Goal: Task Accomplishment & Management: Complete application form

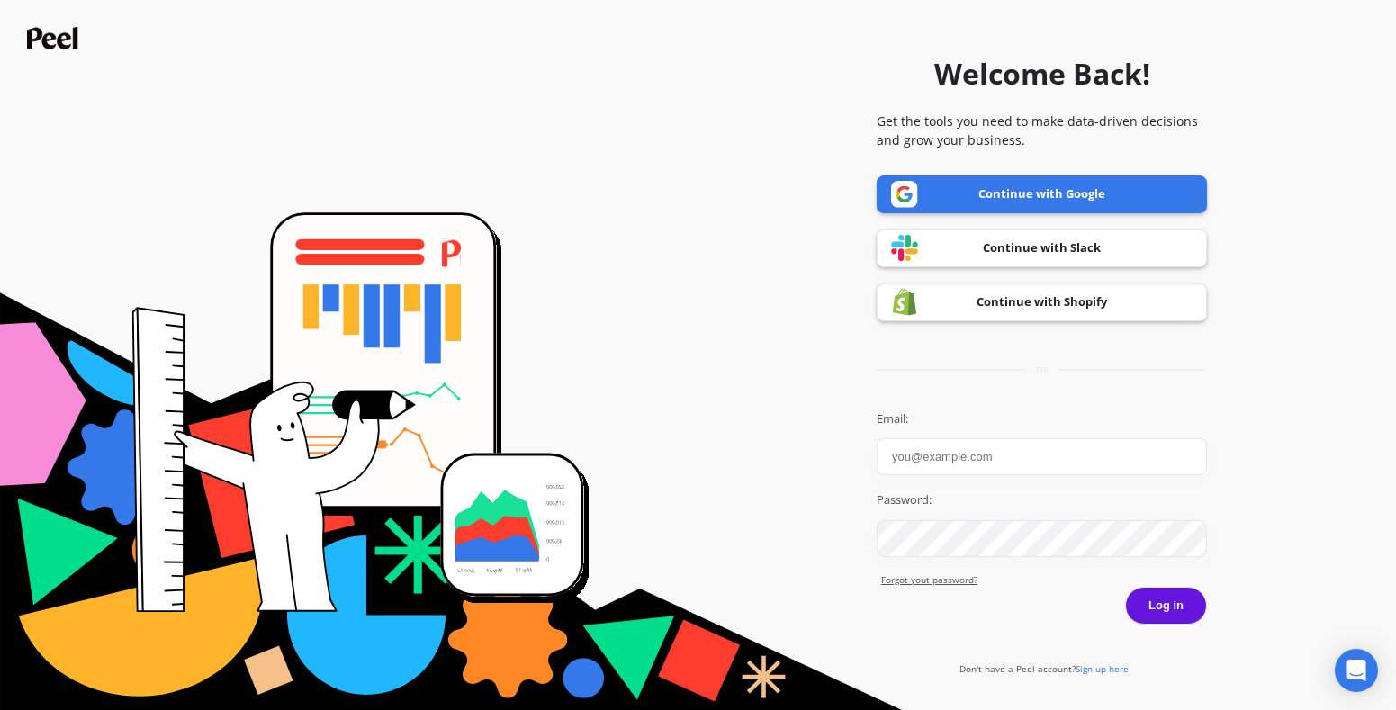
click at [991, 188] on link "Continue with Google" at bounding box center [1041, 194] width 330 height 38
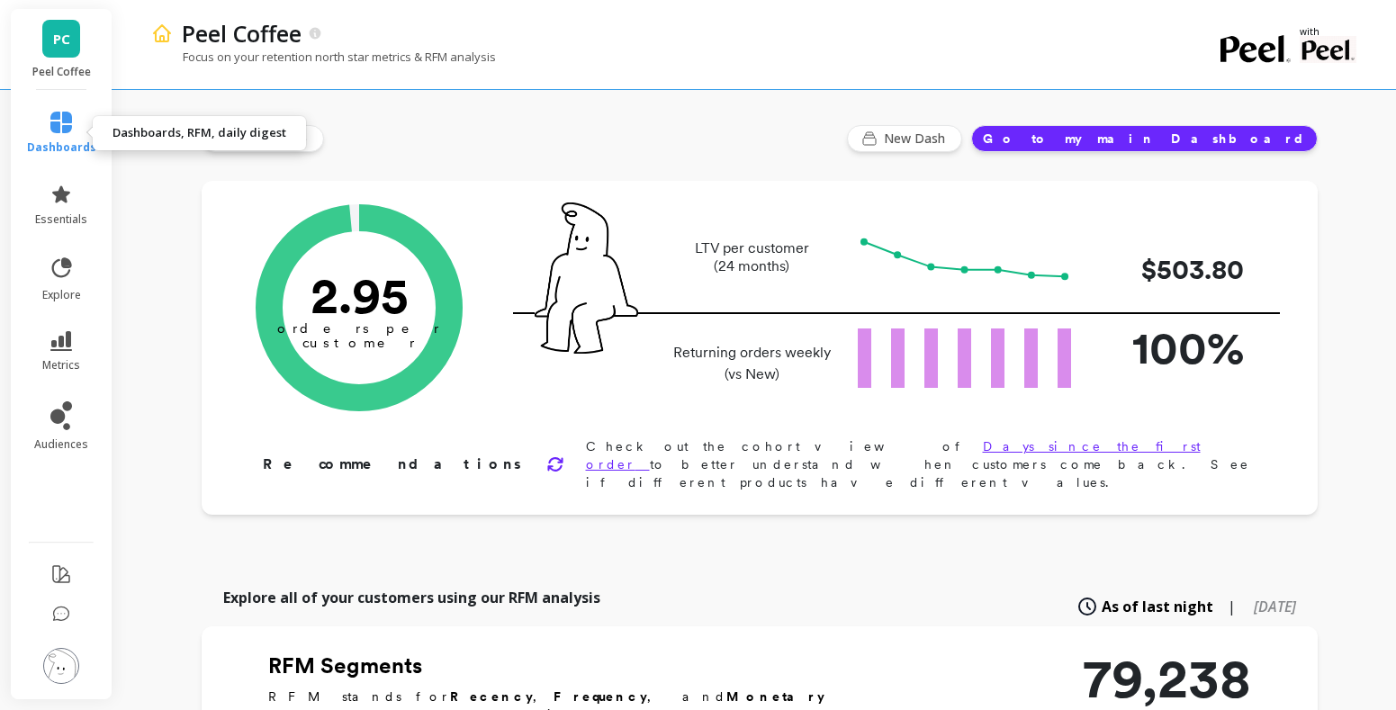
click at [65, 117] on icon at bounding box center [61, 123] width 22 height 22
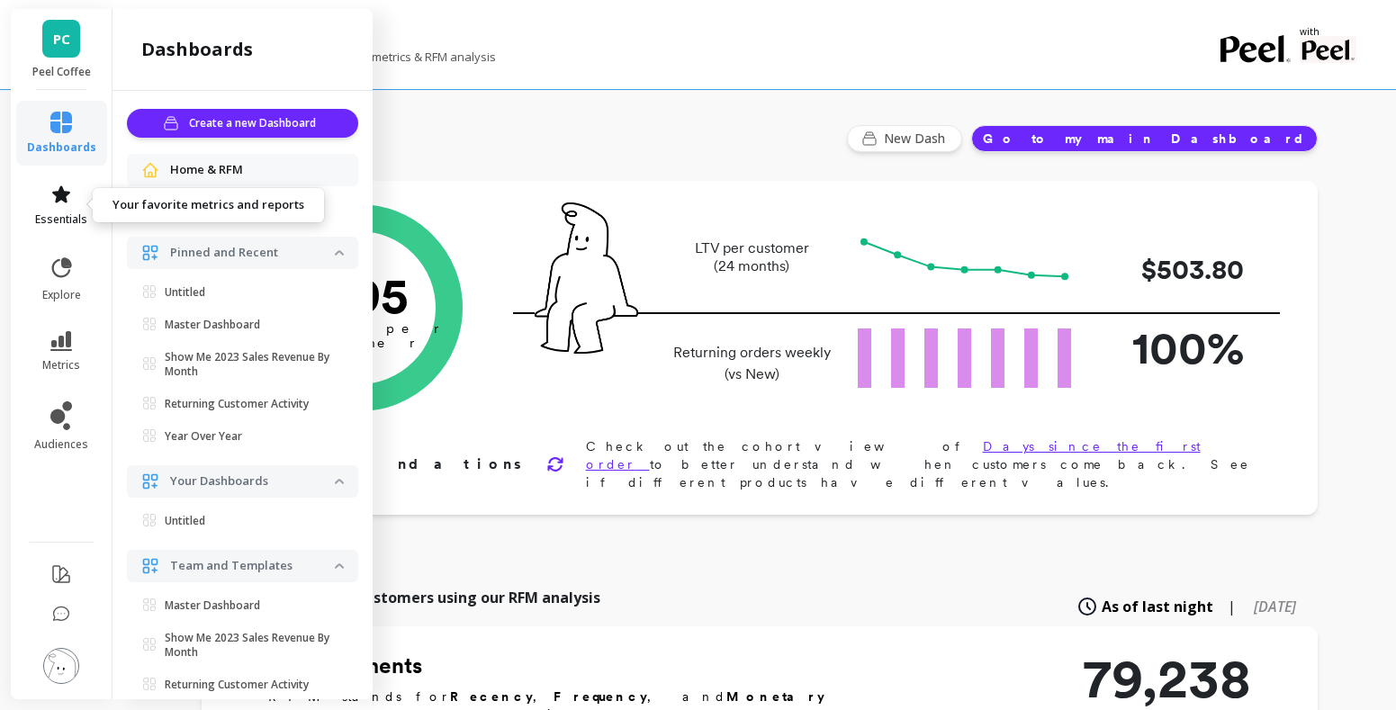
click at [59, 191] on icon at bounding box center [61, 193] width 18 height 17
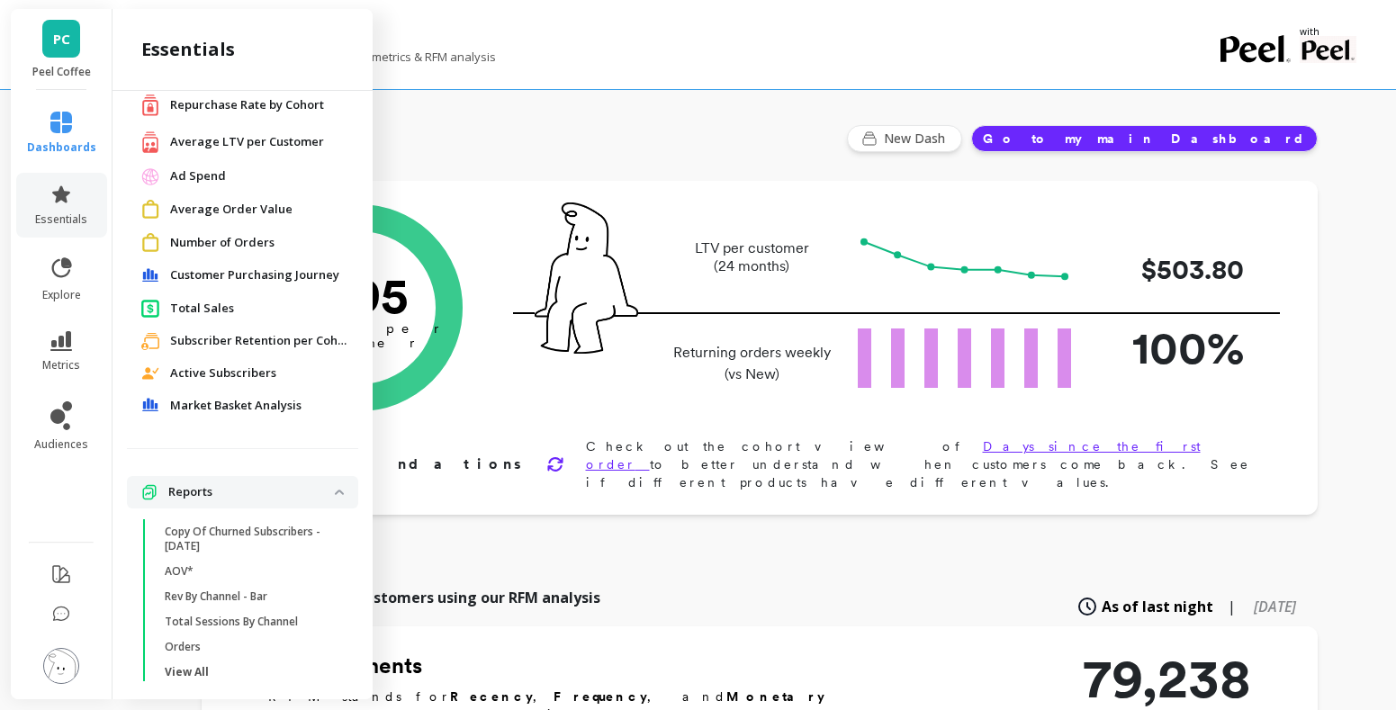
scroll to position [148, 0]
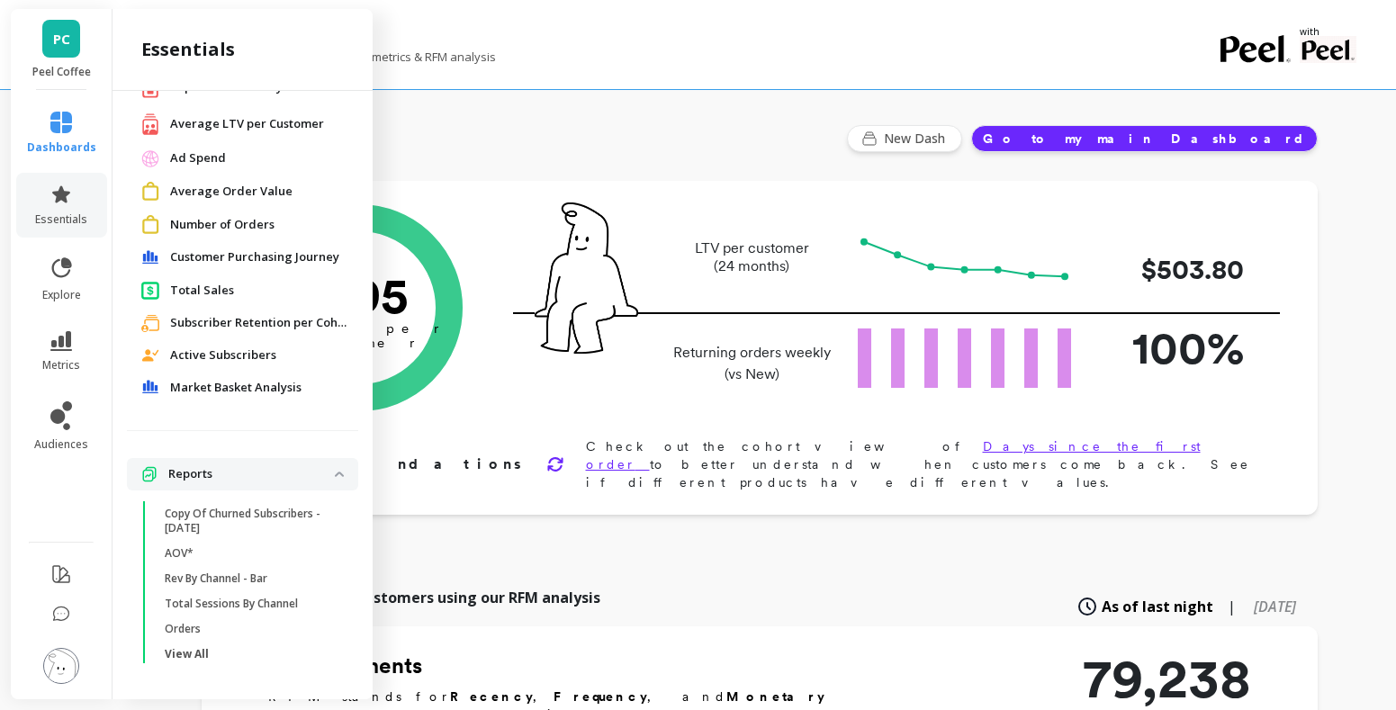
click at [76, 252] on li "explore" at bounding box center [61, 279] width 91 height 68
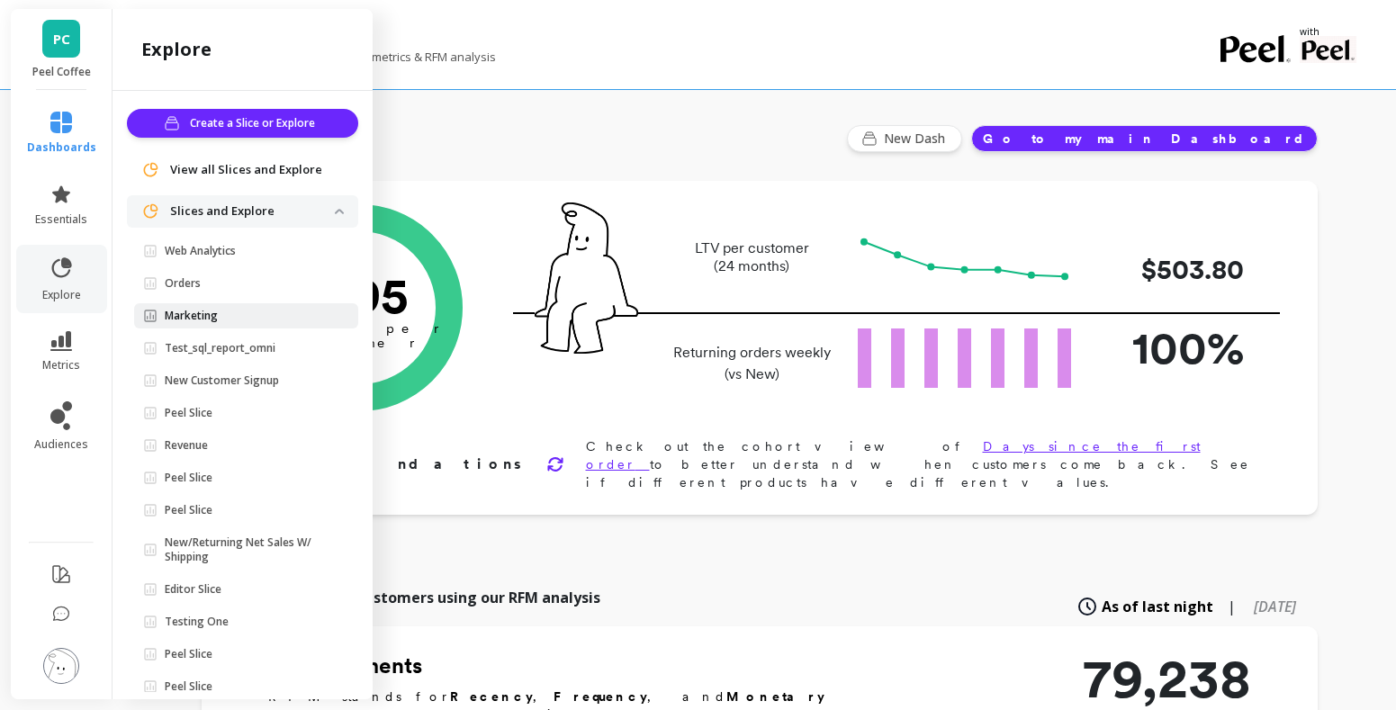
scroll to position [32, 0]
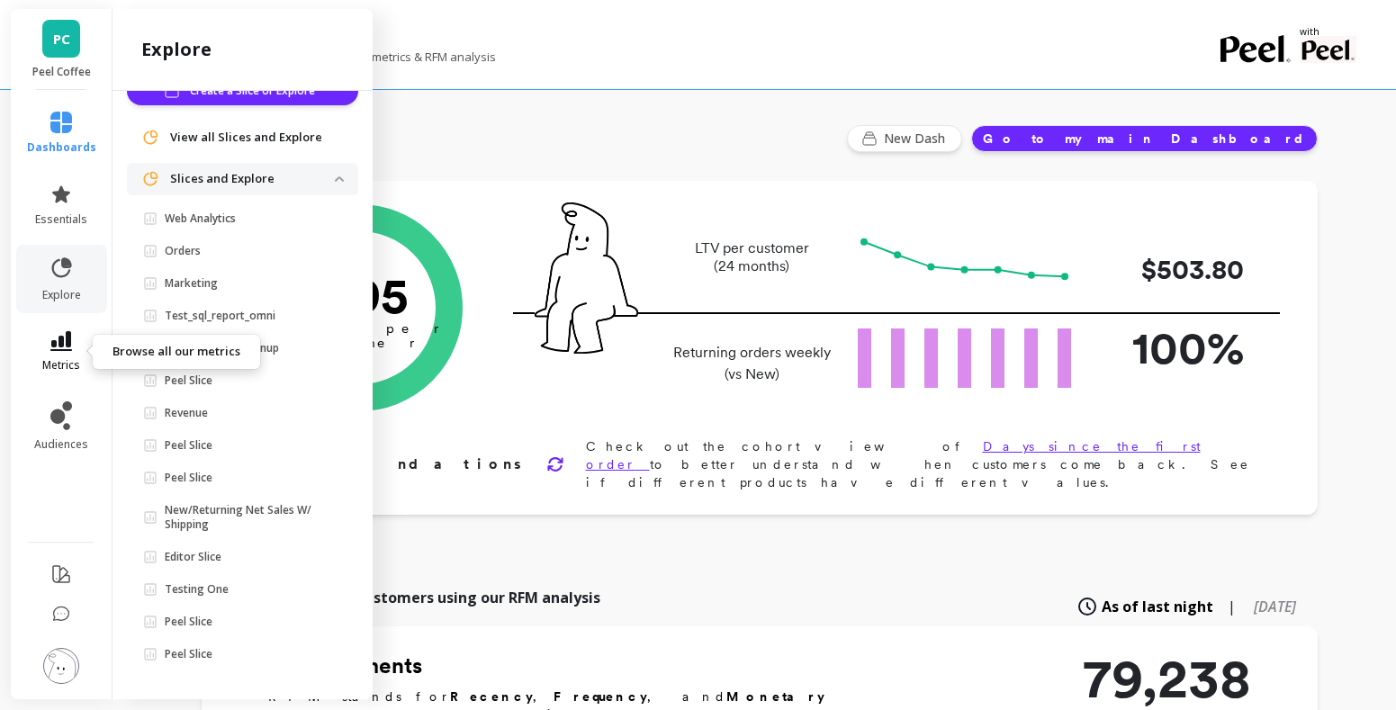
click at [66, 346] on icon at bounding box center [61, 341] width 22 height 20
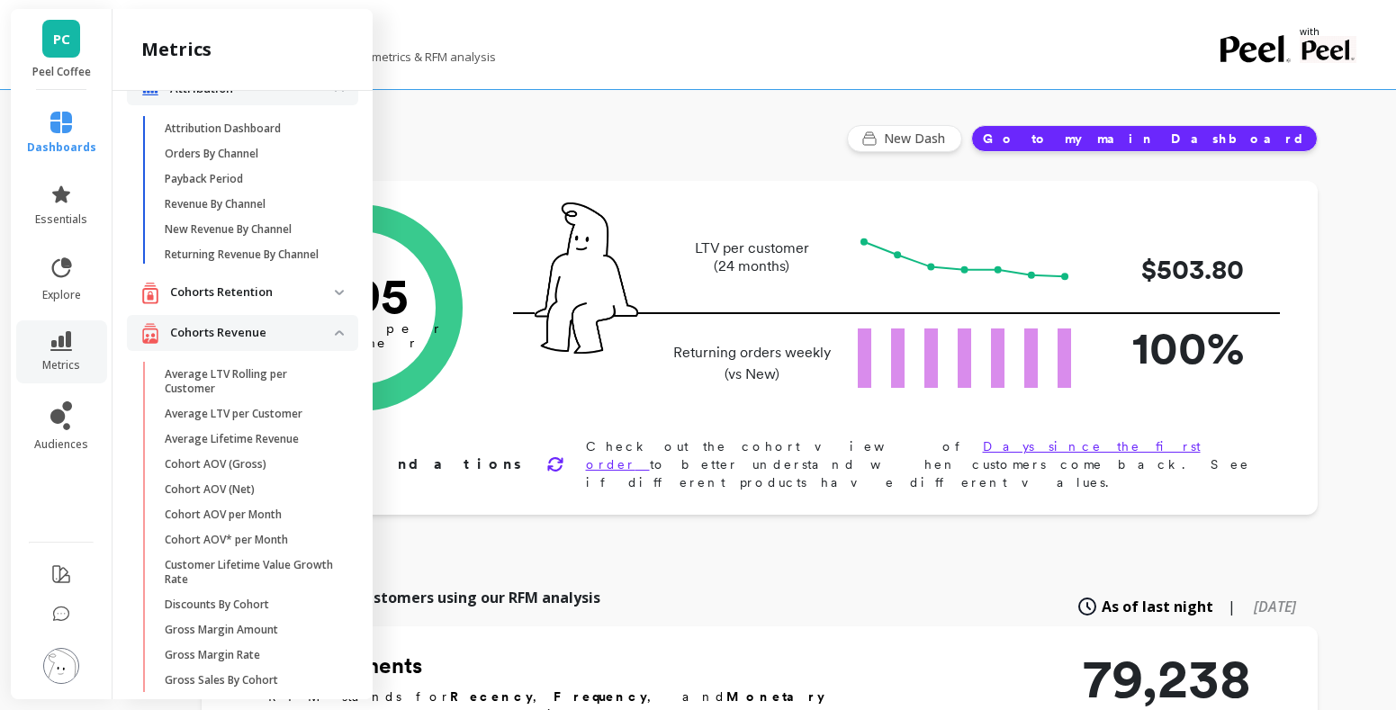
scroll to position [0, 0]
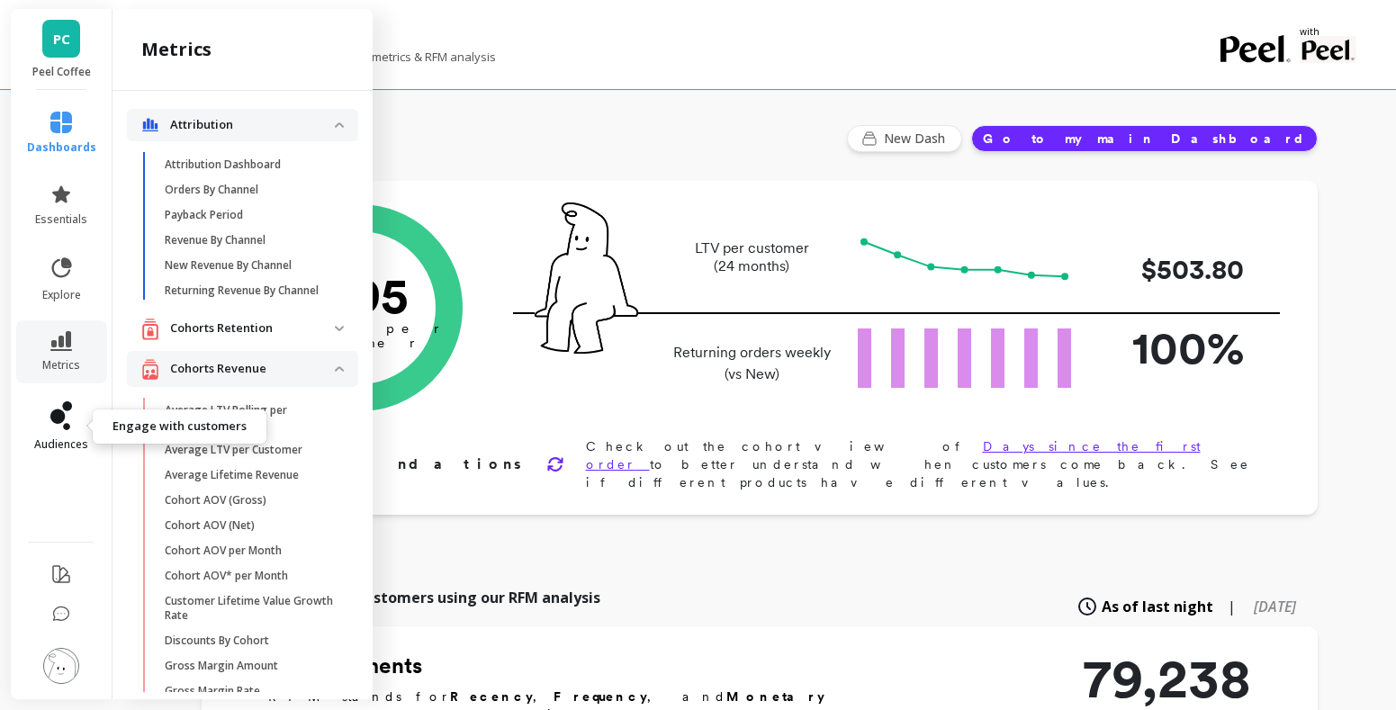
click at [75, 416] on link "audiences" at bounding box center [61, 426] width 69 height 50
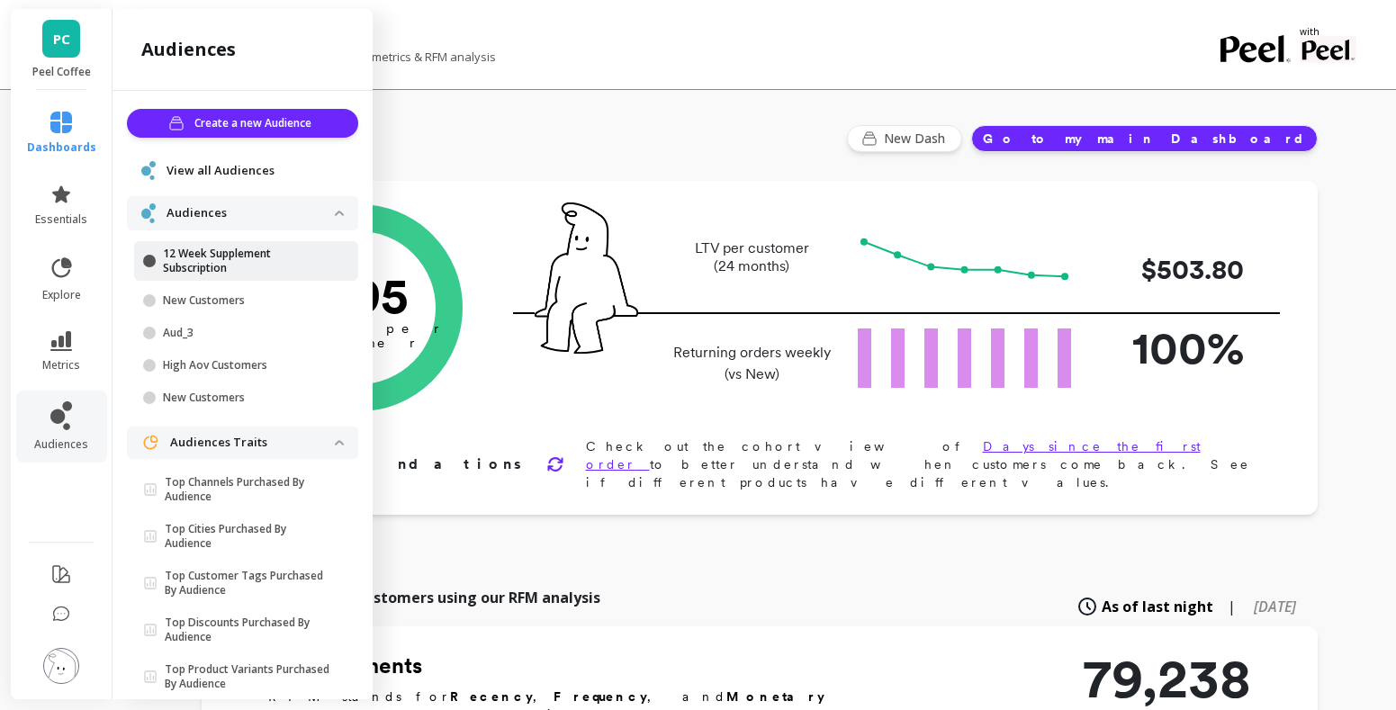
click at [242, 273] on p "12 Week Supplement Subscription" at bounding box center [249, 261] width 172 height 29
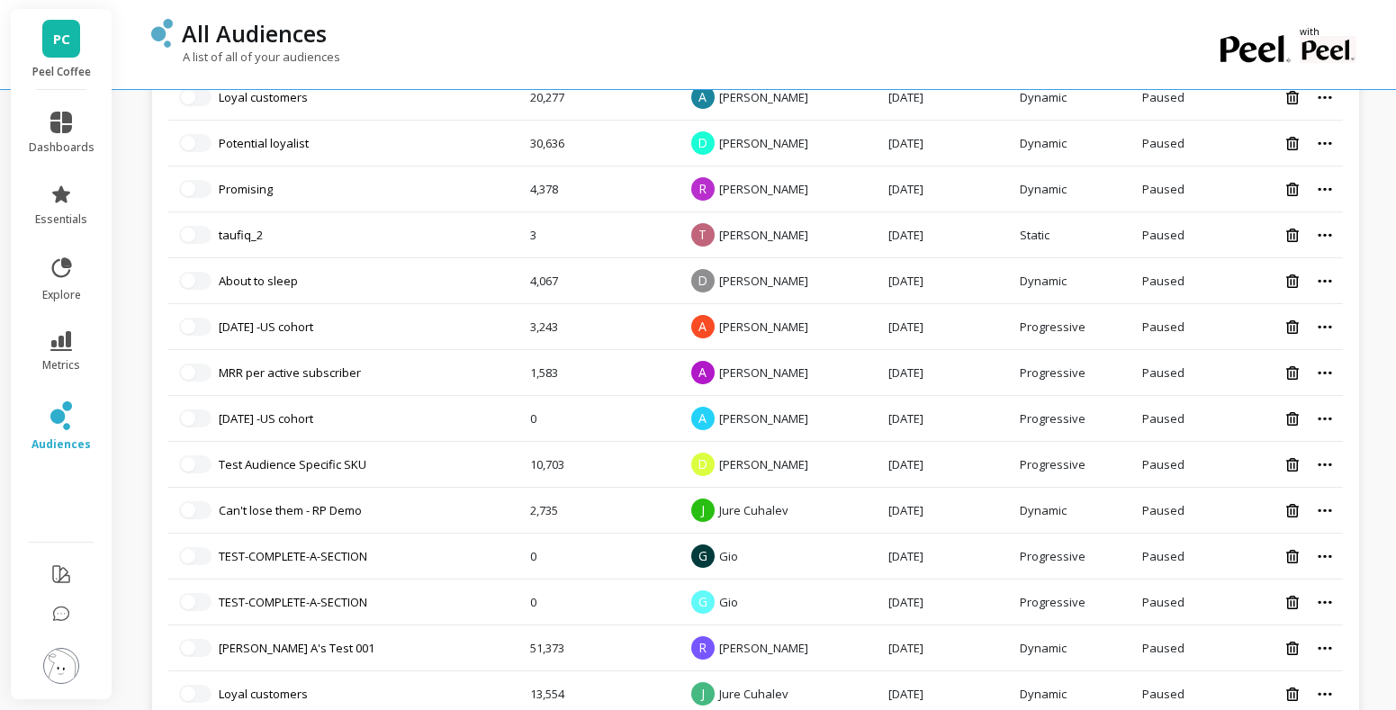
scroll to position [424, 0]
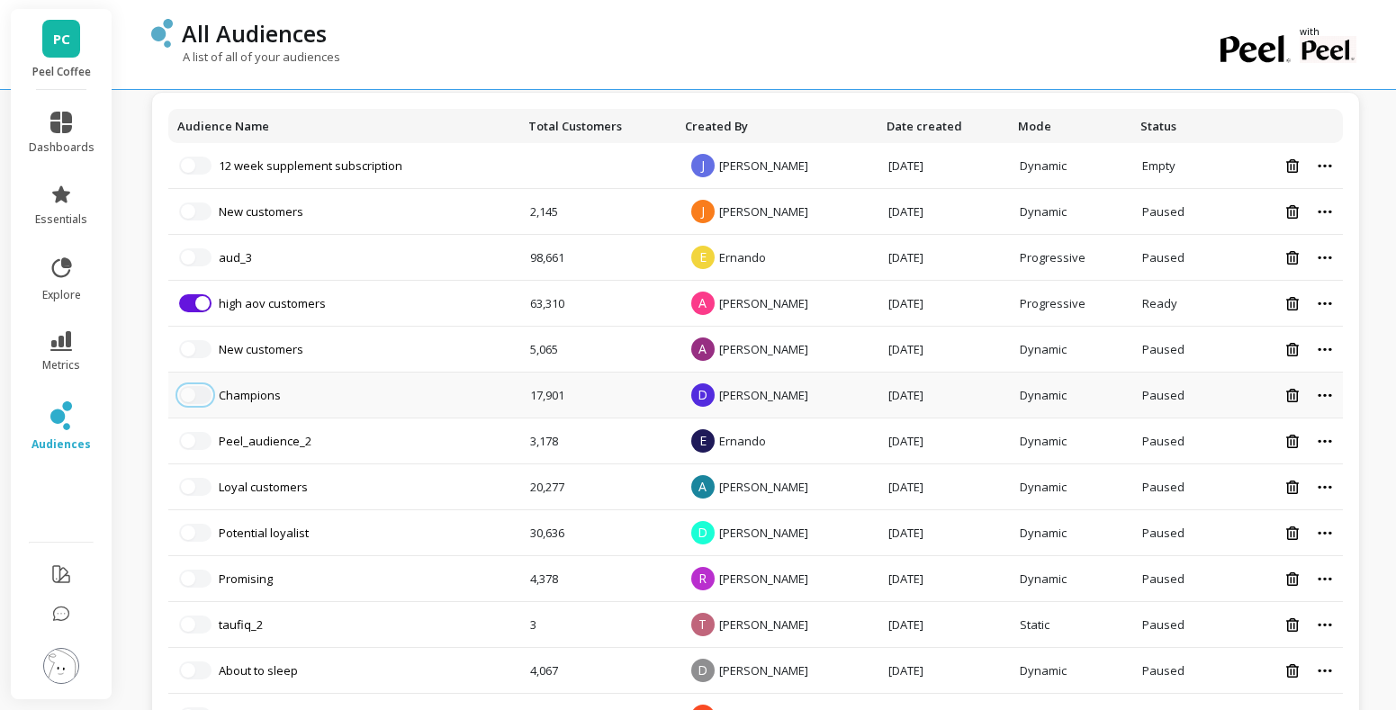
click at [186, 400] on span "button" at bounding box center [188, 395] width 14 height 14
click at [198, 392] on button "button" at bounding box center [195, 395] width 32 height 18
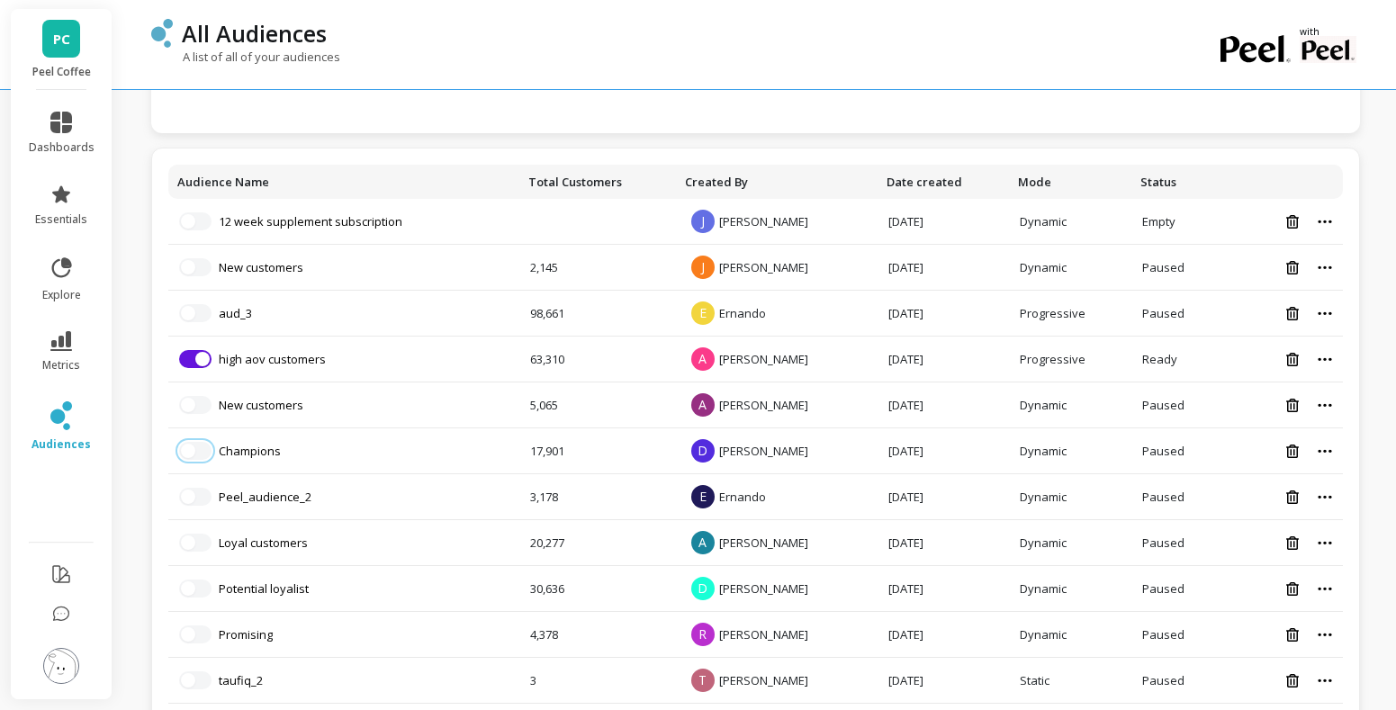
scroll to position [436, 0]
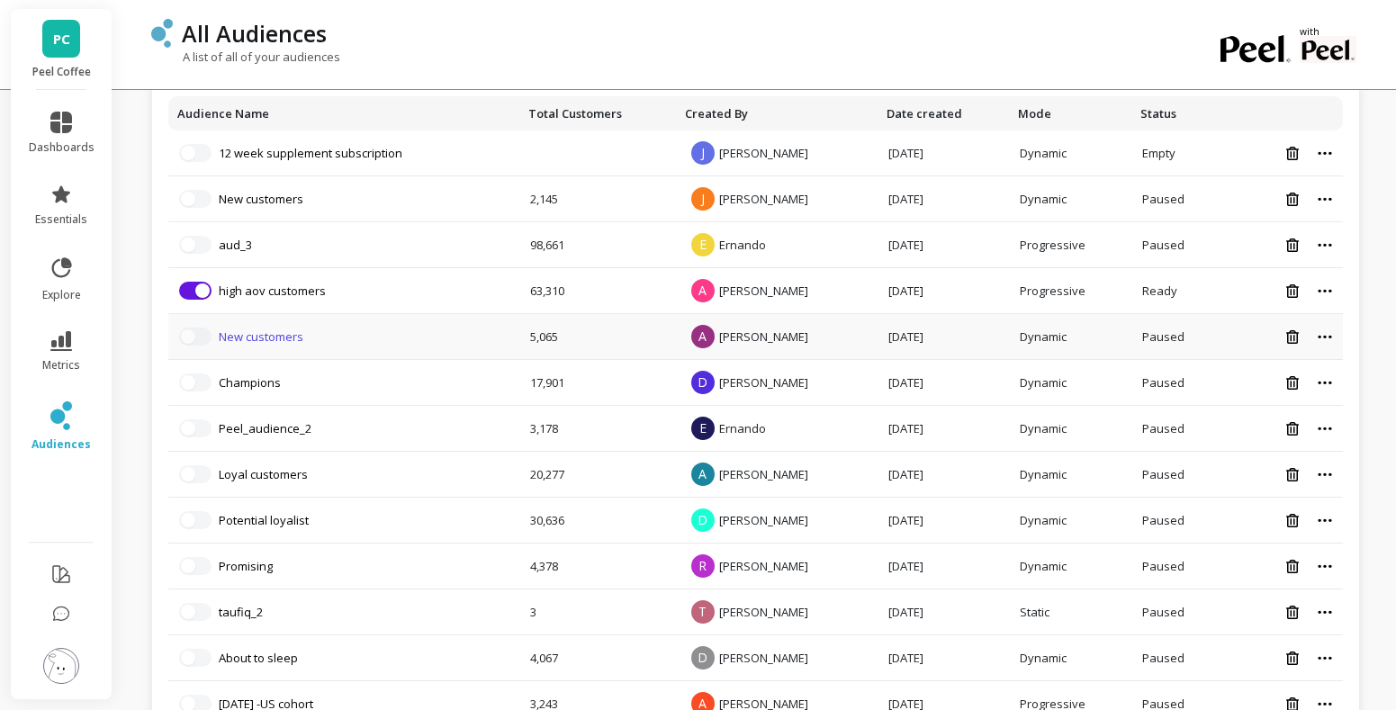
click at [219, 328] on link "New customers" at bounding box center [261, 336] width 85 height 16
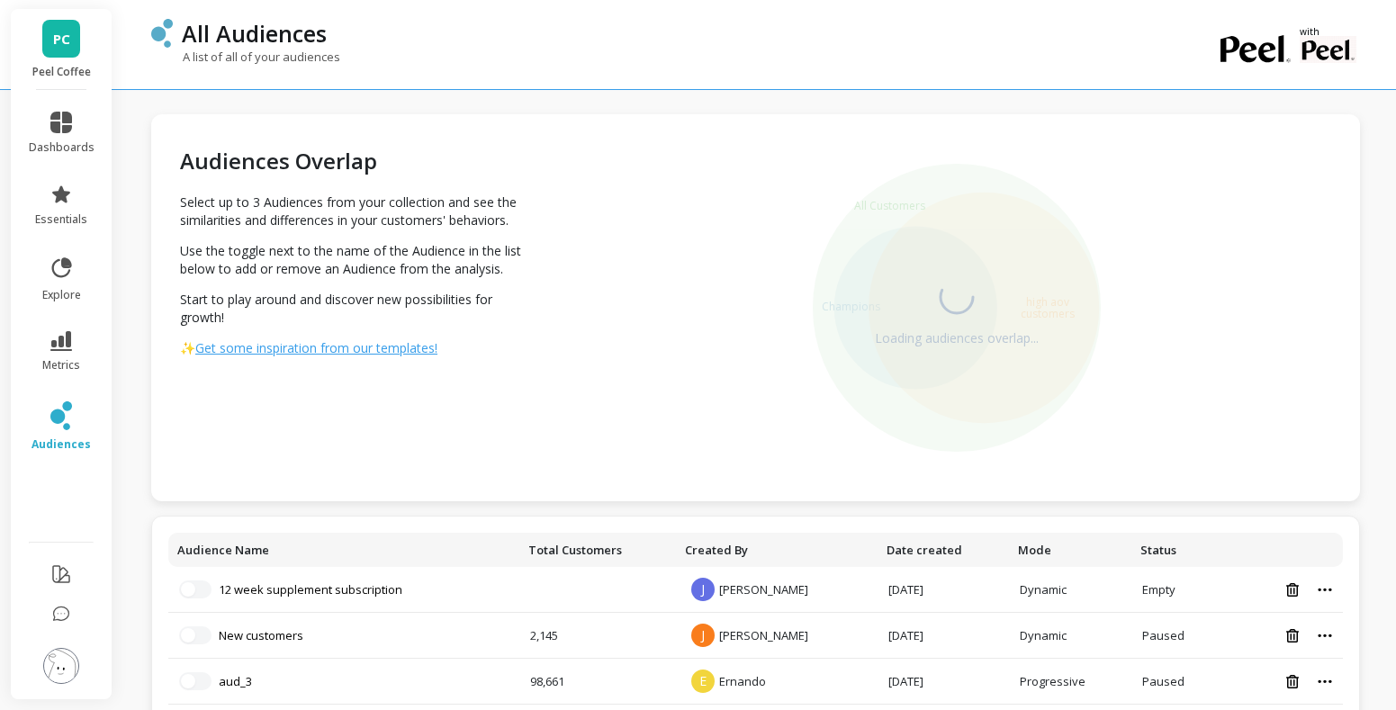
scroll to position [485, 0]
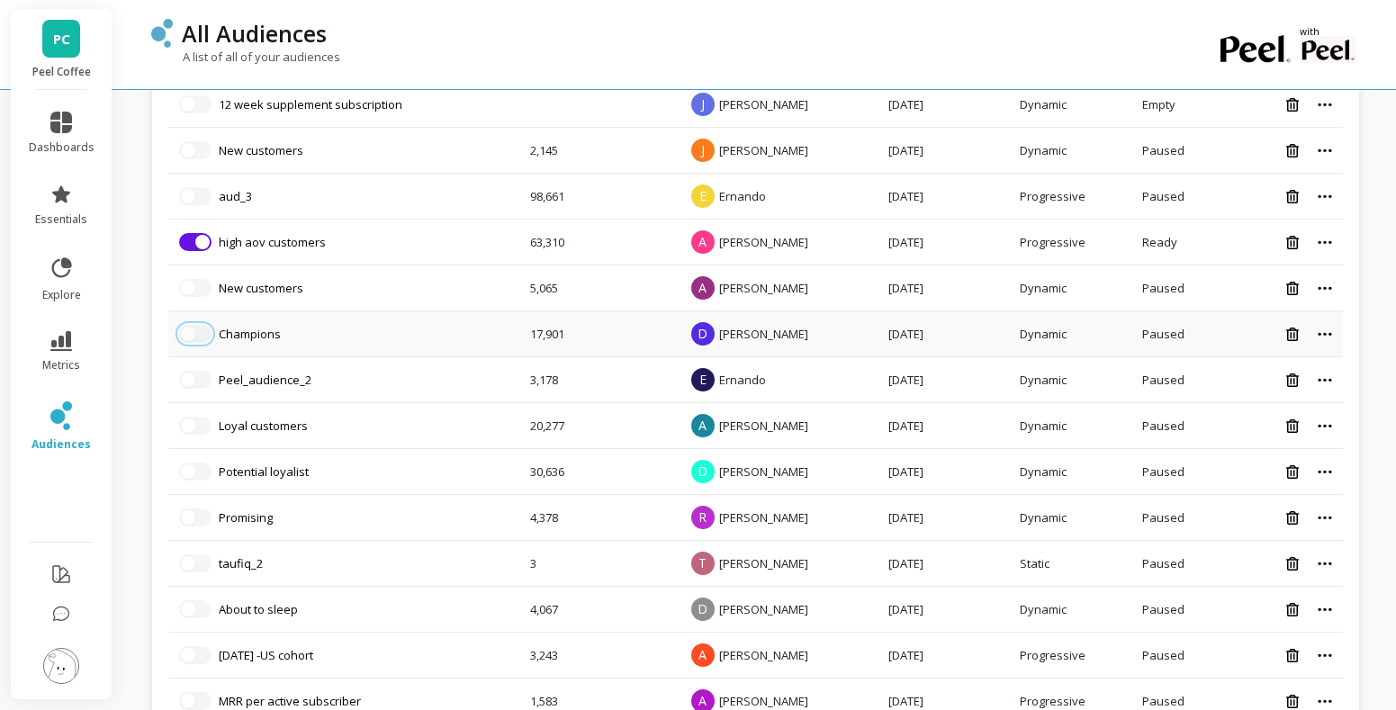
click at [196, 335] on button "button" at bounding box center [195, 334] width 32 height 18
click at [194, 381] on span "button" at bounding box center [188, 380] width 14 height 14
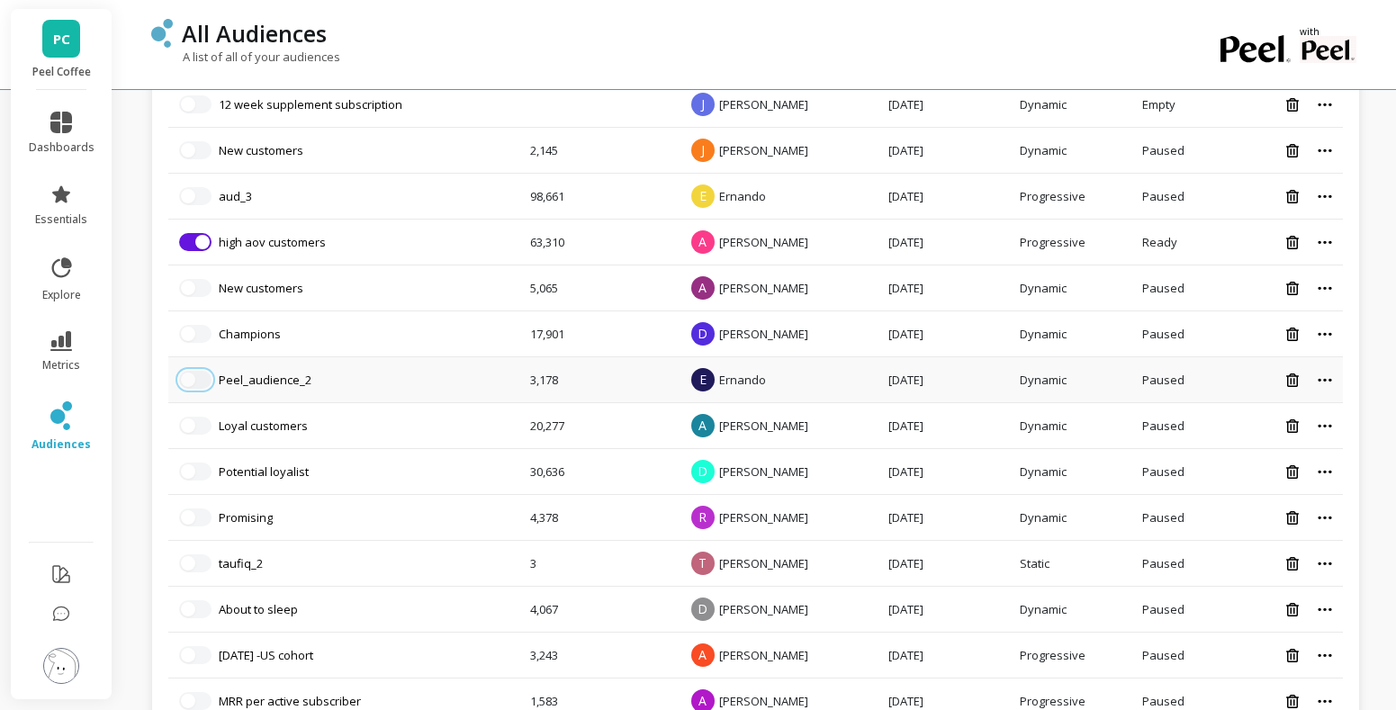
click at [194, 381] on span "button" at bounding box center [188, 380] width 14 height 14
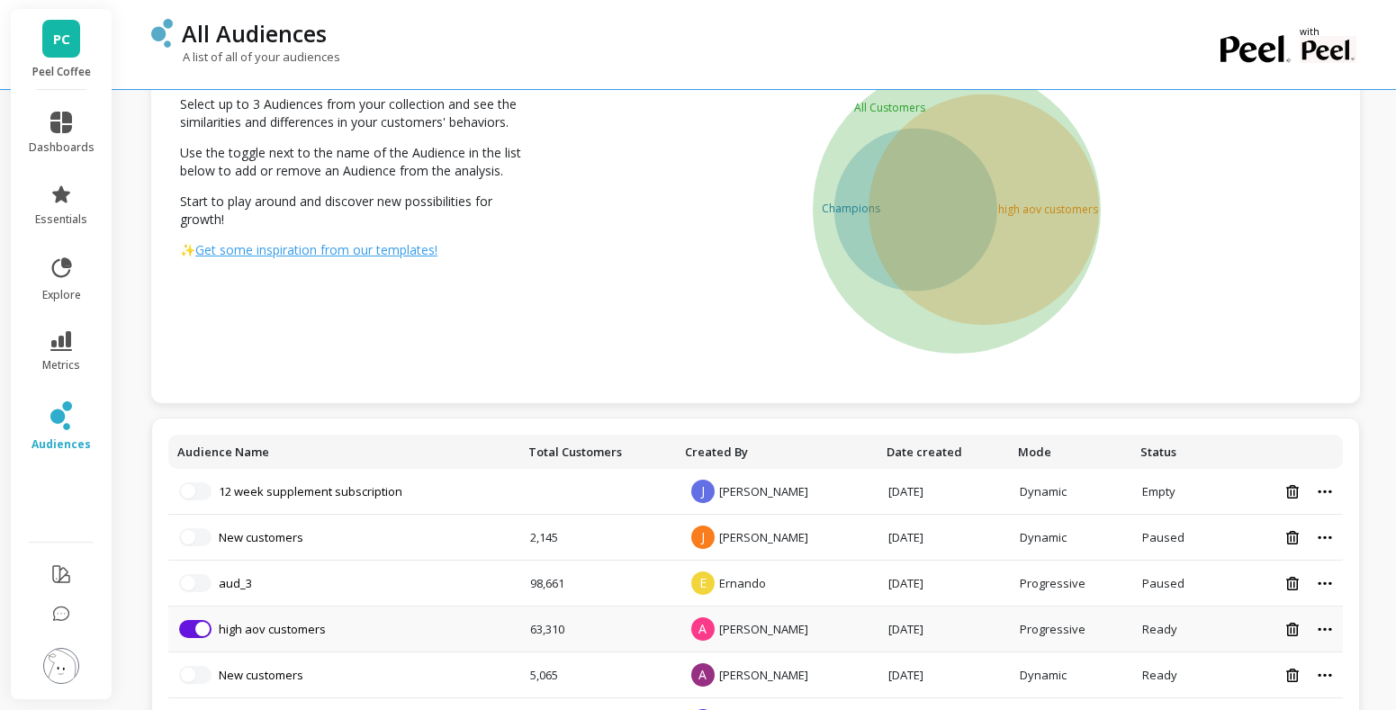
scroll to position [346, 0]
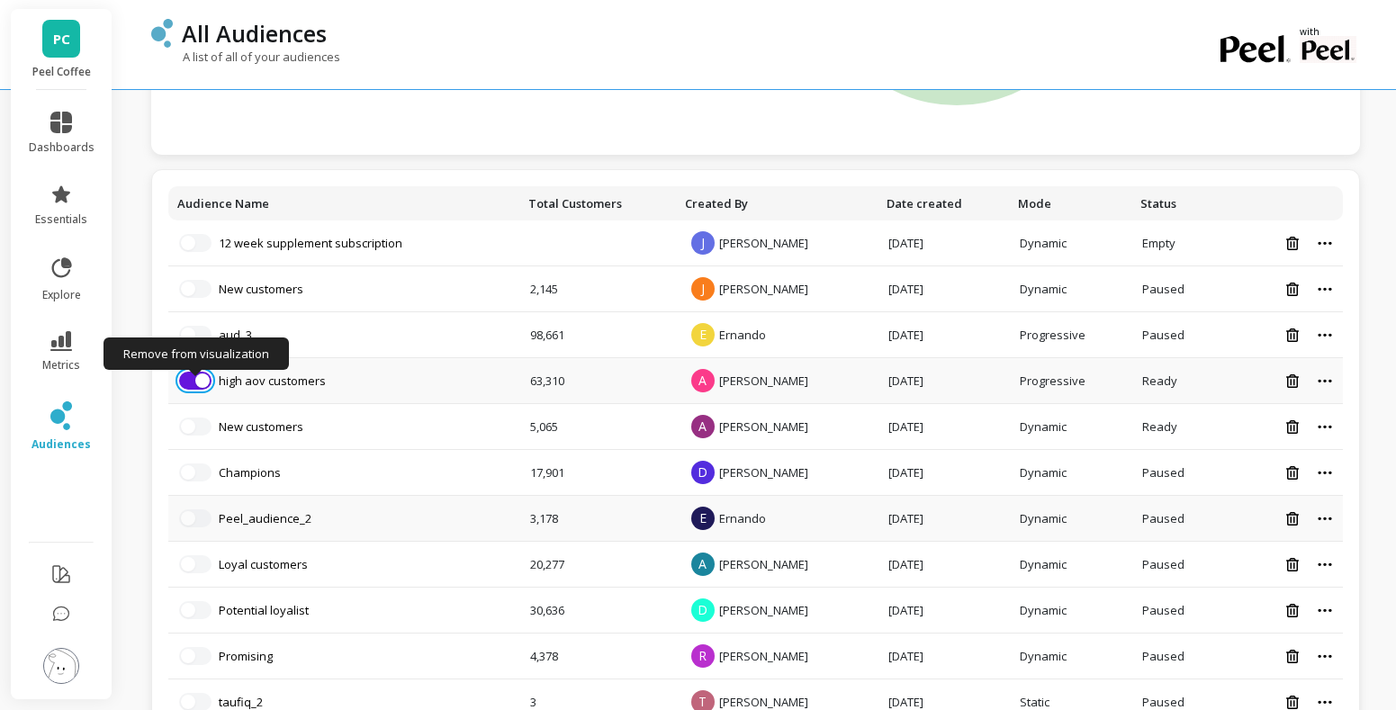
click at [203, 382] on span "button" at bounding box center [202, 380] width 14 height 14
click at [193, 236] on button "button" at bounding box center [195, 243] width 32 height 18
click at [197, 239] on button "button" at bounding box center [195, 243] width 32 height 18
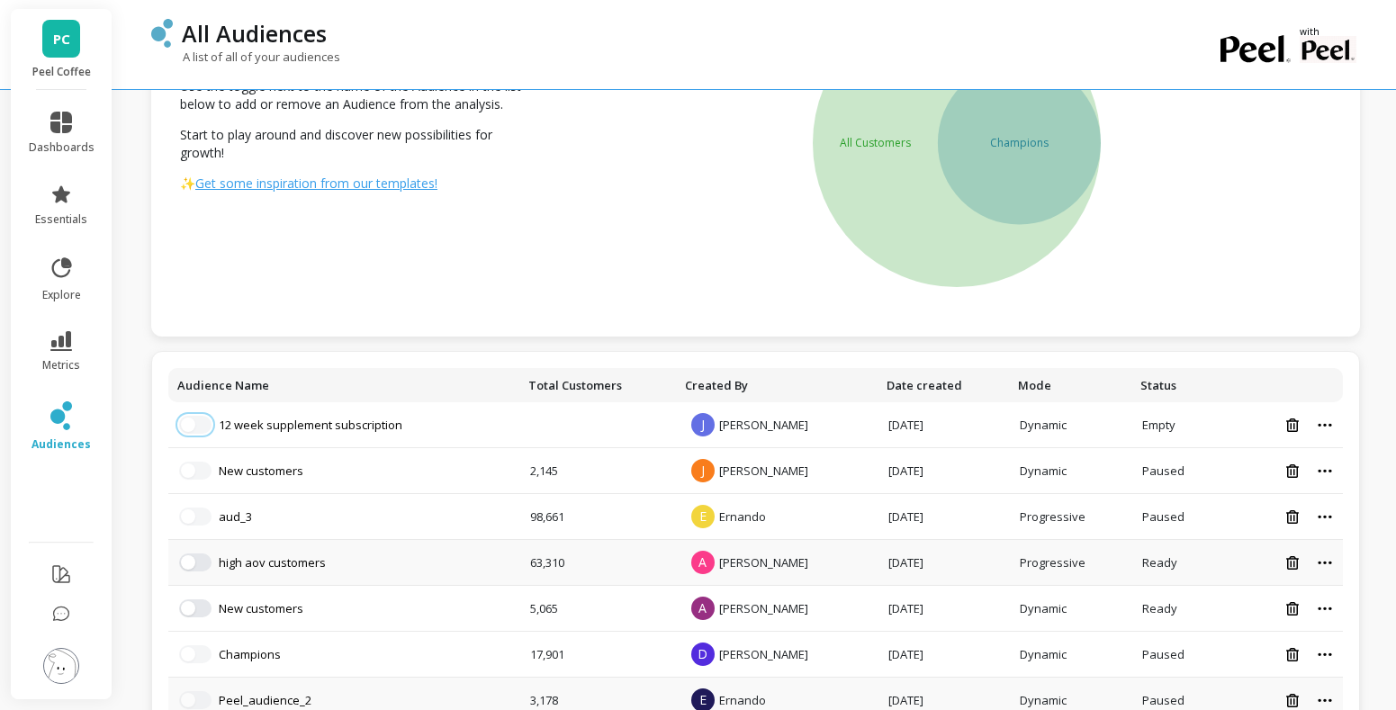
scroll to position [208, 0]
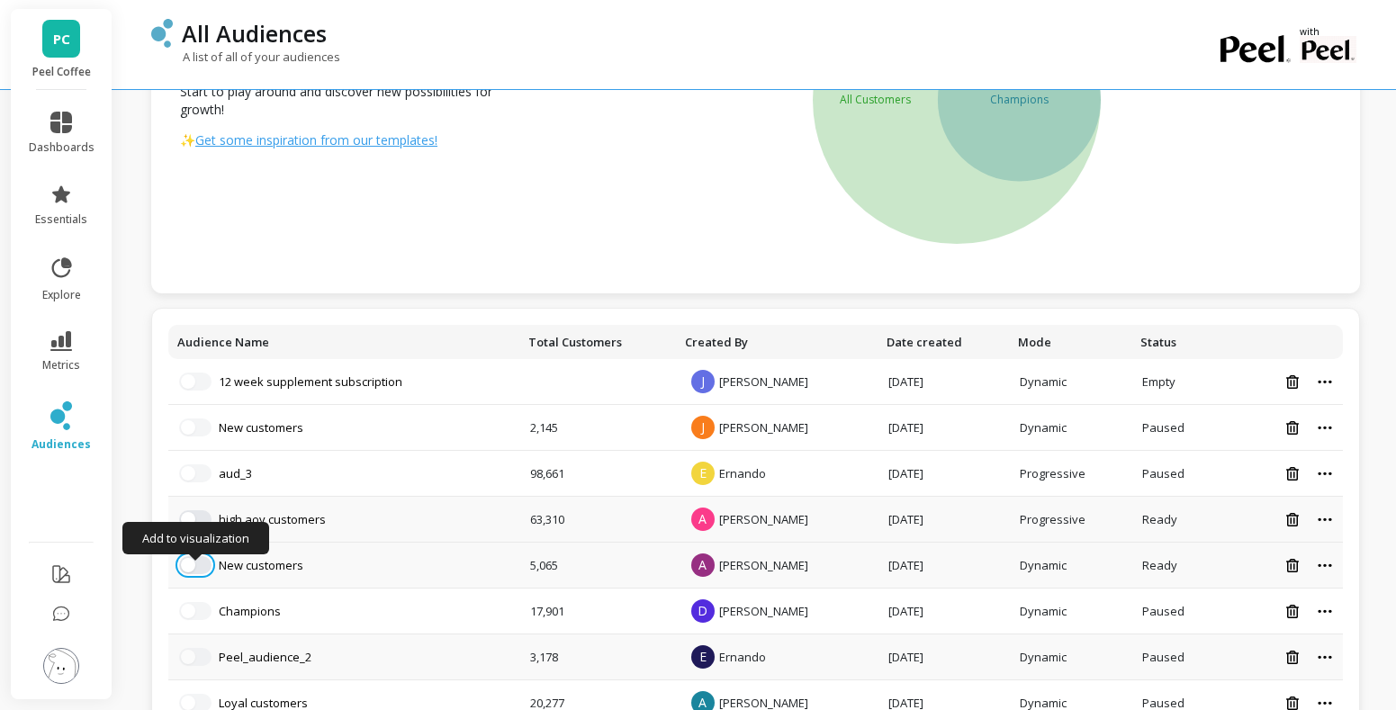
click at [196, 564] on button "button" at bounding box center [195, 565] width 32 height 18
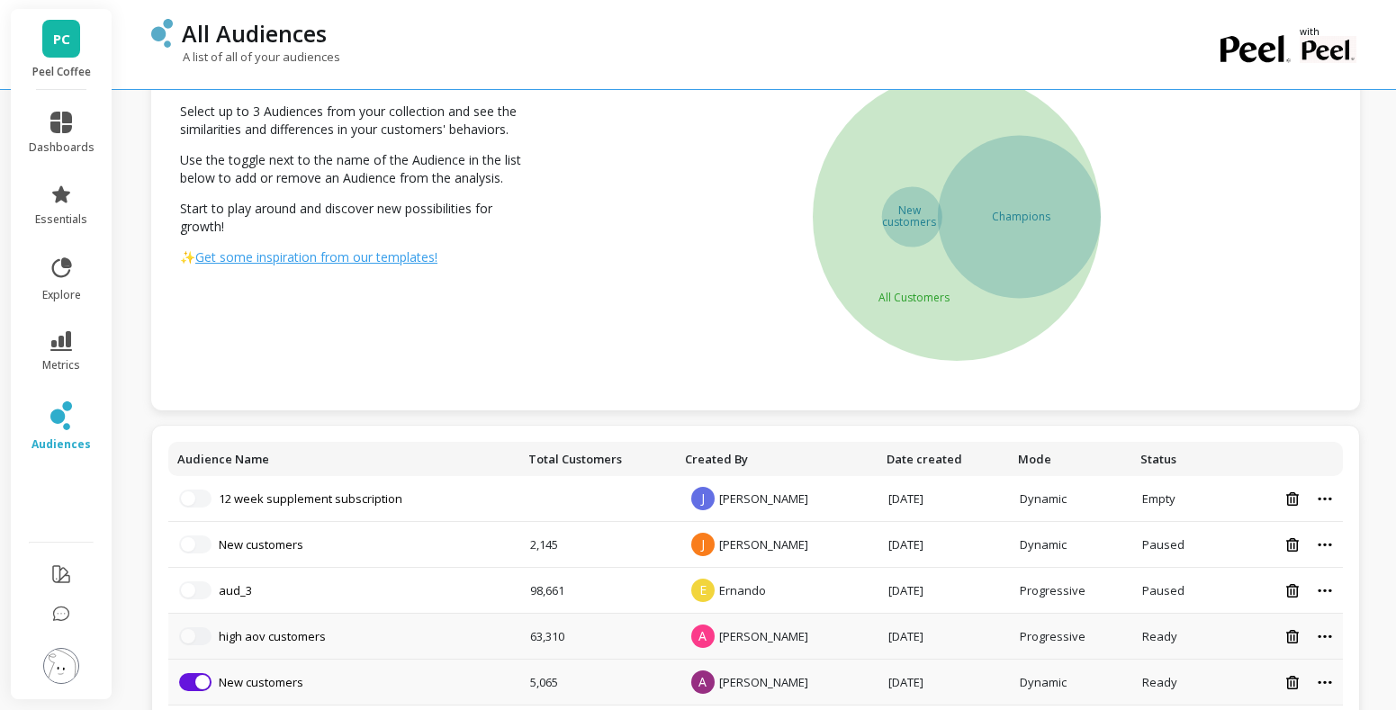
scroll to position [149, 0]
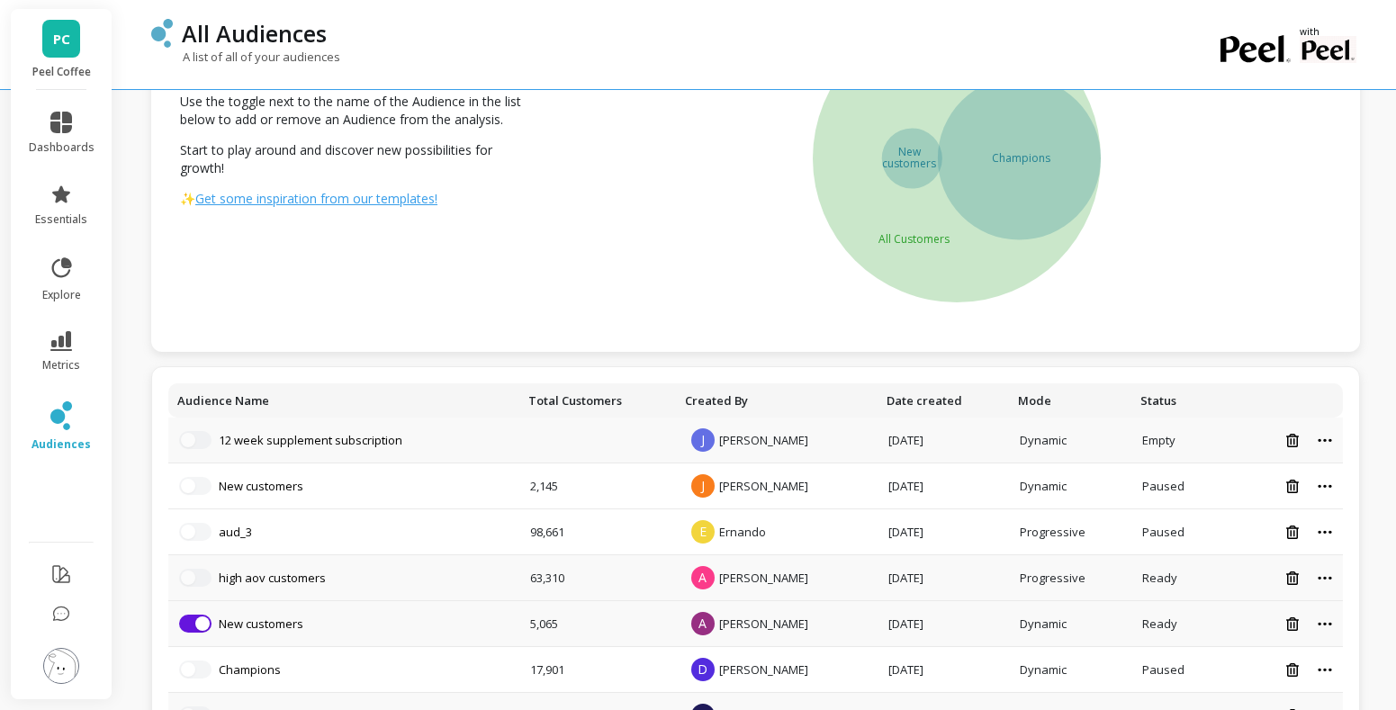
click at [1316, 439] on div at bounding box center [1282, 440] width 100 height 15
click at [1323, 439] on icon at bounding box center [1323, 439] width 13 height 3
click at [1268, 283] on div "Champions New customers All Customers" at bounding box center [956, 158] width 805 height 315
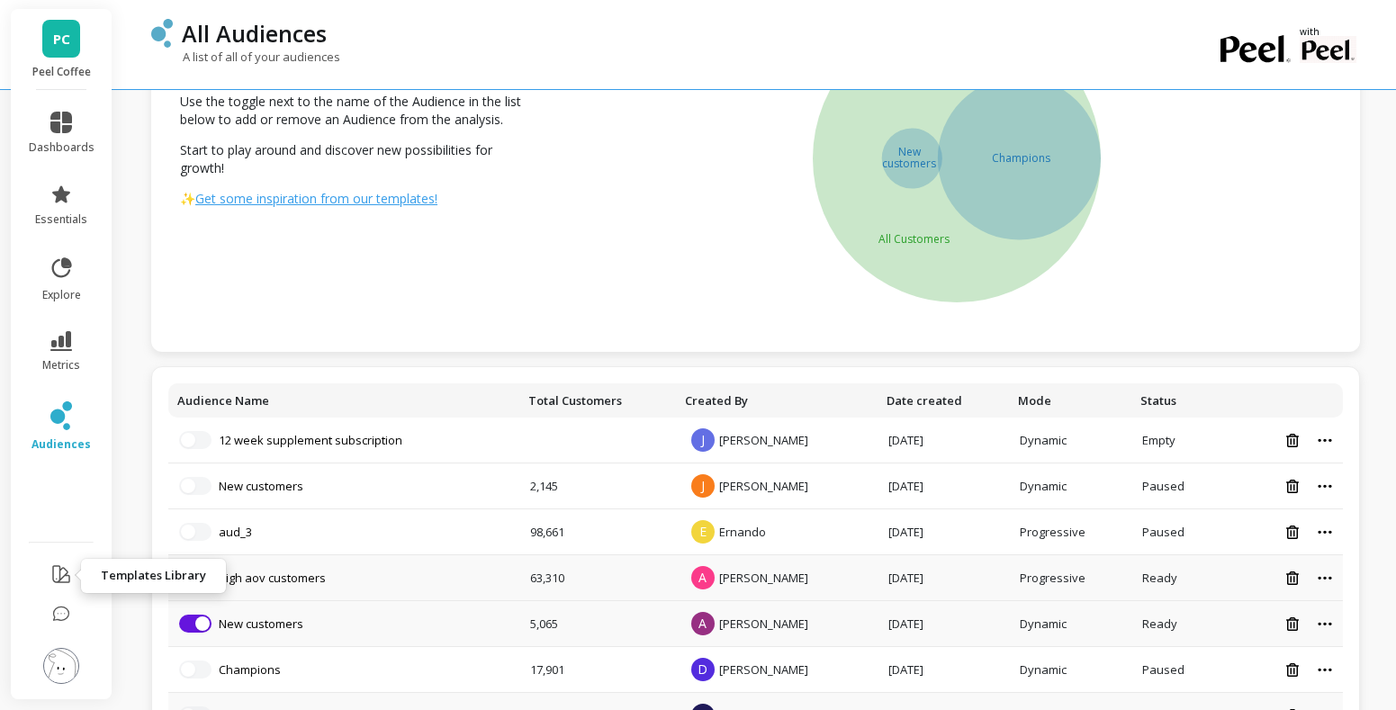
click at [53, 566] on icon at bounding box center [61, 574] width 16 height 16
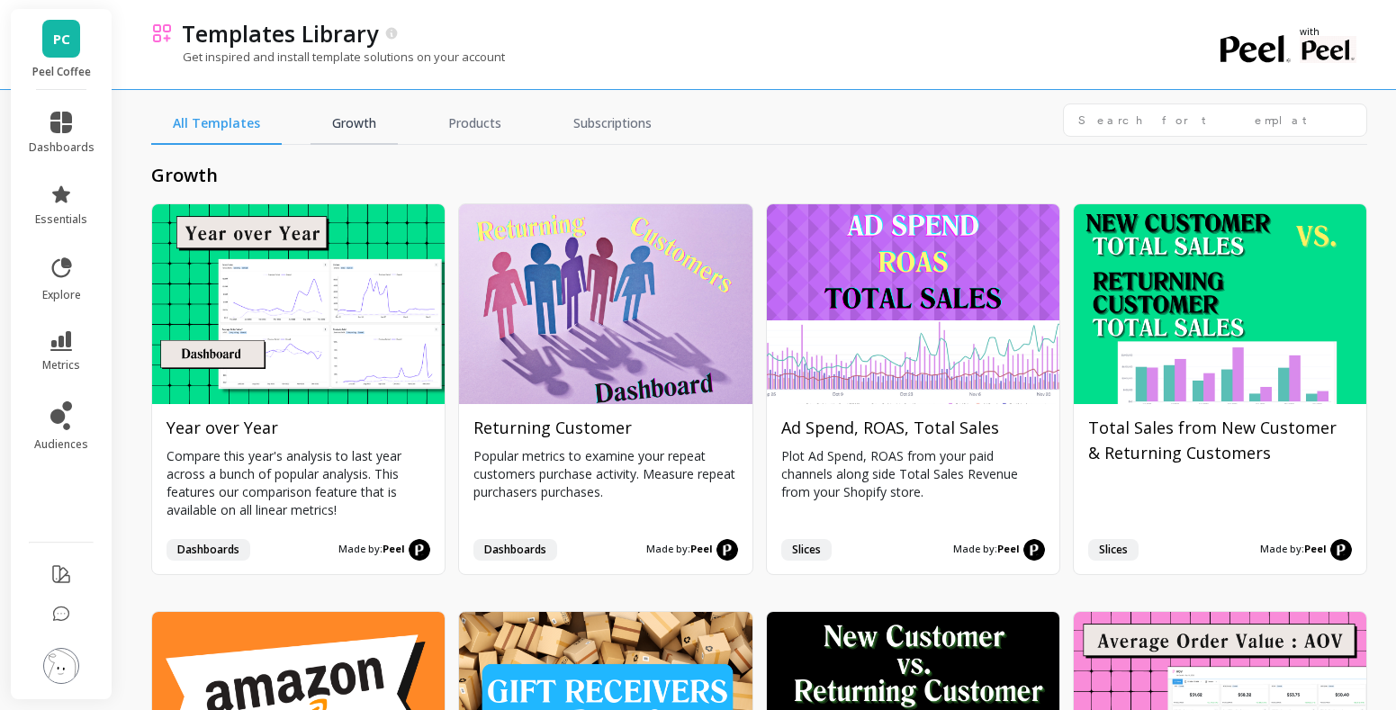
click at [359, 112] on link "Growth" at bounding box center [353, 123] width 87 height 41
click at [436, 119] on link "Products" at bounding box center [470, 123] width 96 height 41
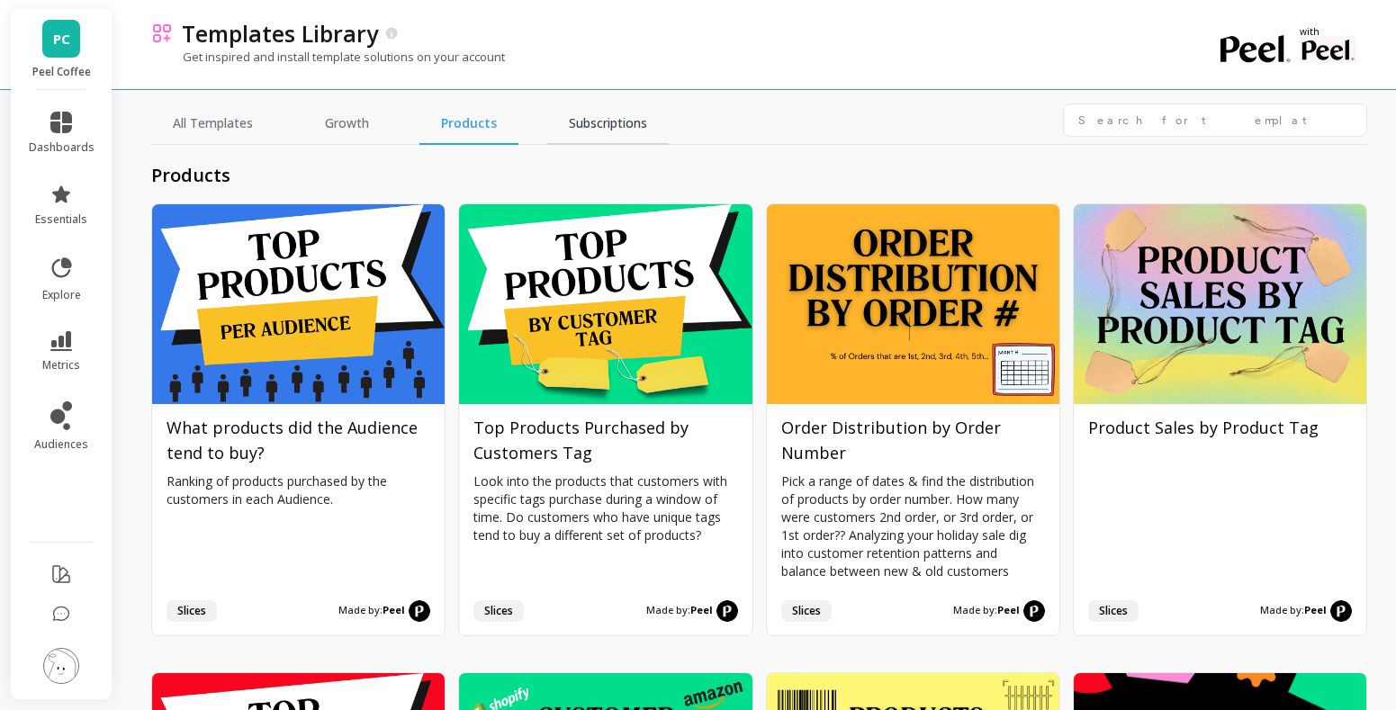
click at [585, 122] on link "Subscriptions" at bounding box center [607, 123] width 121 height 41
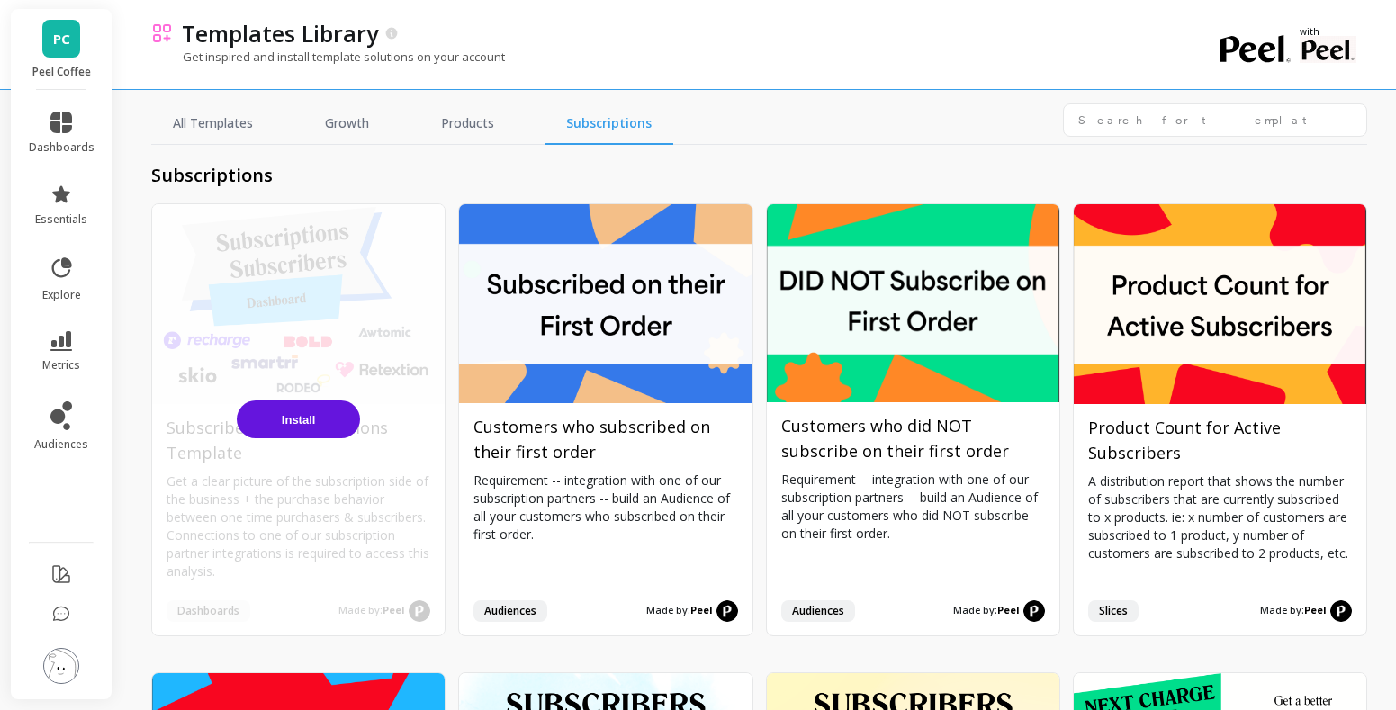
click at [303, 422] on span "Install" at bounding box center [299, 419] width 34 height 13
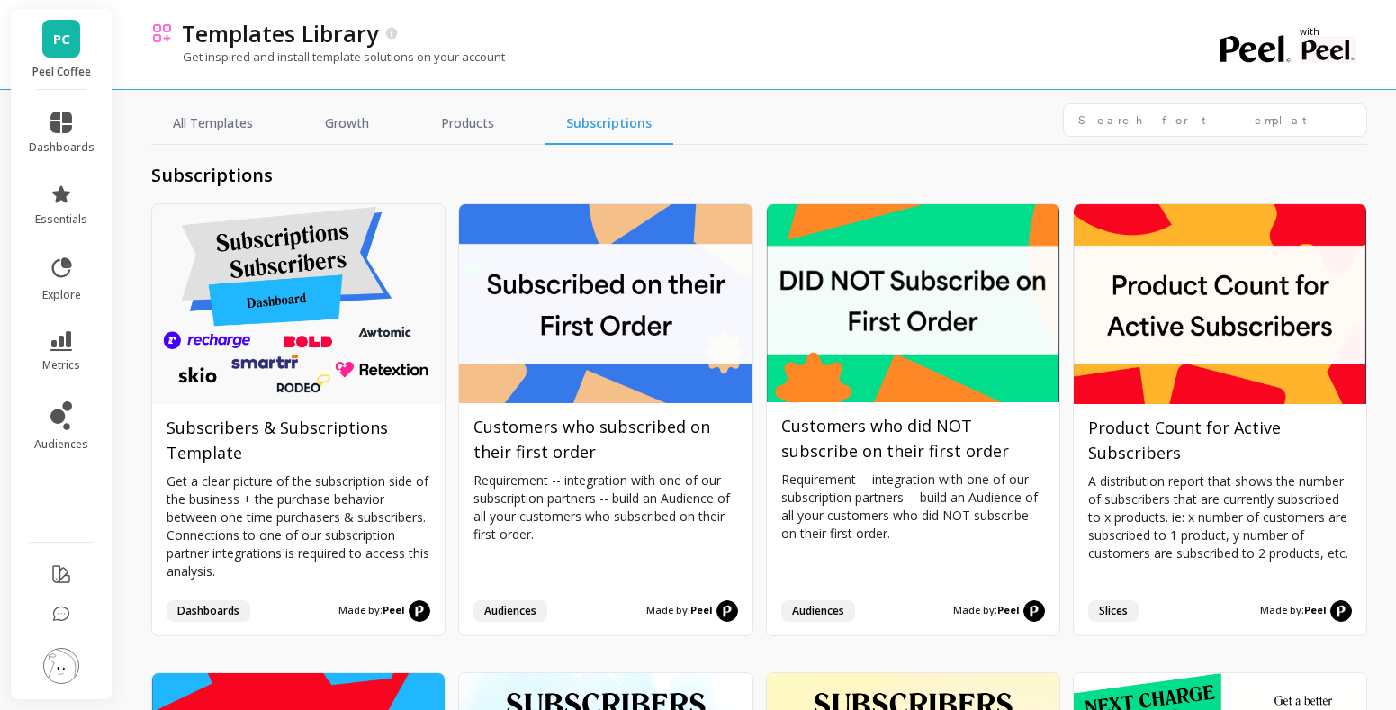
click at [51, 50] on link "PC" at bounding box center [61, 39] width 38 height 38
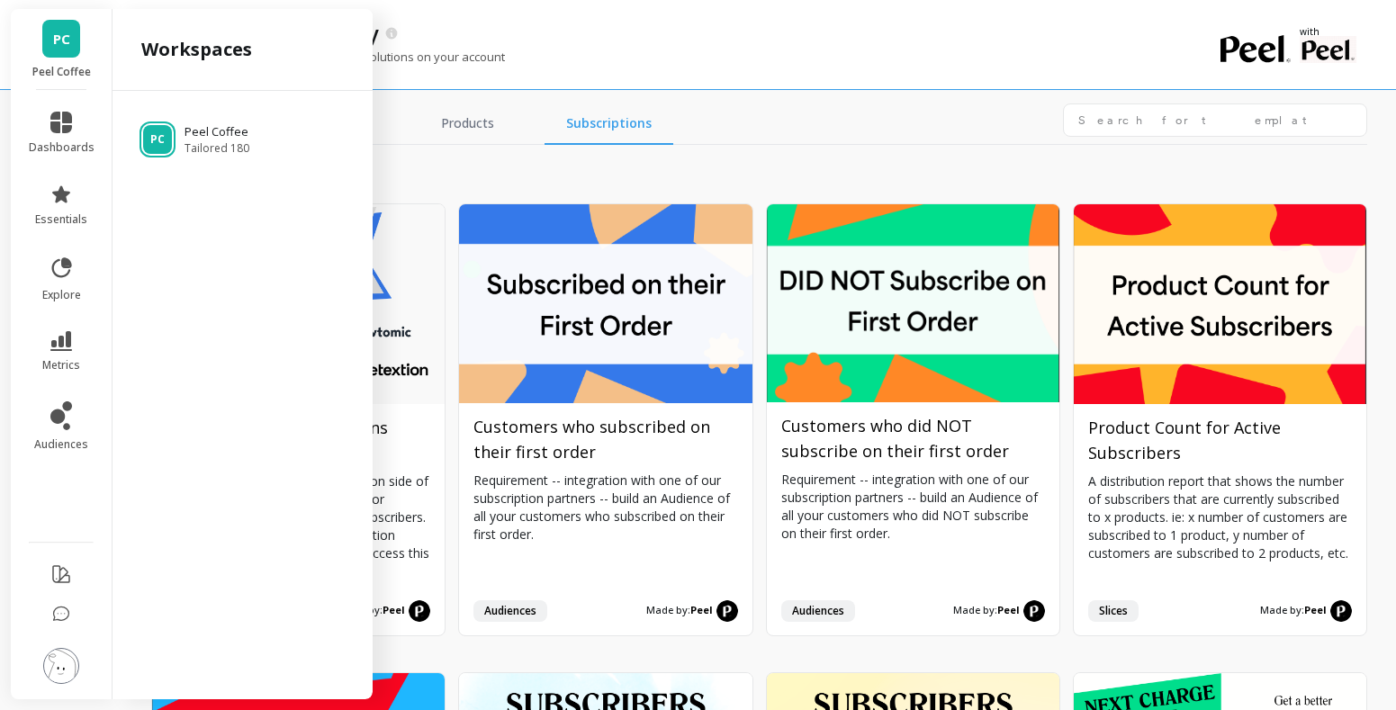
click at [51, 50] on link "PC" at bounding box center [61, 39] width 38 height 38
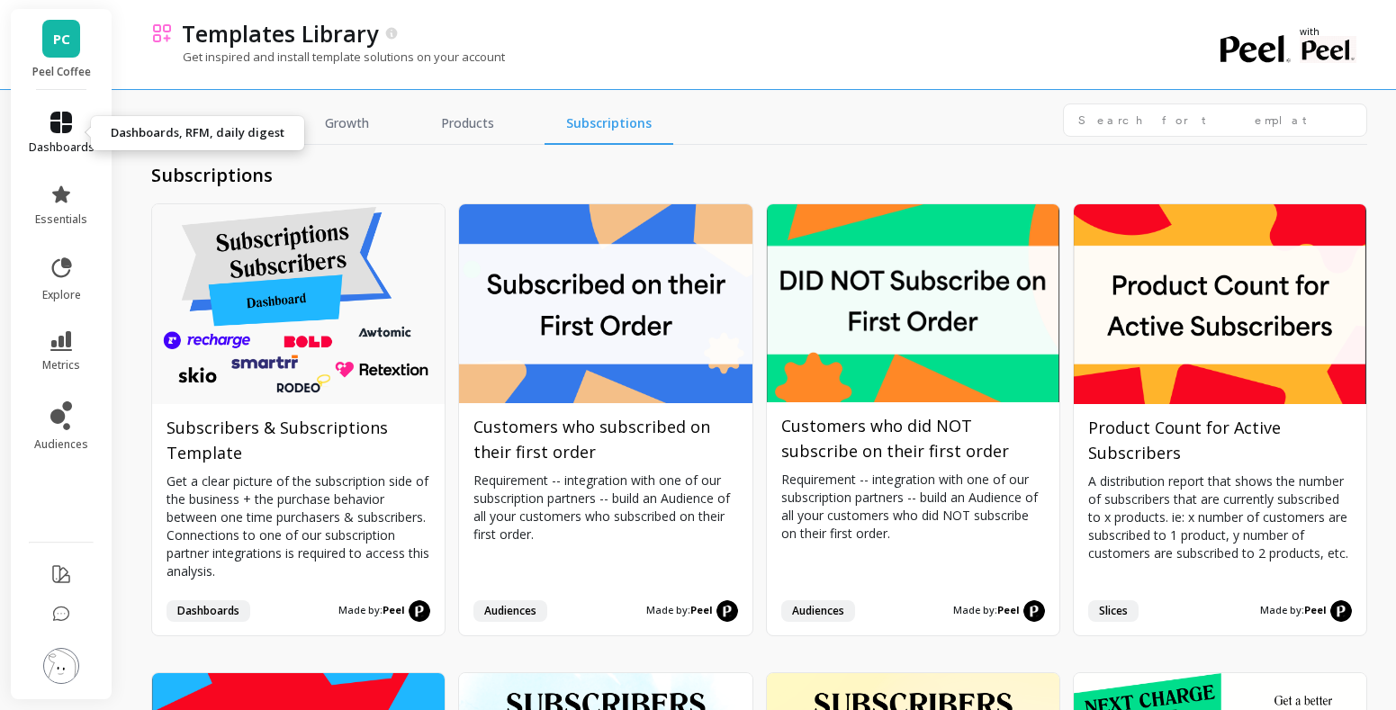
click at [60, 117] on icon at bounding box center [61, 123] width 22 height 22
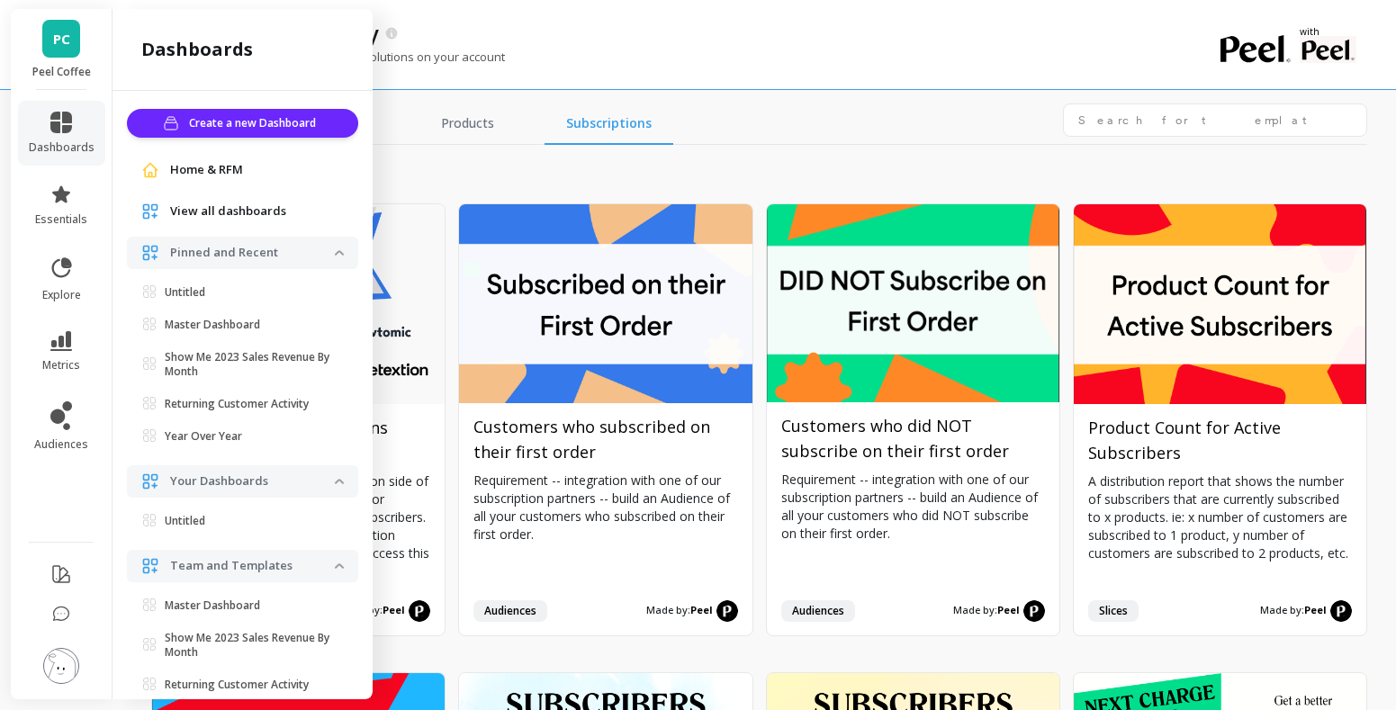
click at [713, 133] on div "All Templates Growth Products Subscriptions" at bounding box center [759, 123] width 1216 height 41
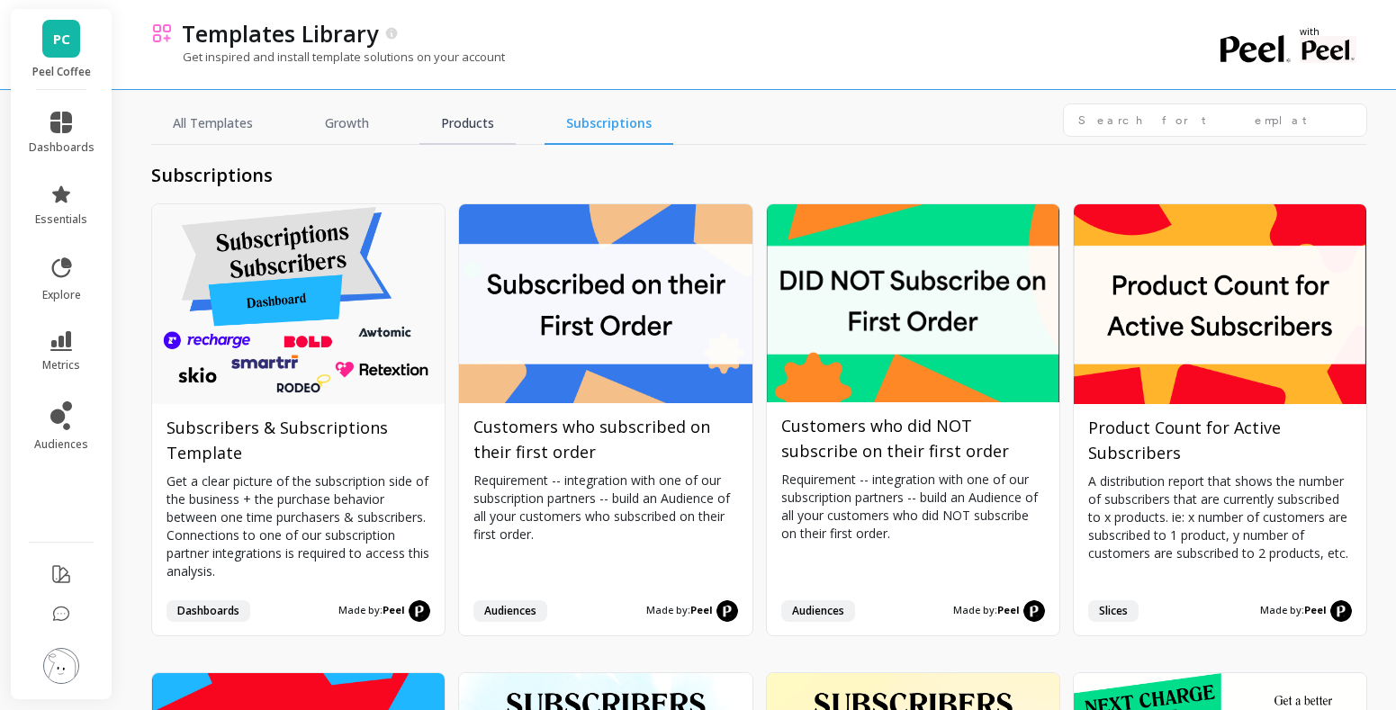
click at [439, 103] on link "Products" at bounding box center [467, 123] width 96 height 41
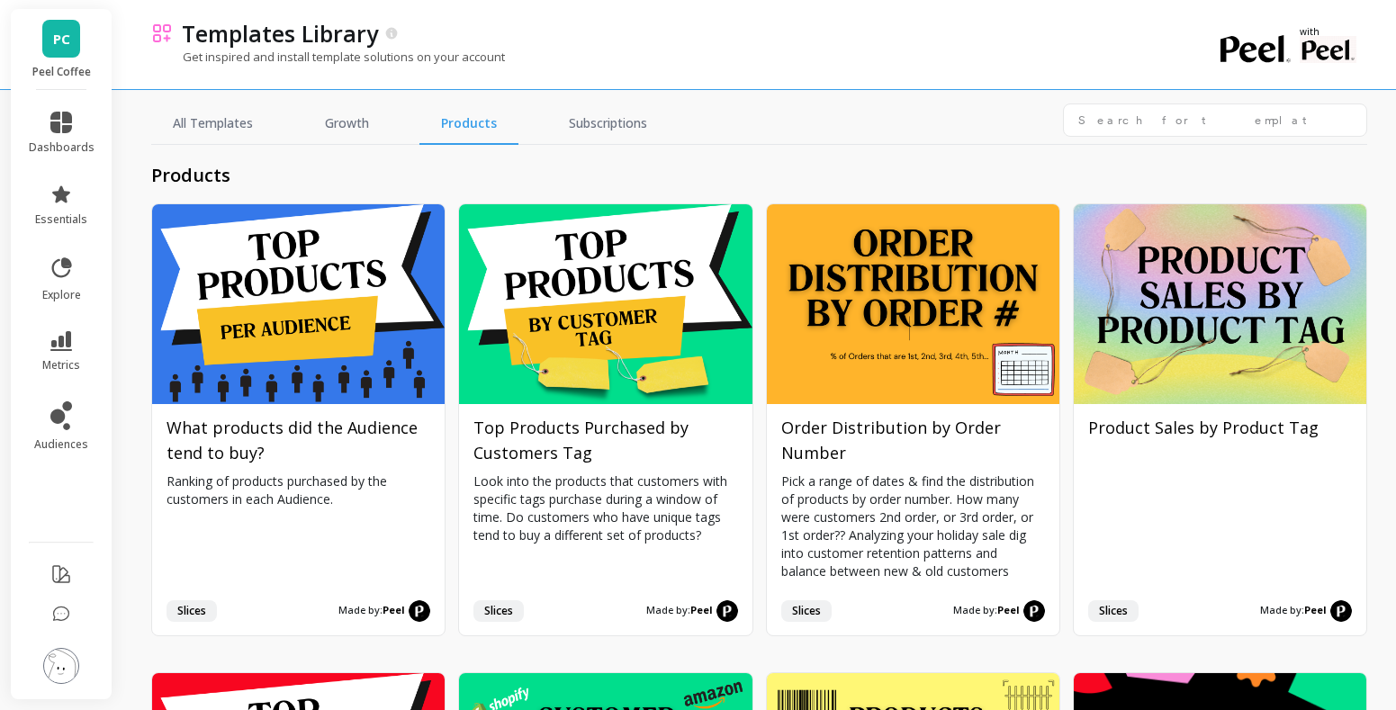
click at [73, 33] on link "PC" at bounding box center [61, 39] width 38 height 38
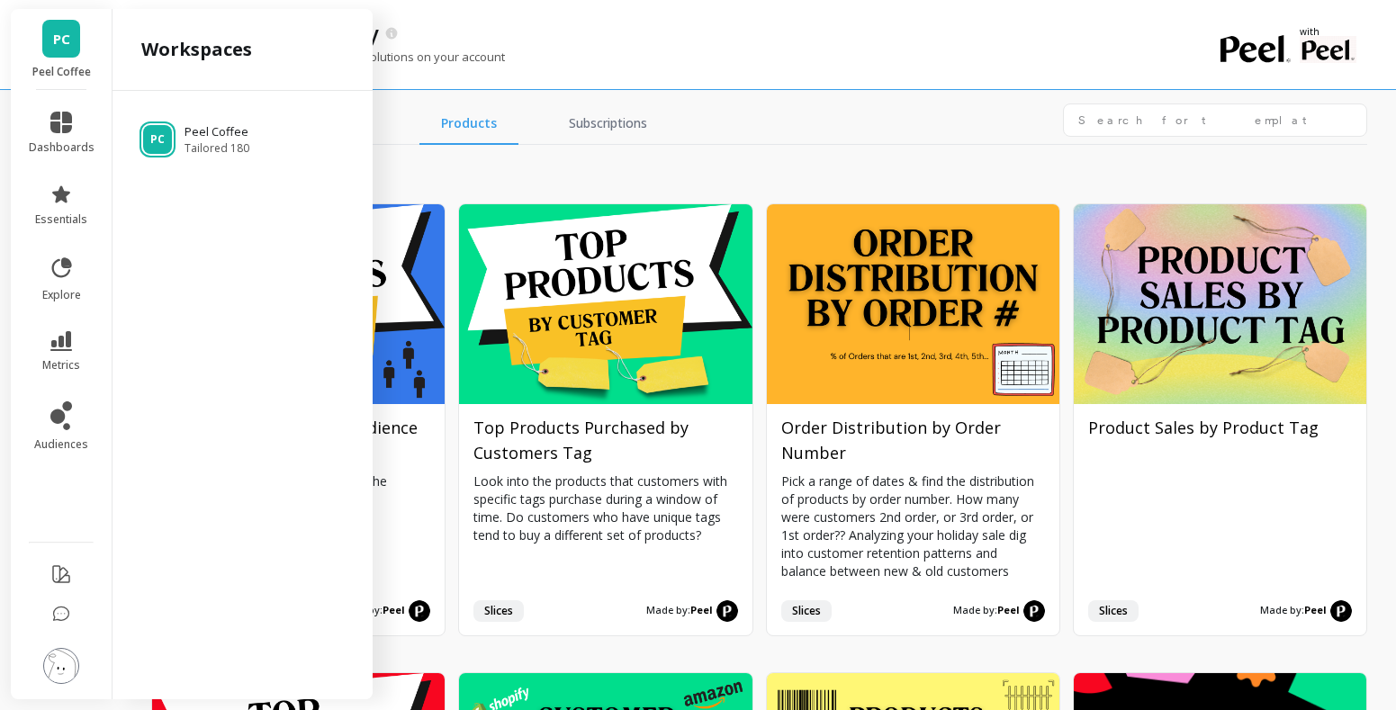
click at [73, 33] on link "PC" at bounding box center [61, 39] width 38 height 38
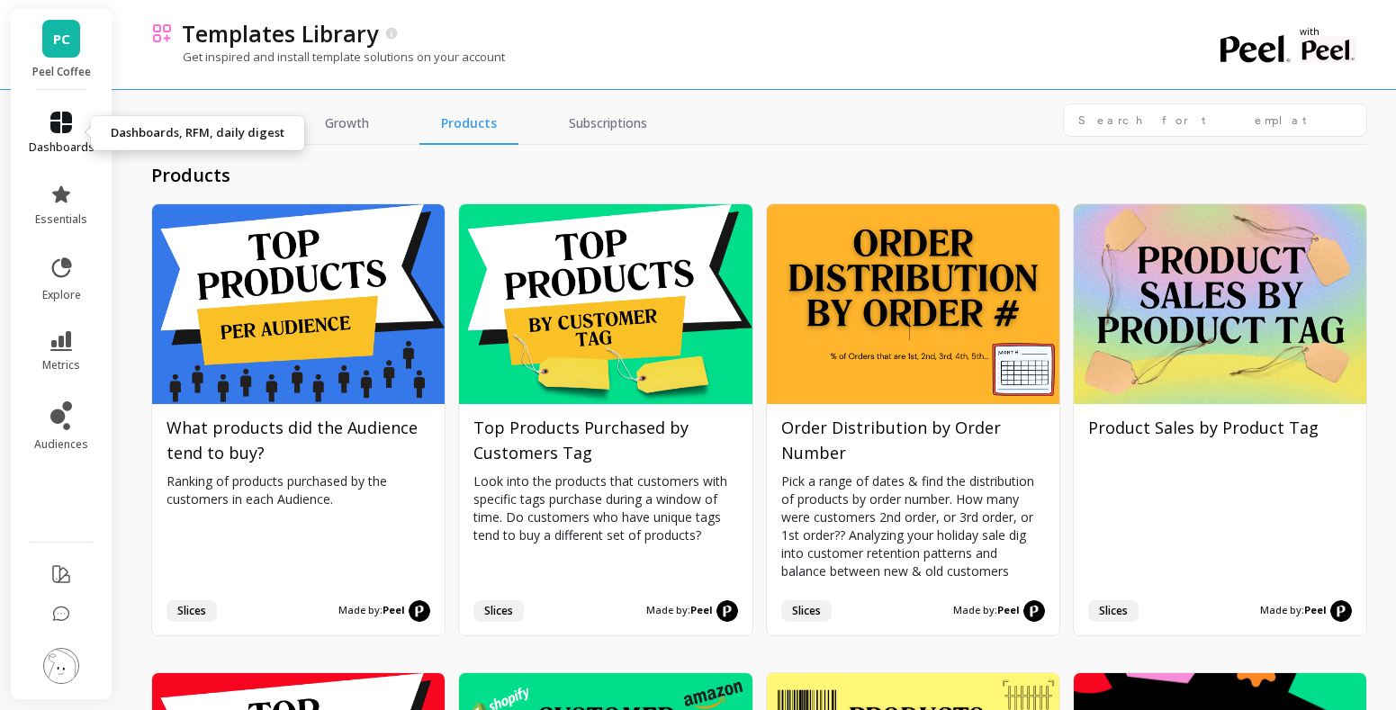
click at [73, 143] on span "dashboards" at bounding box center [62, 147] width 66 height 14
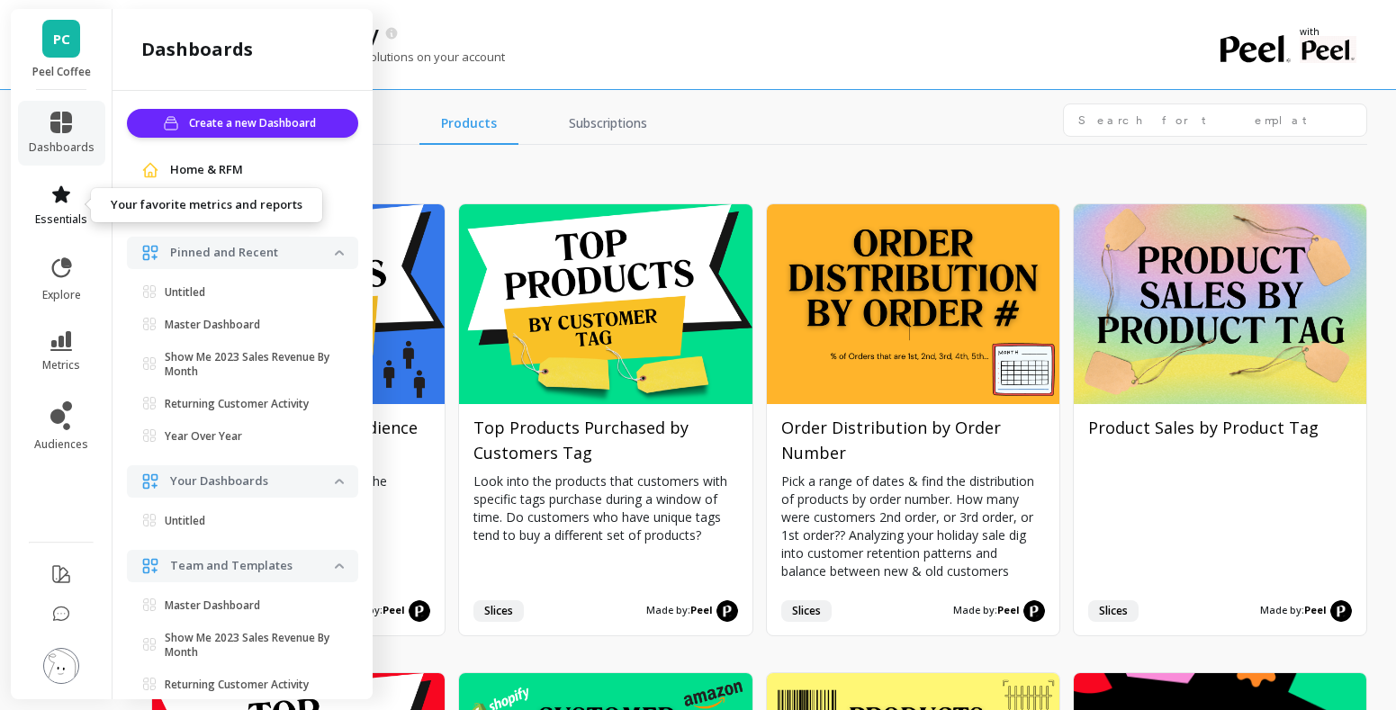
click at [71, 209] on link "essentials" at bounding box center [62, 205] width 66 height 43
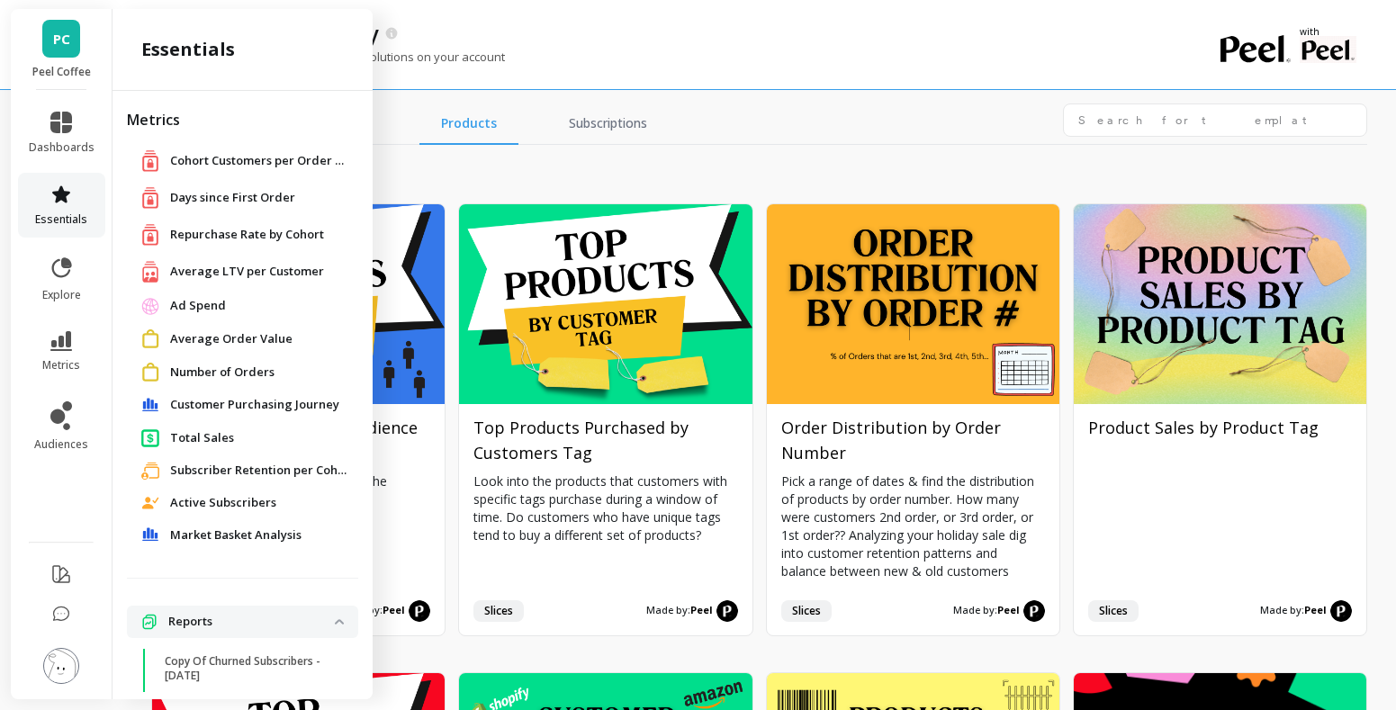
scroll to position [148, 0]
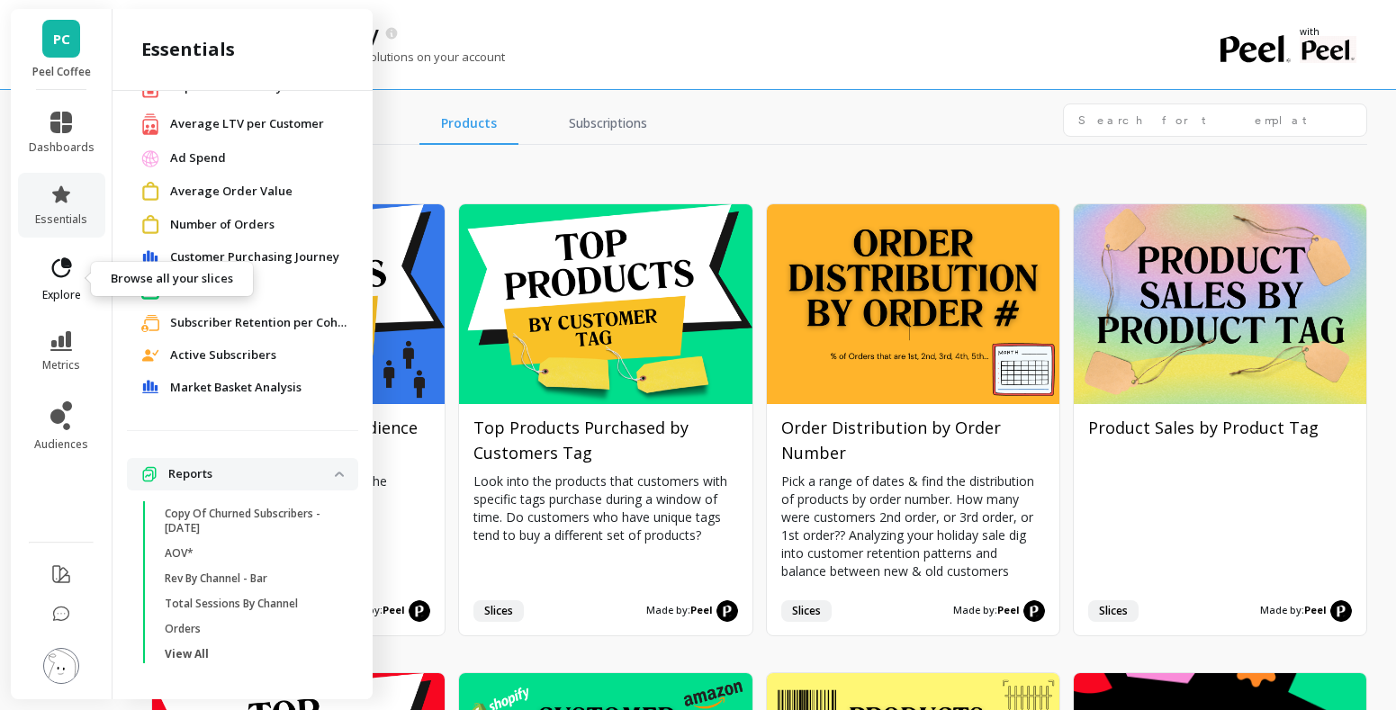
click at [49, 256] on icon at bounding box center [61, 268] width 25 height 25
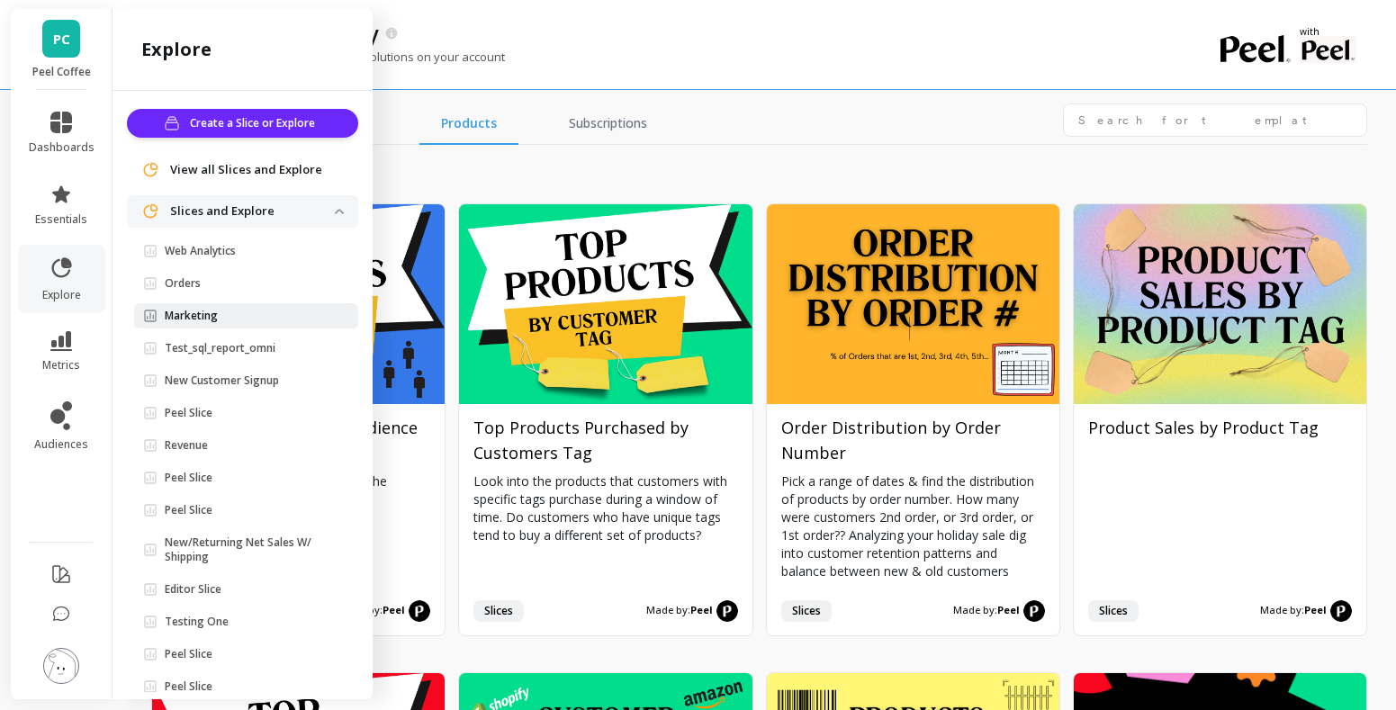
scroll to position [32, 0]
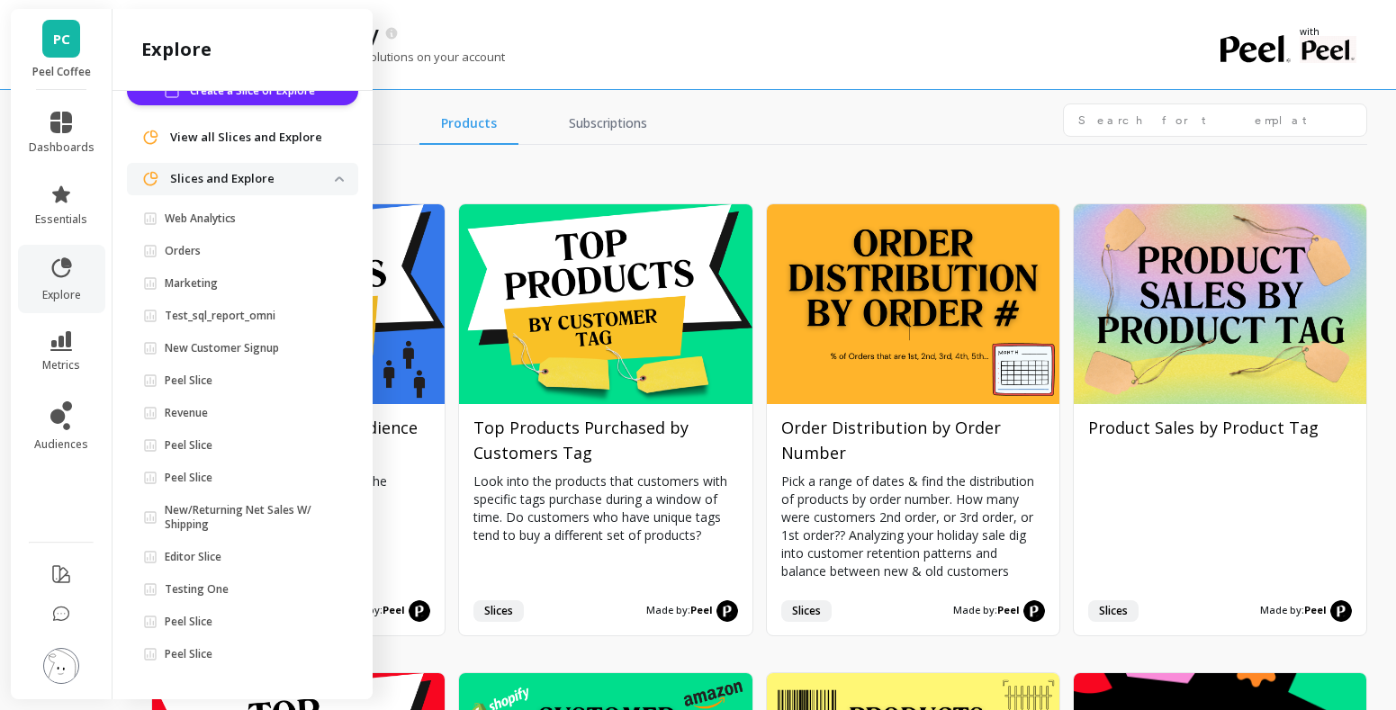
click at [71, 637] on li at bounding box center [62, 667] width 102 height 64
click at [71, 660] on img at bounding box center [61, 666] width 36 height 36
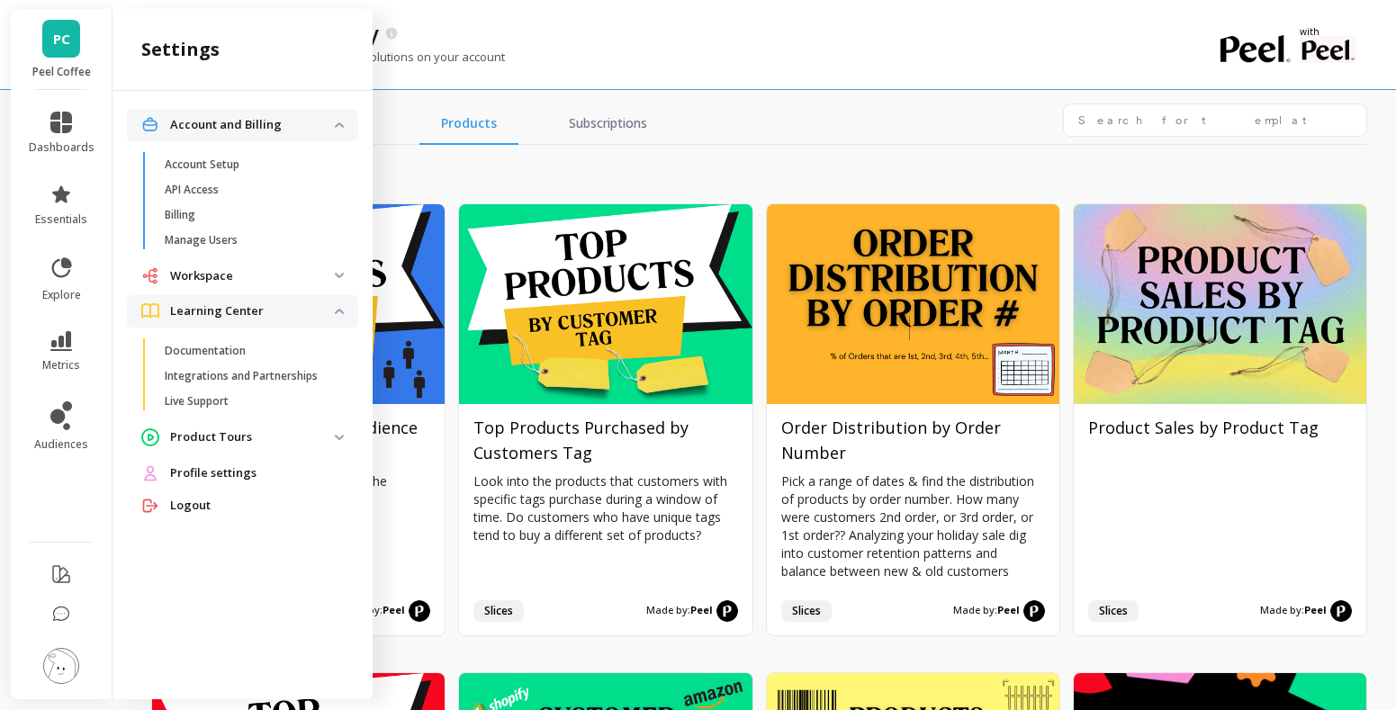
scroll to position [0, 0]
click at [332, 273] on p "Workspace" at bounding box center [252, 276] width 165 height 18
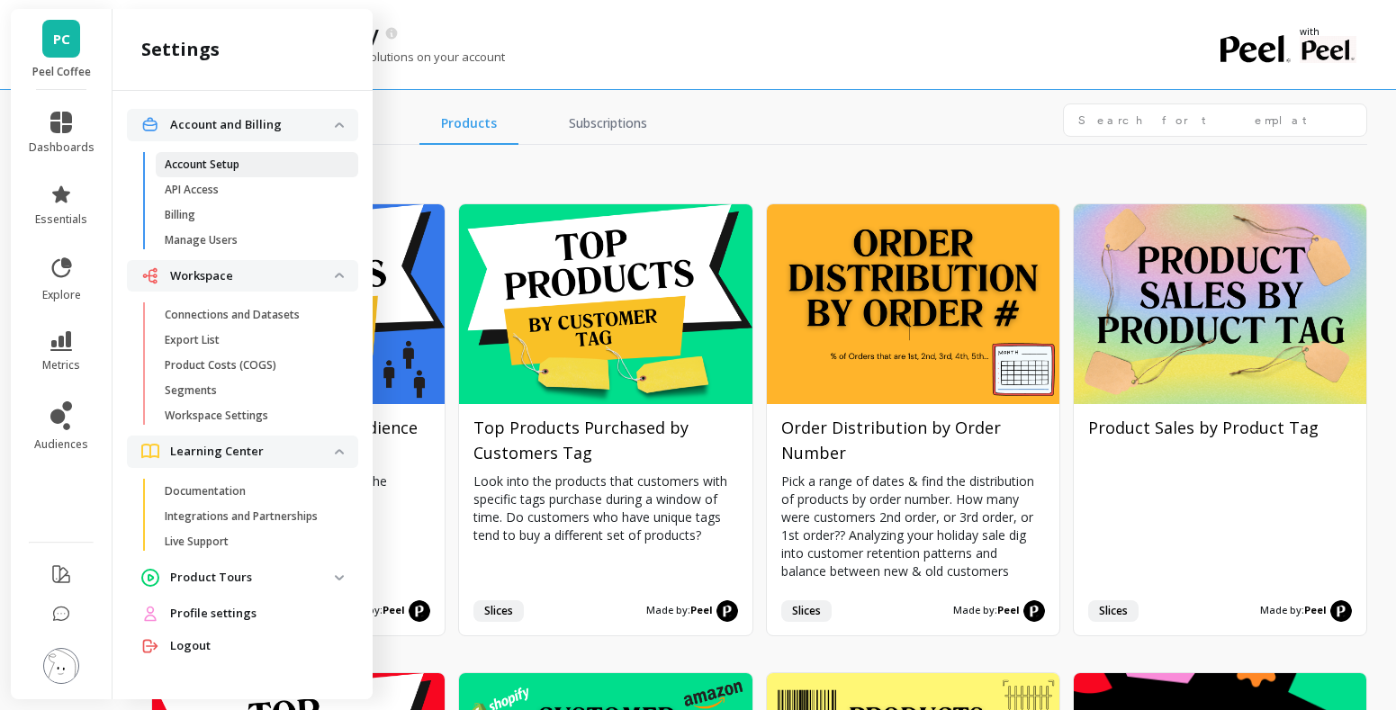
click at [215, 161] on p "Account Setup" at bounding box center [202, 164] width 75 height 14
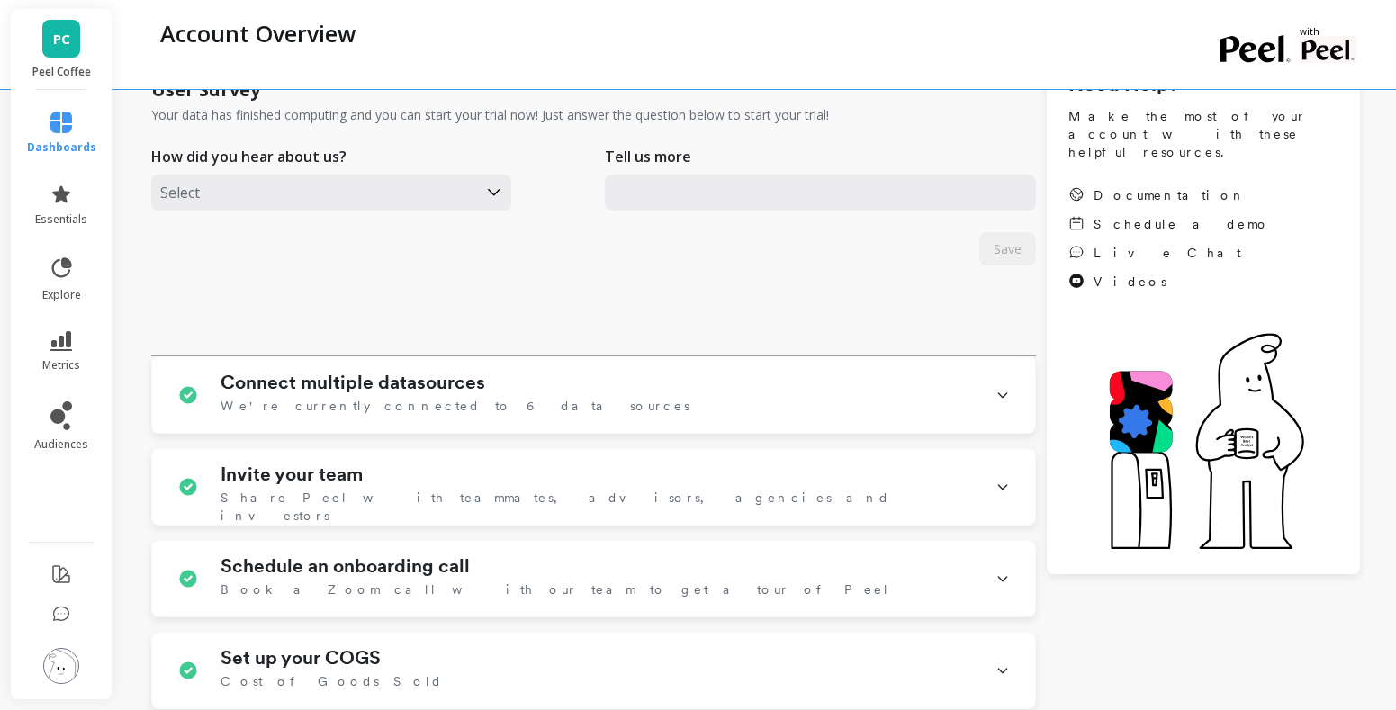
scroll to position [225, 0]
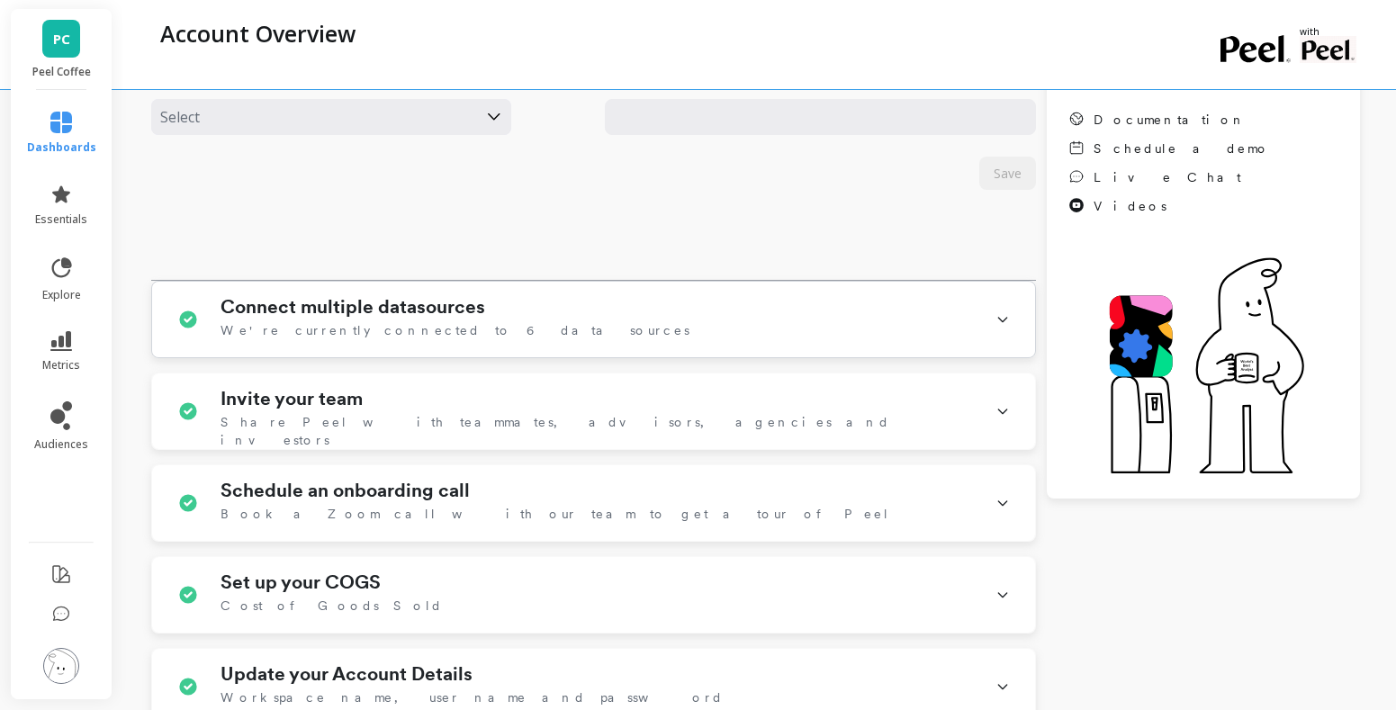
click at [698, 321] on div "Connect multiple datasources We're currently connected to 6 data sources" at bounding box center [596, 319] width 753 height 47
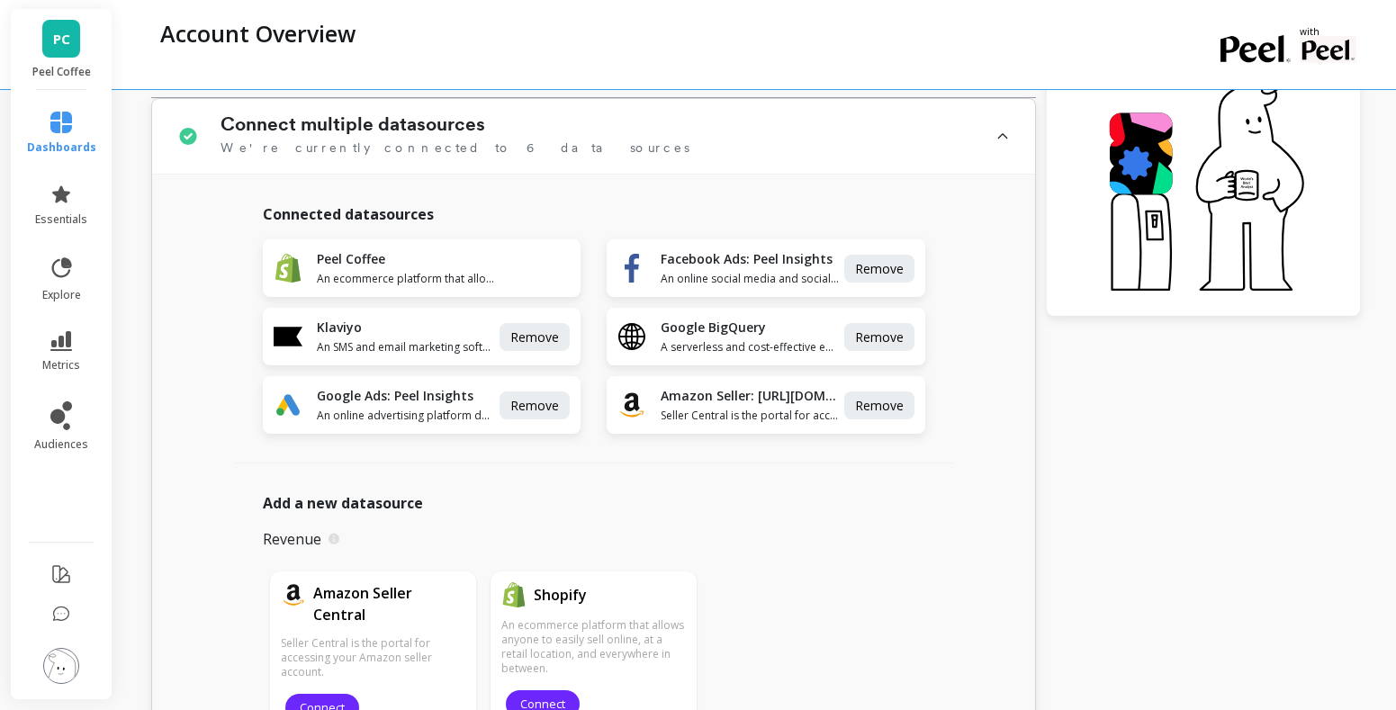
scroll to position [441, 0]
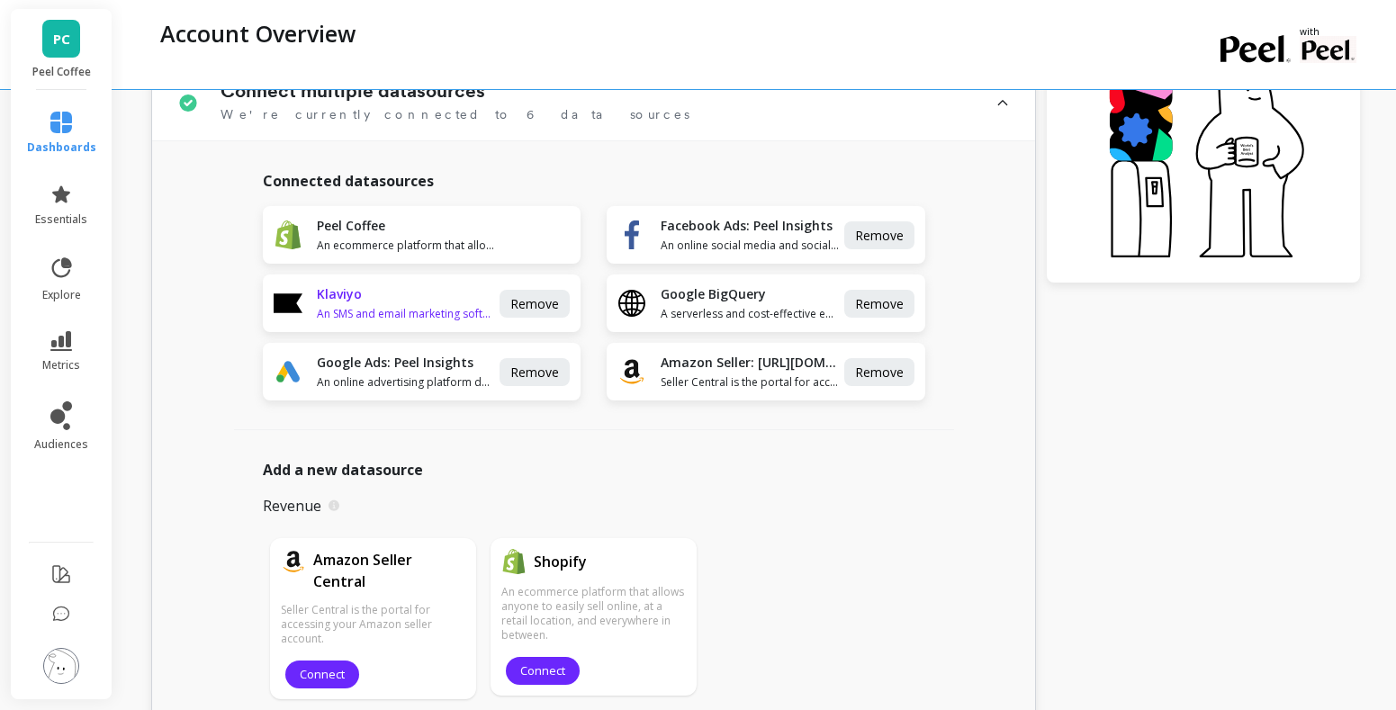
click at [287, 304] on img at bounding box center [288, 303] width 29 height 29
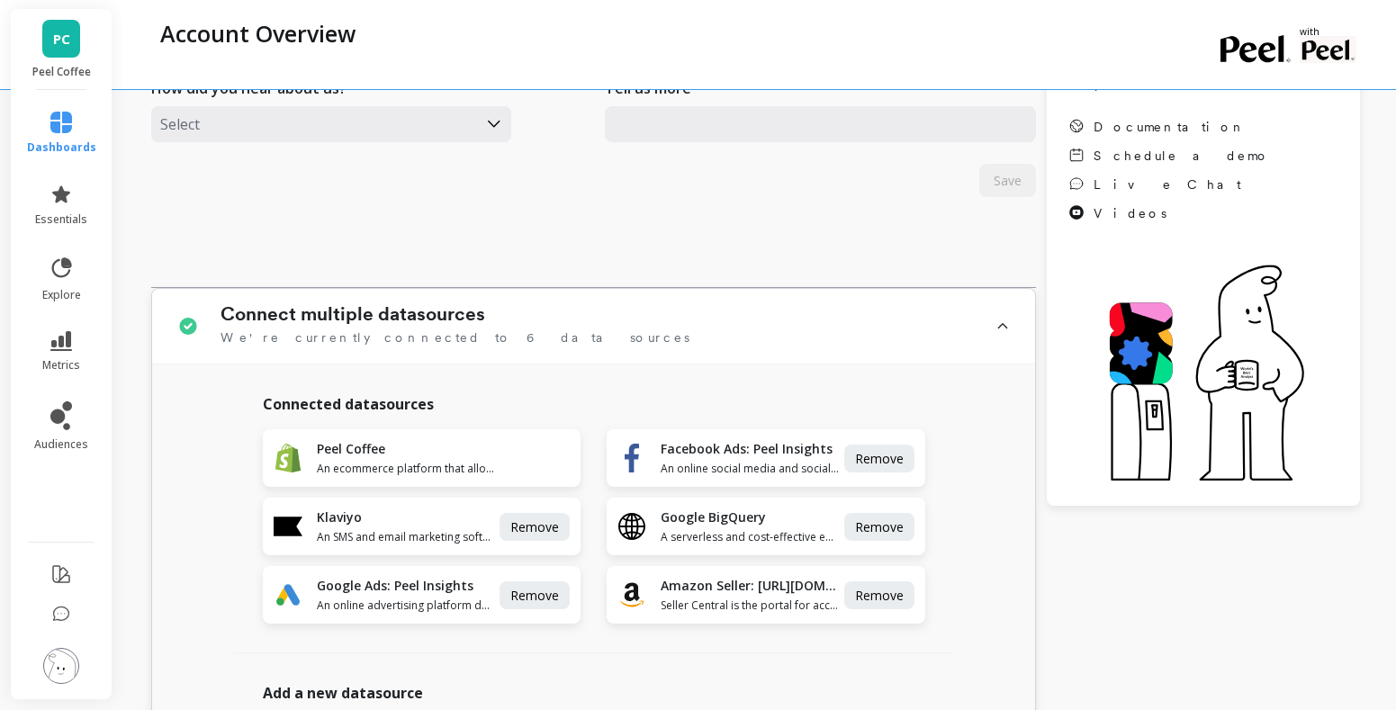
scroll to position [206, 0]
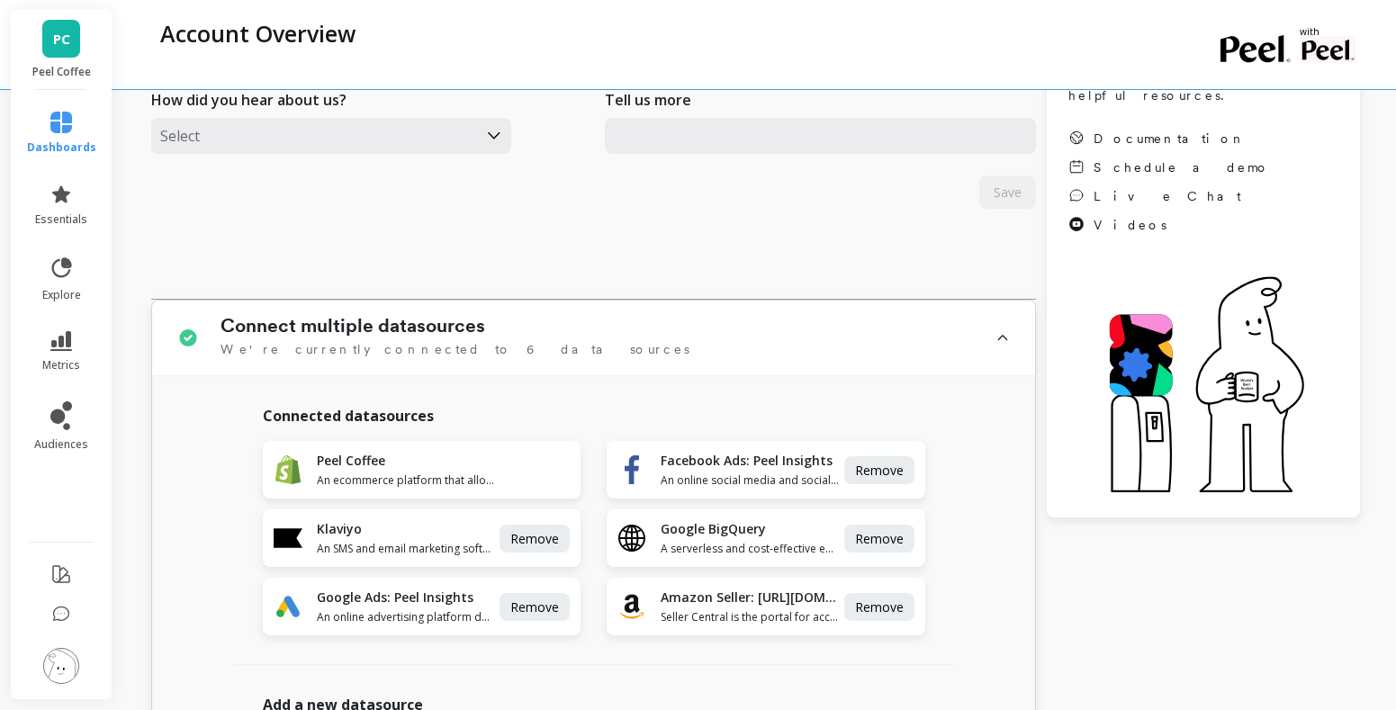
click at [609, 337] on div "Connect multiple datasources We're currently connected to 6 data sources" at bounding box center [596, 338] width 753 height 46
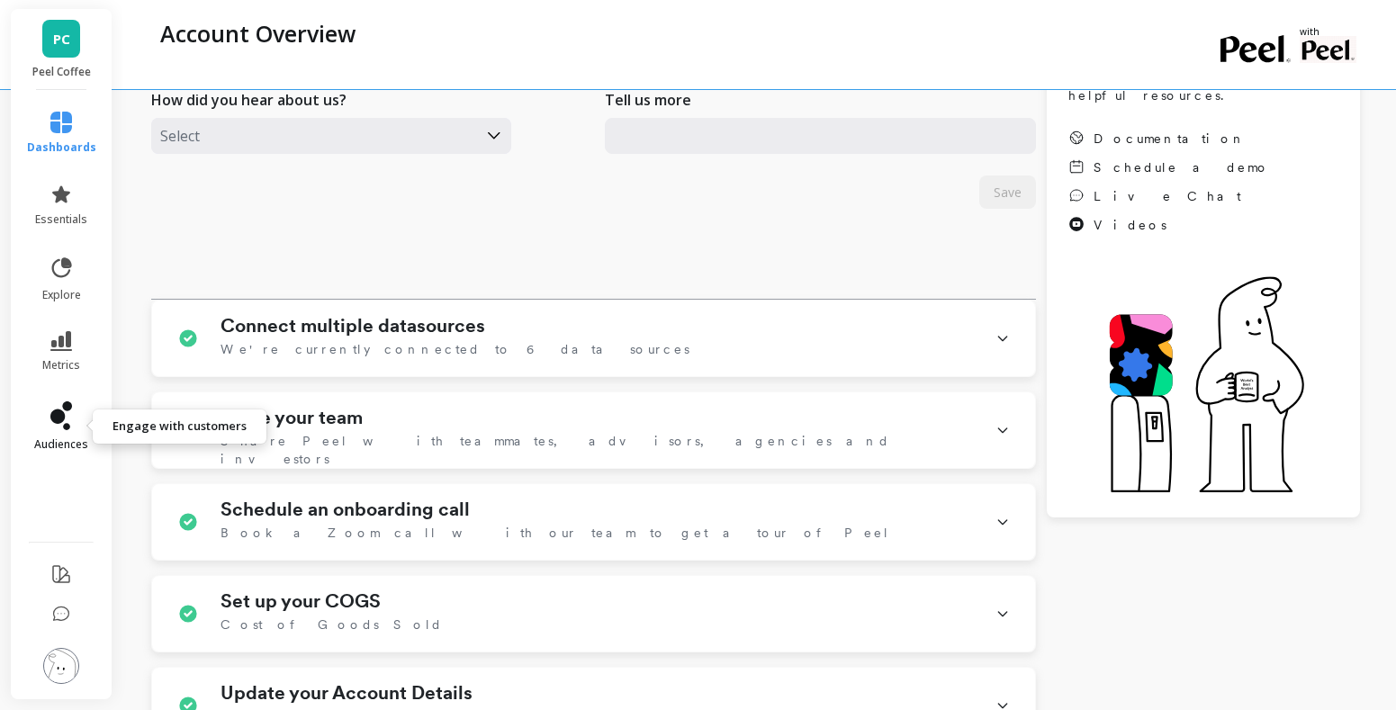
click at [67, 428] on icon at bounding box center [66, 426] width 7 height 7
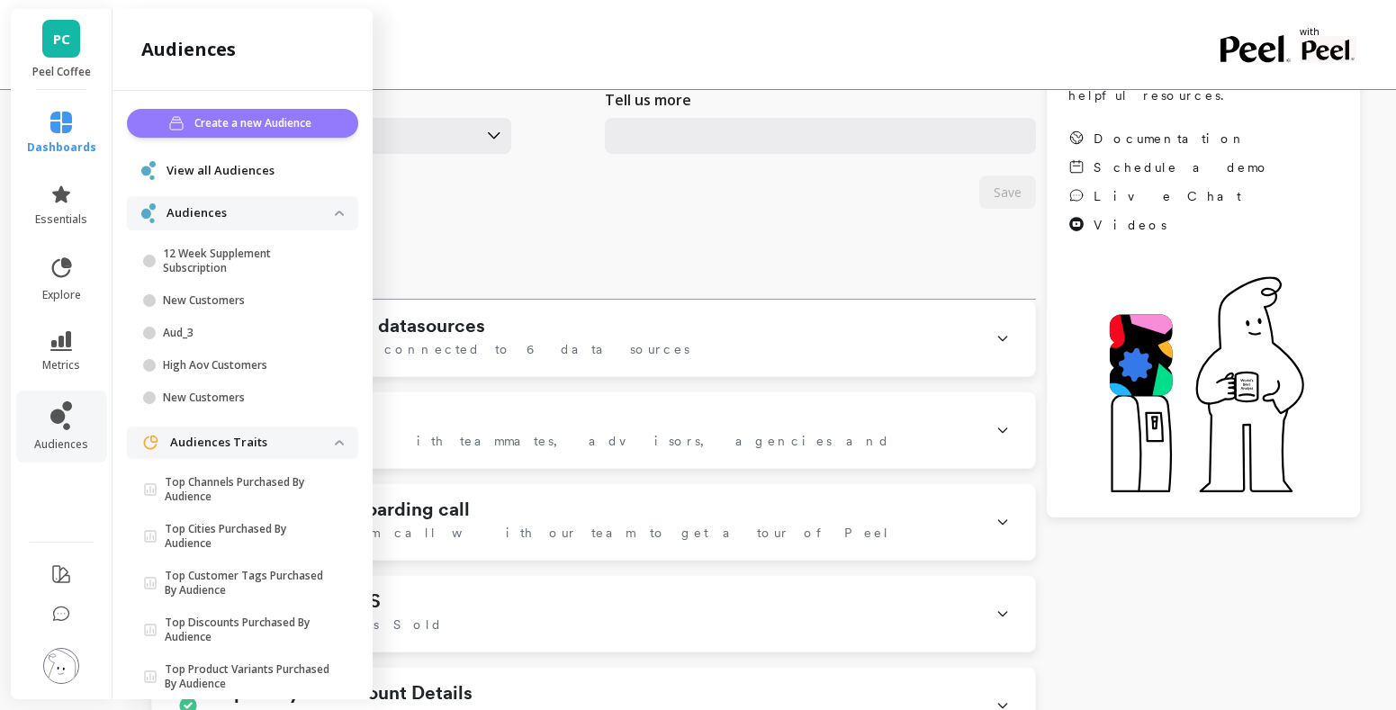
click at [261, 124] on span "Create a new Audience" at bounding box center [255, 123] width 122 height 18
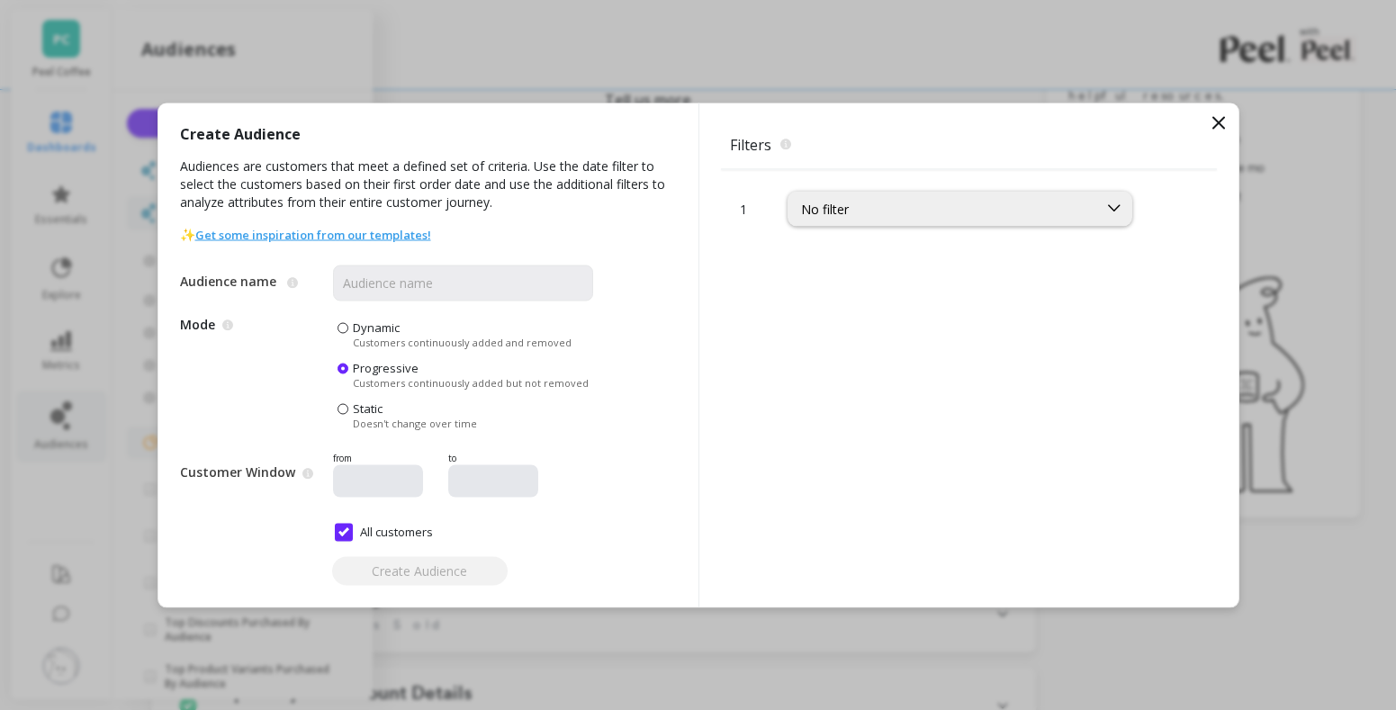
click at [351, 316] on div "Audience name The name of the audience Mode Dynamic audiences add new customers…" at bounding box center [386, 396] width 413 height 306
click at [349, 326] on label "Dynamic Customers continuously added and removed" at bounding box center [454, 334] width 234 height 30
click at [0, 0] on input "Dynamic Customers continuously added and removed" at bounding box center [0, 0] width 0 height 0
click at [349, 529] on input "All customers" at bounding box center [384, 532] width 98 height 18
checkbox input "false"
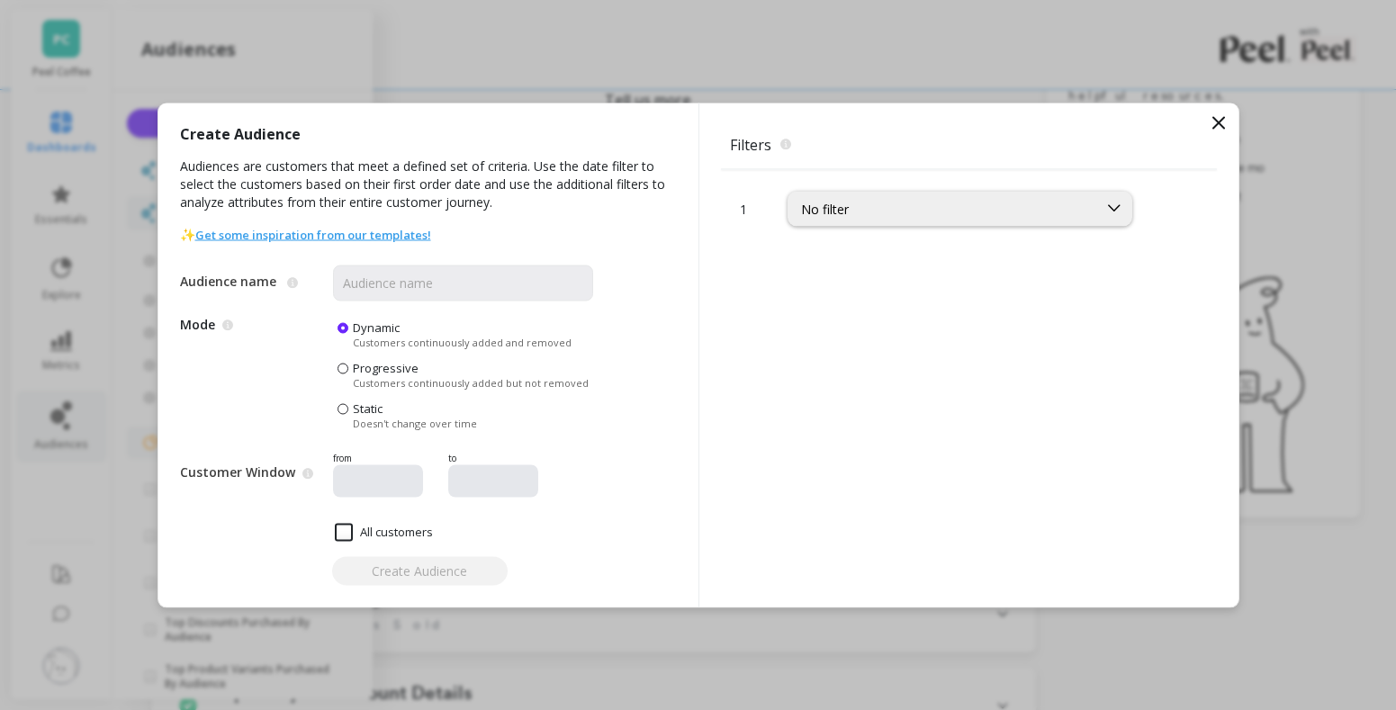
type input "[DATE]"
click at [379, 482] on input "[DATE]" at bounding box center [432, 481] width 184 height 18
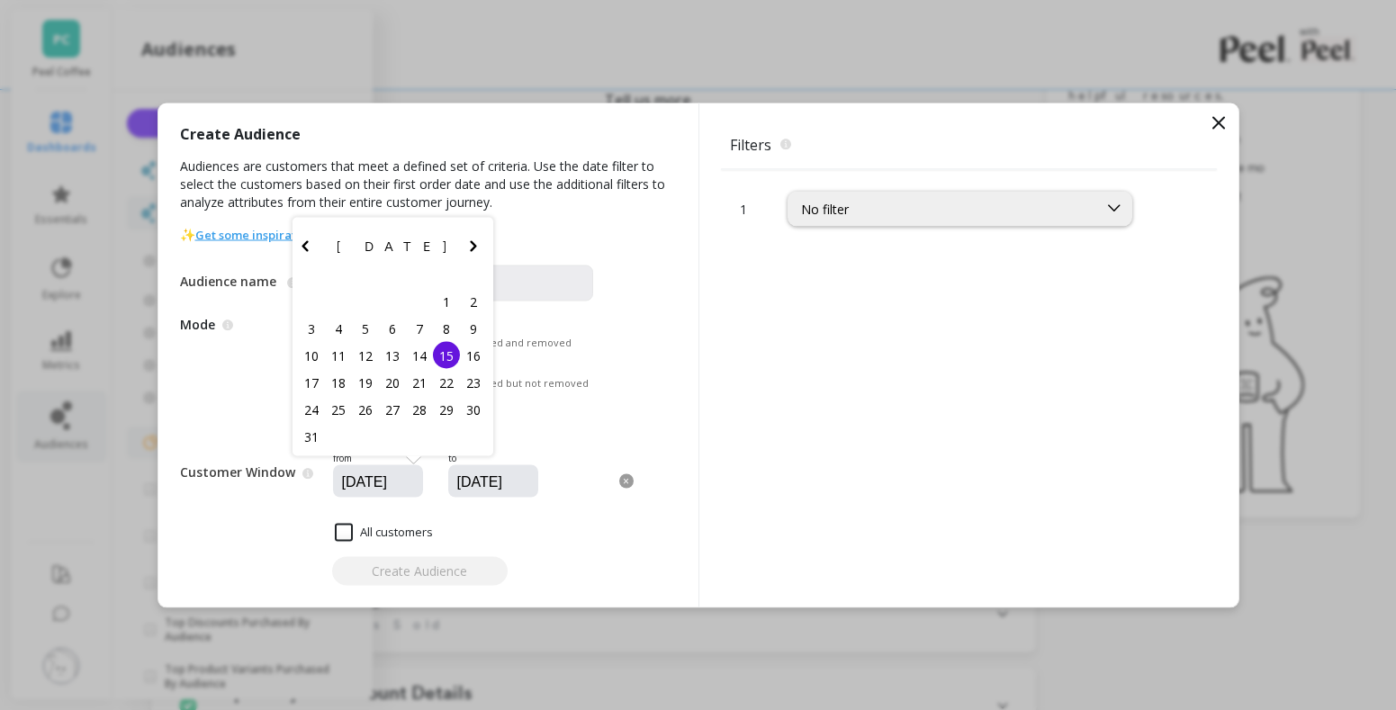
click at [306, 250] on icon "Previous Month" at bounding box center [304, 245] width 6 height 11
click at [373, 381] on div "15" at bounding box center [365, 382] width 27 height 27
type input "[DATE]"
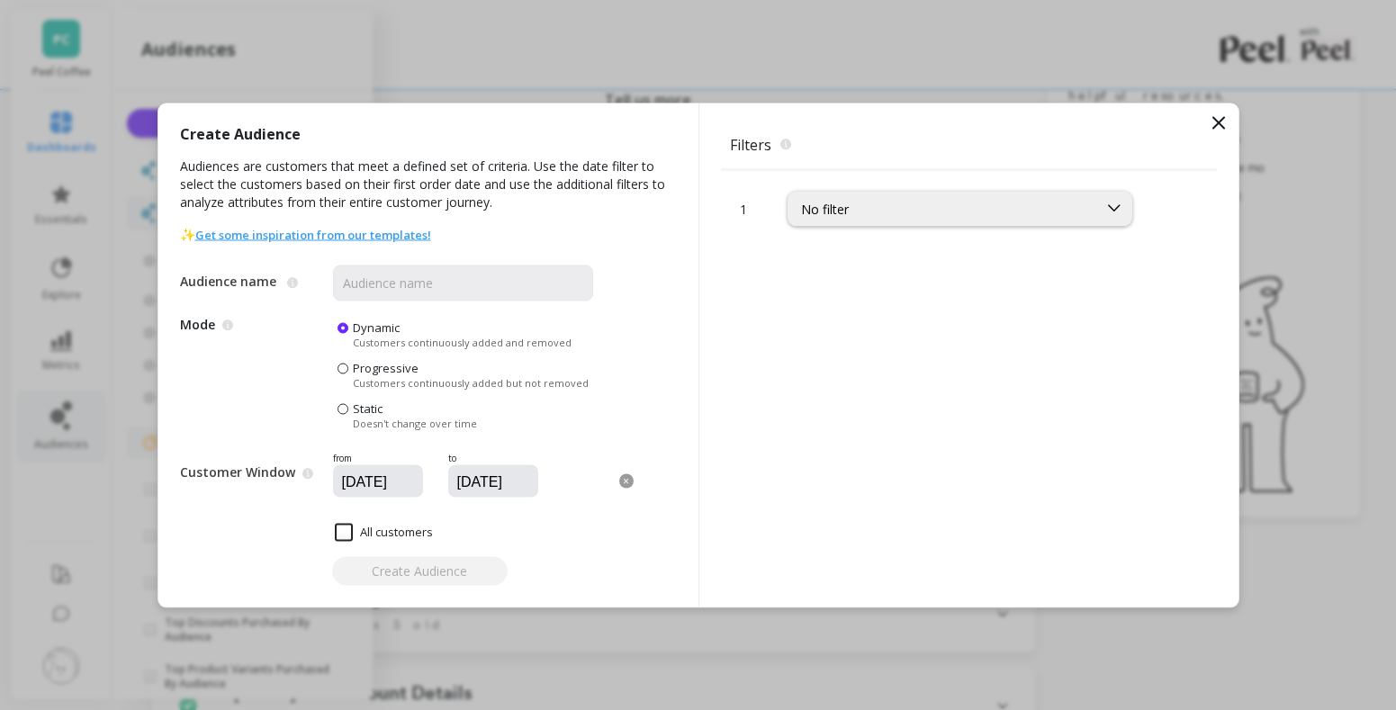
click at [568, 526] on div "All customers" at bounding box center [386, 532] width 413 height 34
click at [816, 220] on div "No filter" at bounding box center [959, 208] width 345 height 35
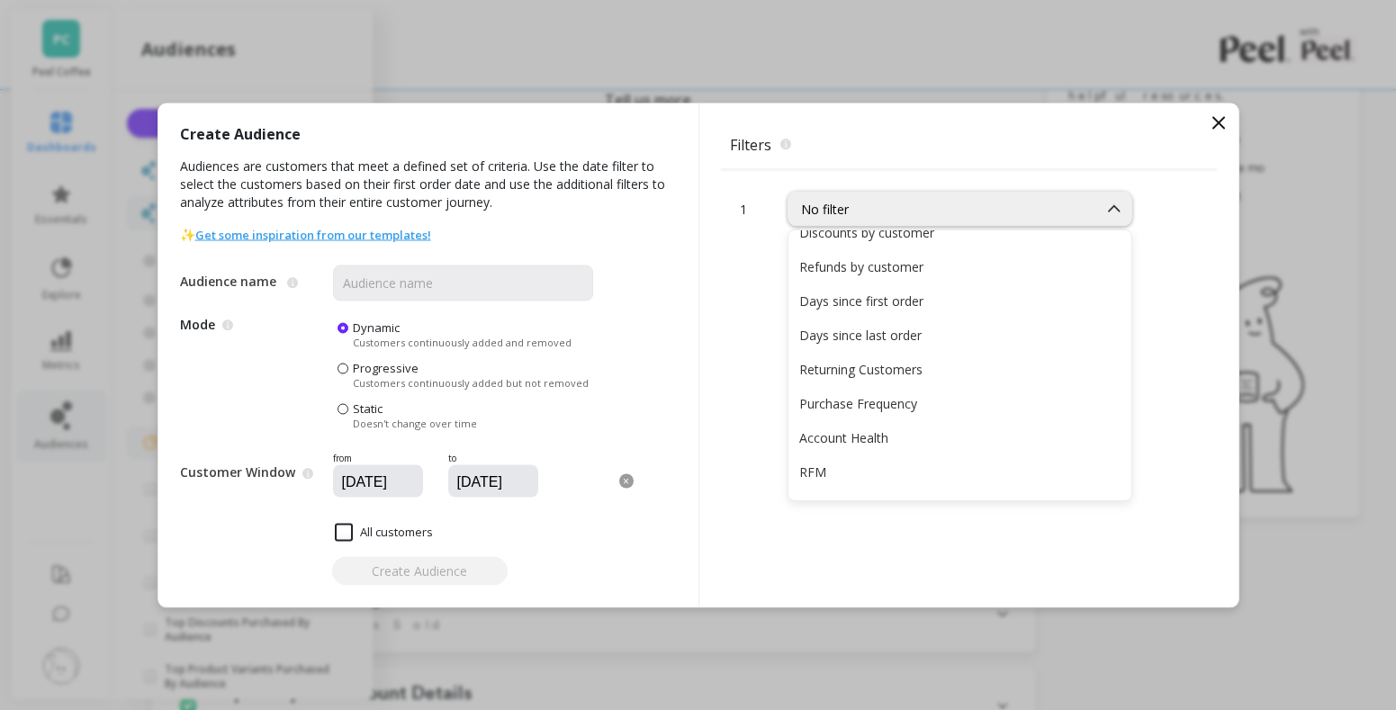
scroll to position [101, 0]
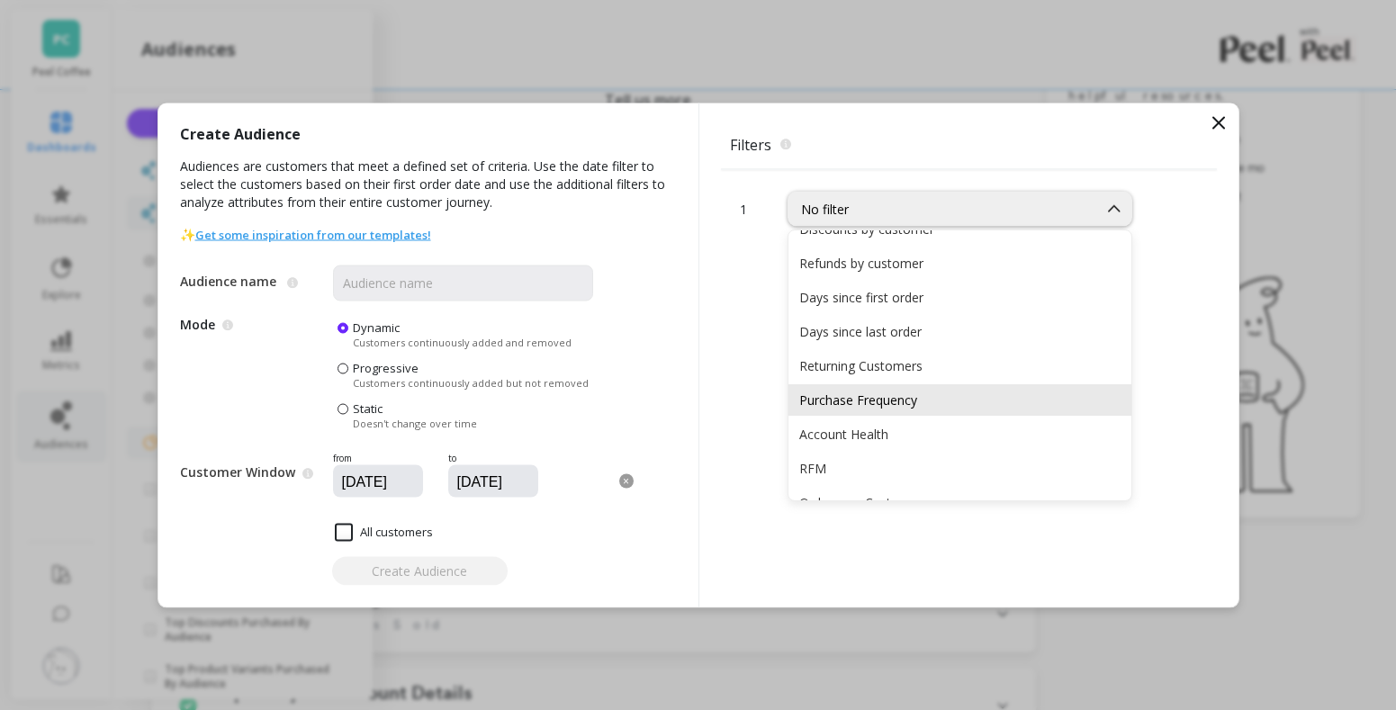
click at [847, 395] on div "Purchase Frequency" at bounding box center [959, 399] width 321 height 17
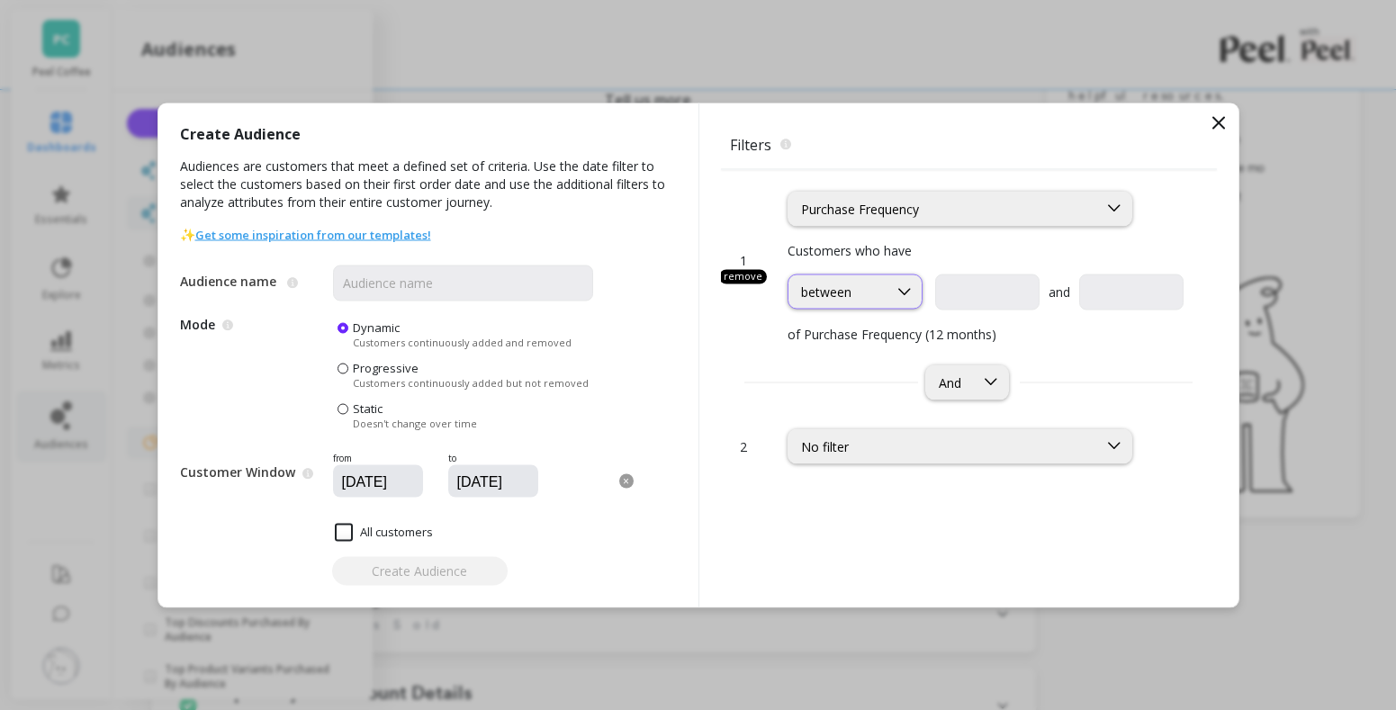
click at [885, 291] on div "between" at bounding box center [837, 291] width 99 height 17
click at [966, 294] on input "text" at bounding box center [987, 292] width 104 height 36
type input "2"
click at [1144, 287] on input "text" at bounding box center [1131, 292] width 104 height 36
type input "4"
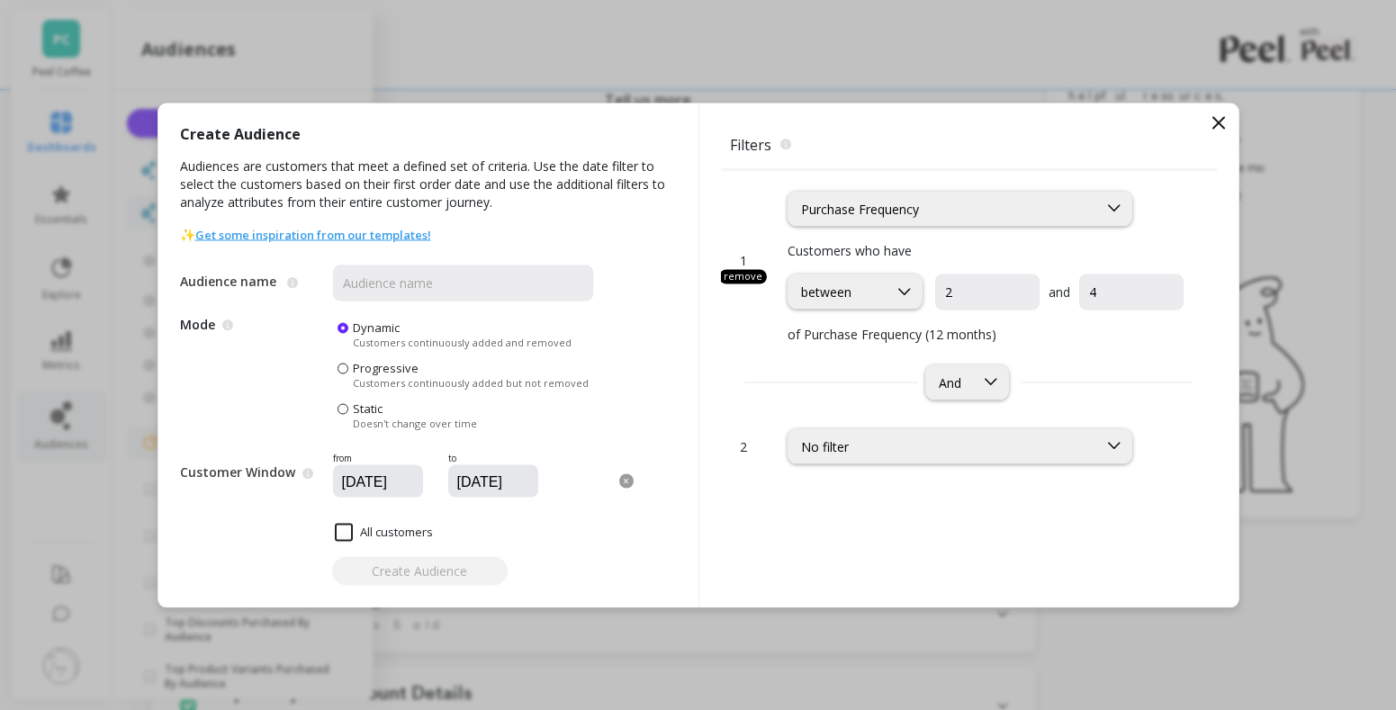
click at [1104, 376] on div "And" at bounding box center [969, 381] width 496 height 35
click at [994, 394] on div at bounding box center [991, 381] width 34 height 33
click at [1101, 374] on div "And selected, 1 of 2. 2 results available. Use Up and Down to choose options, p…" at bounding box center [969, 381] width 496 height 35
click at [402, 561] on div "Create Audience" at bounding box center [428, 570] width 497 height 29
click at [402, 574] on div "Create Audience" at bounding box center [428, 570] width 497 height 29
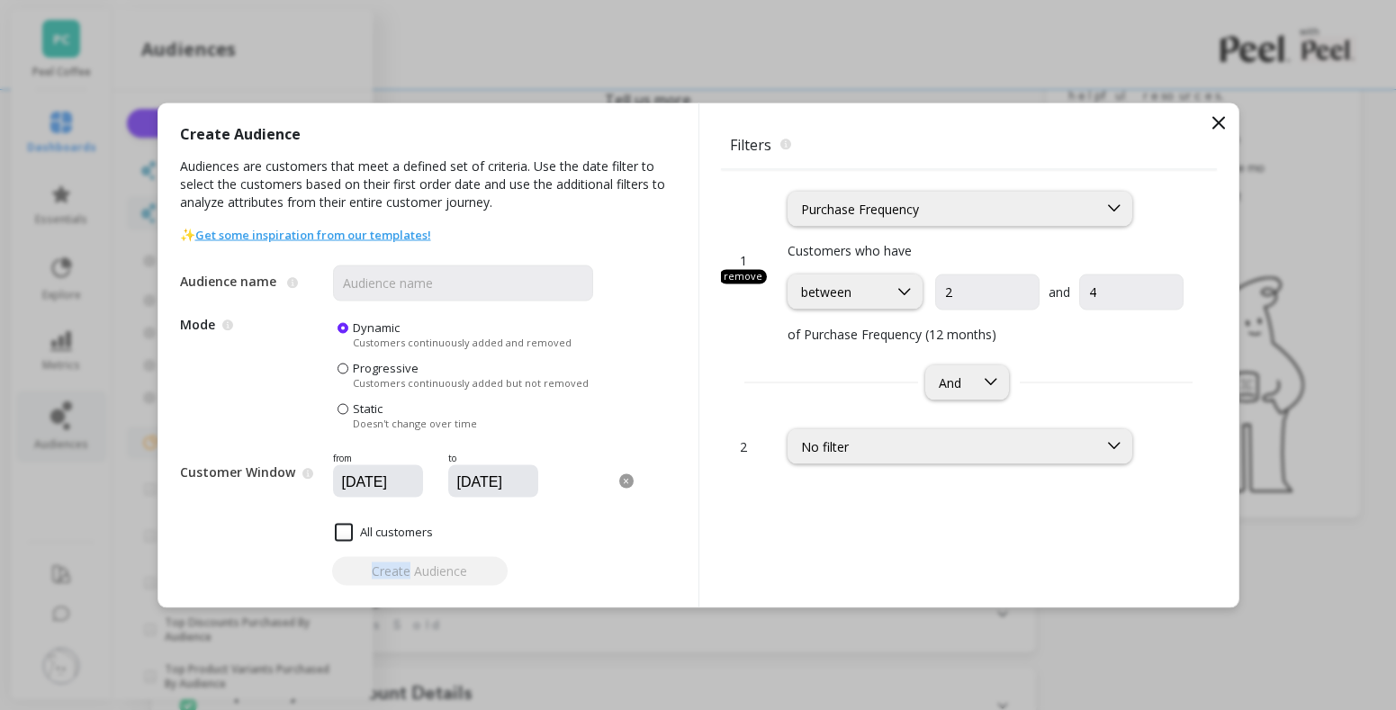
click at [402, 574] on div "Create Audience" at bounding box center [428, 570] width 497 height 29
click at [412, 562] on div "Create Audience" at bounding box center [428, 570] width 497 height 29
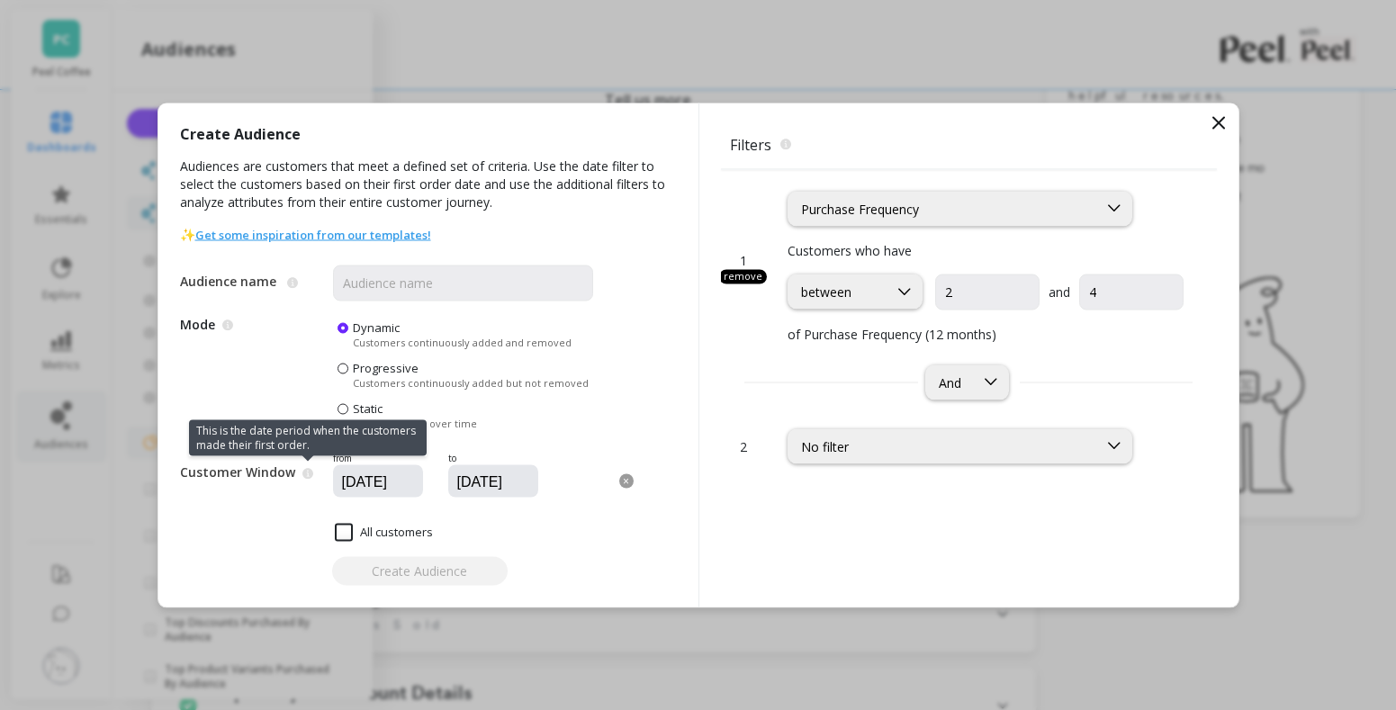
click at [305, 473] on icon at bounding box center [307, 473] width 11 height 11
click at [302, 469] on icon at bounding box center [307, 473] width 11 height 11
click at [301, 375] on span "Mode Dynamic audiences add new customers who meet the filters while Static audi…" at bounding box center [256, 374] width 153 height 111
click at [344, 365] on span at bounding box center [342, 368] width 11 height 11
click at [0, 0] on input "Progressive Customers continuously added but not removed" at bounding box center [0, 0] width 0 height 0
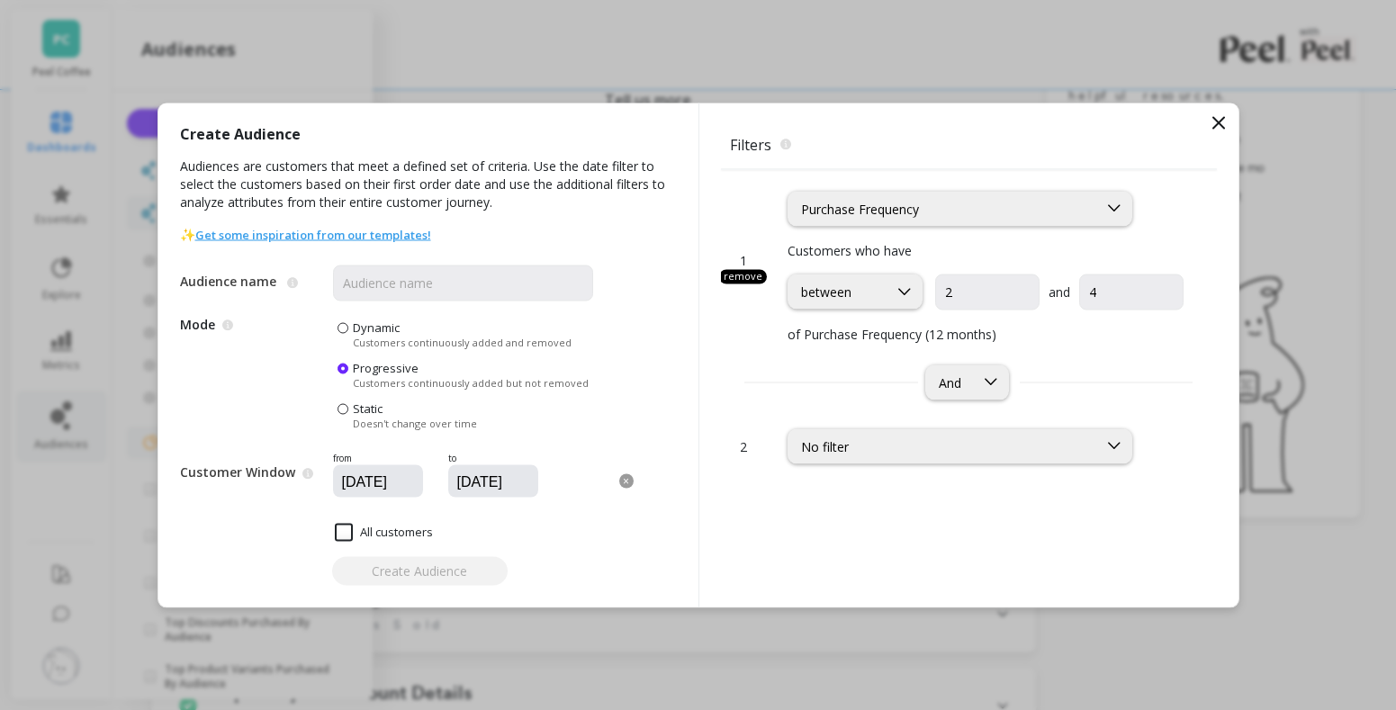
click at [339, 400] on label "Static Doesn't change over time" at bounding box center [406, 415] width 139 height 30
click at [0, 0] on input "Static Doesn't change over time" at bounding box center [0, 0] width 0 height 0
click at [339, 404] on span at bounding box center [342, 408] width 11 height 11
click at [0, 0] on input "Static Doesn't change over time" at bounding box center [0, 0] width 0 height 0
click at [342, 327] on span at bounding box center [342, 327] width 11 height 11
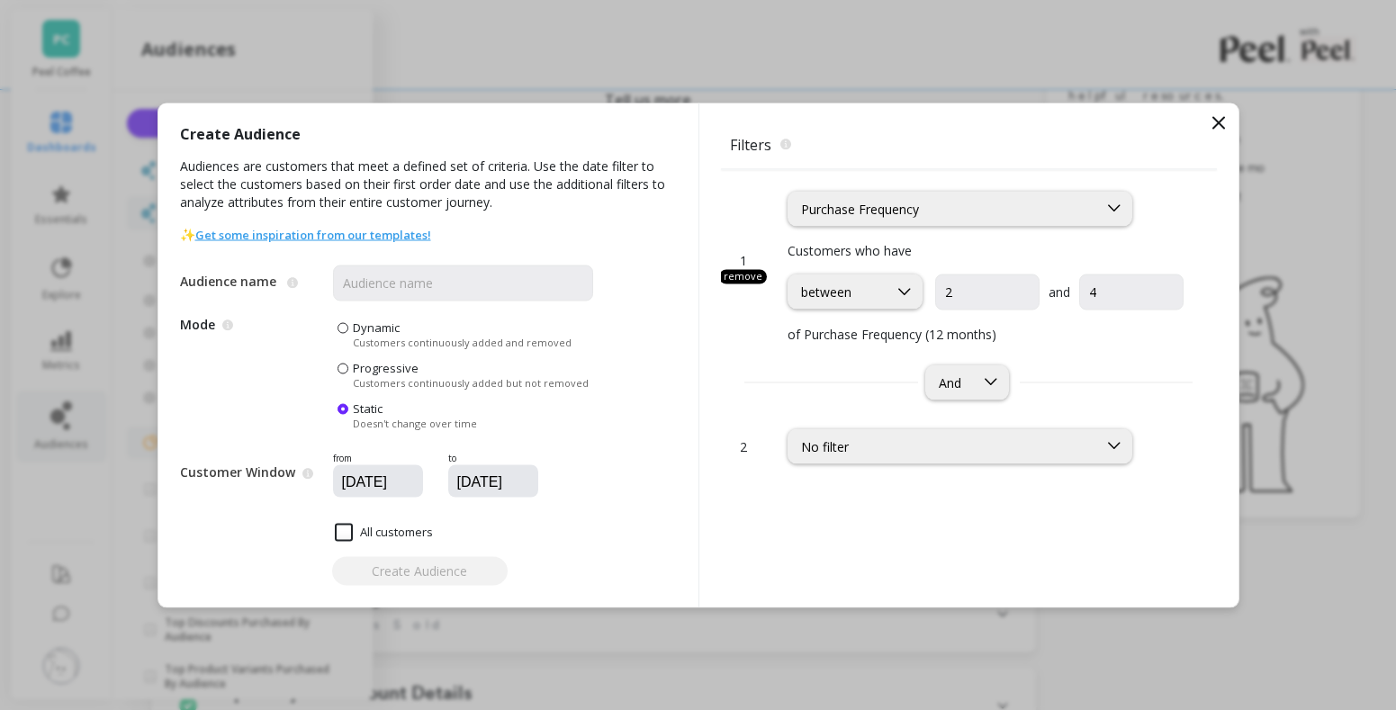
click at [0, 0] on input "Dynamic Customers continuously added and removed" at bounding box center [0, 0] width 0 height 0
click at [342, 359] on label "Progressive Customers continuously added but not removed" at bounding box center [462, 374] width 251 height 30
click at [0, 0] on input "Progressive Customers continuously added but not removed" at bounding box center [0, 0] width 0 height 0
click at [801, 449] on div "No filter" at bounding box center [942, 445] width 283 height 17
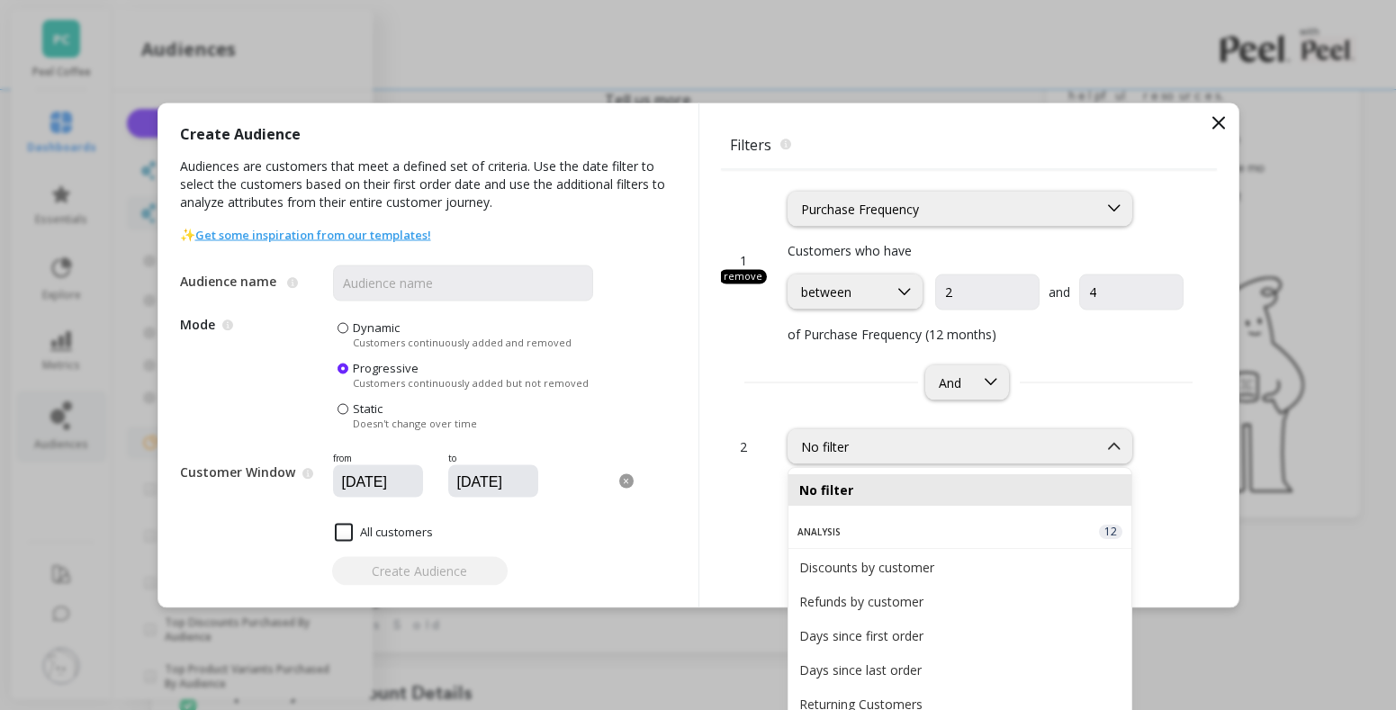
click at [845, 488] on div "No filter" at bounding box center [959, 489] width 321 height 17
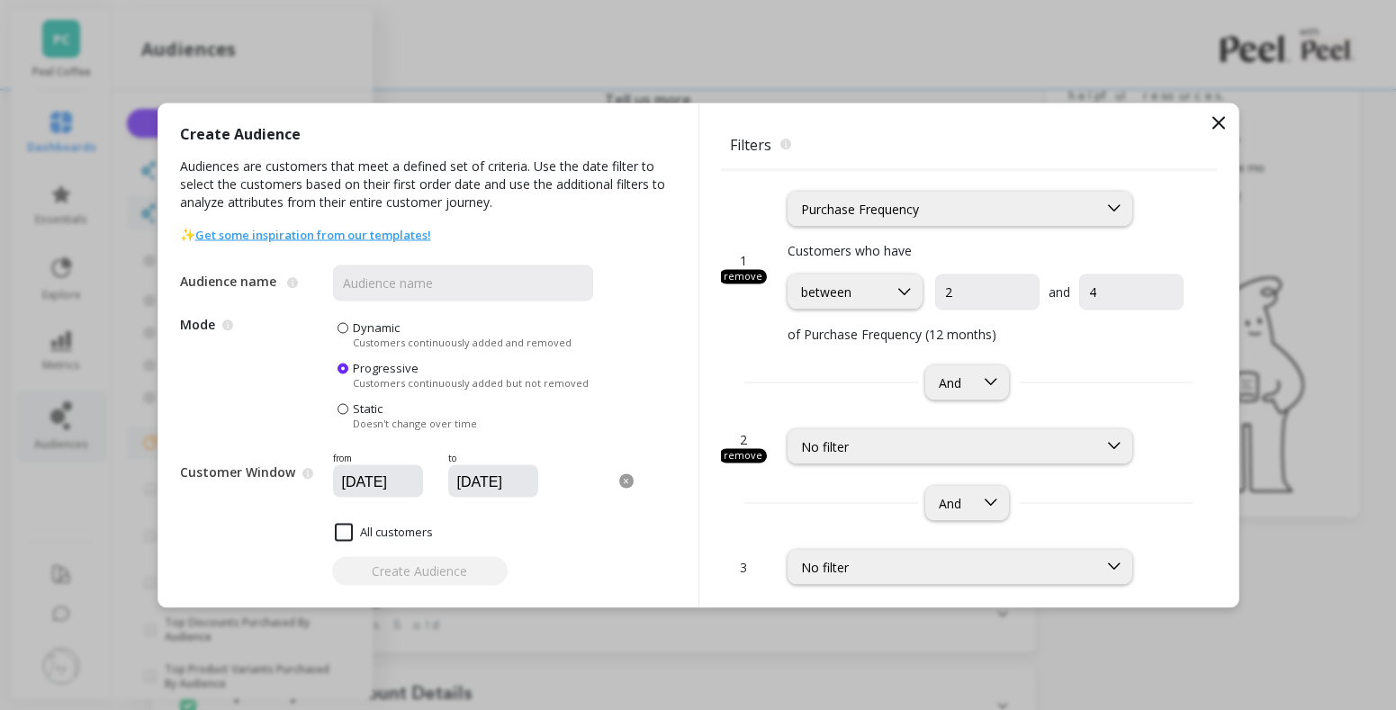
click at [743, 445] on span "2" at bounding box center [743, 438] width 7 height 19
click at [744, 456] on div "remove" at bounding box center [743, 455] width 48 height 14
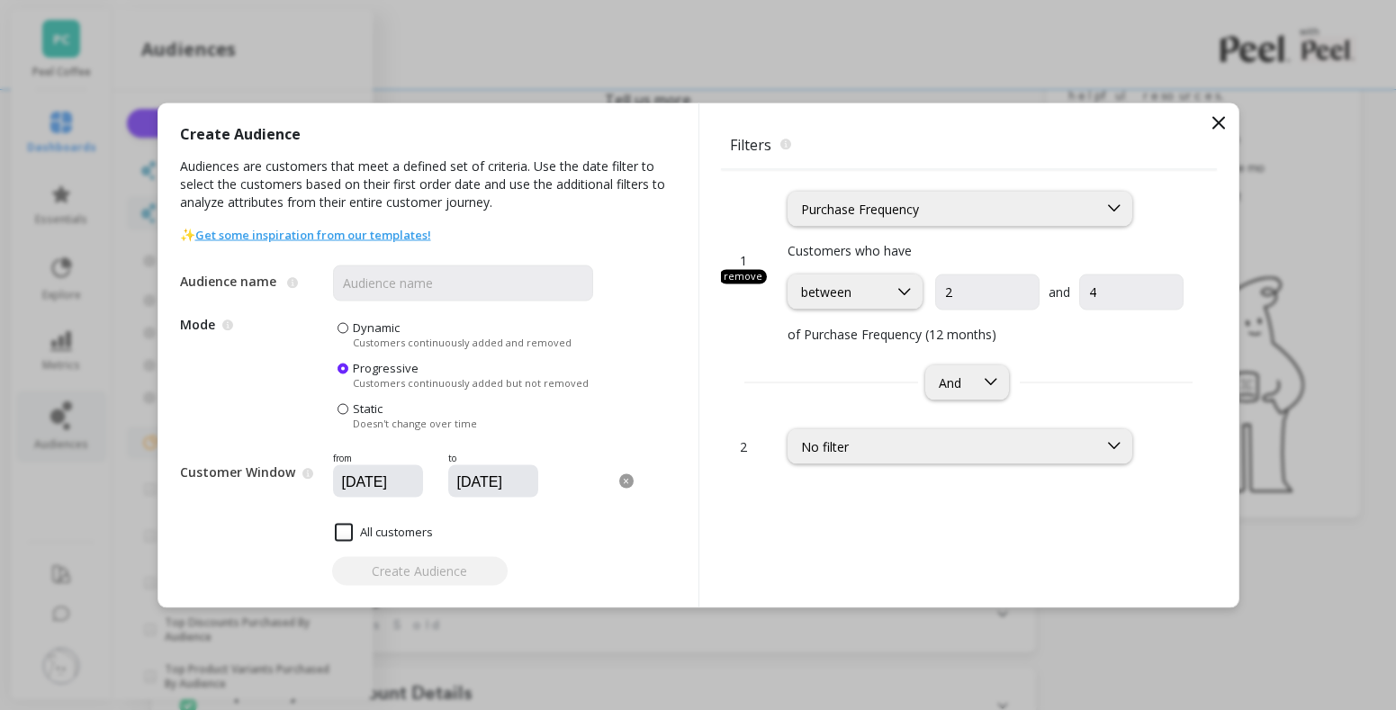
click at [403, 572] on div "Create Audience" at bounding box center [428, 570] width 497 height 29
click at [782, 144] on icon at bounding box center [785, 144] width 11 height 11
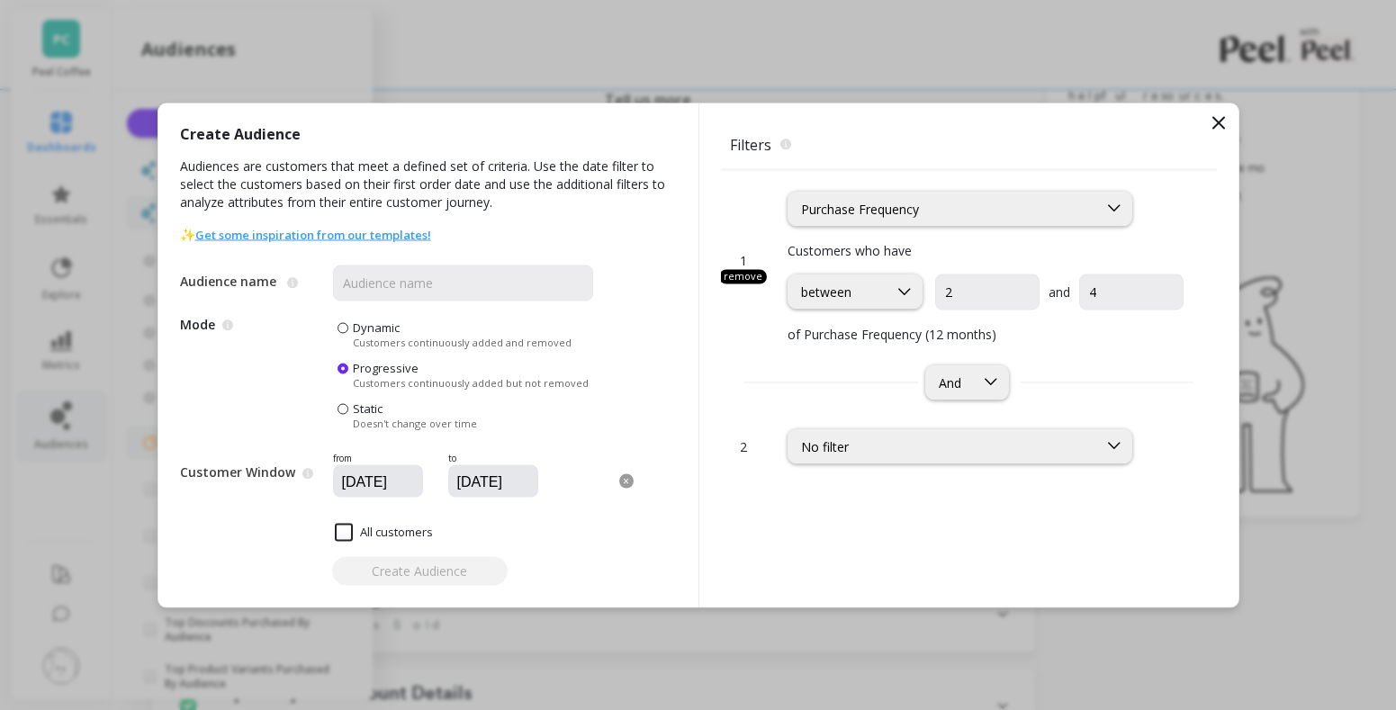
click at [1230, 115] on div "Filters The filters to select which customers should be part of the audience. 1…" at bounding box center [968, 355] width 540 height 504
click at [1218, 121] on icon at bounding box center [1218, 122] width 11 height 11
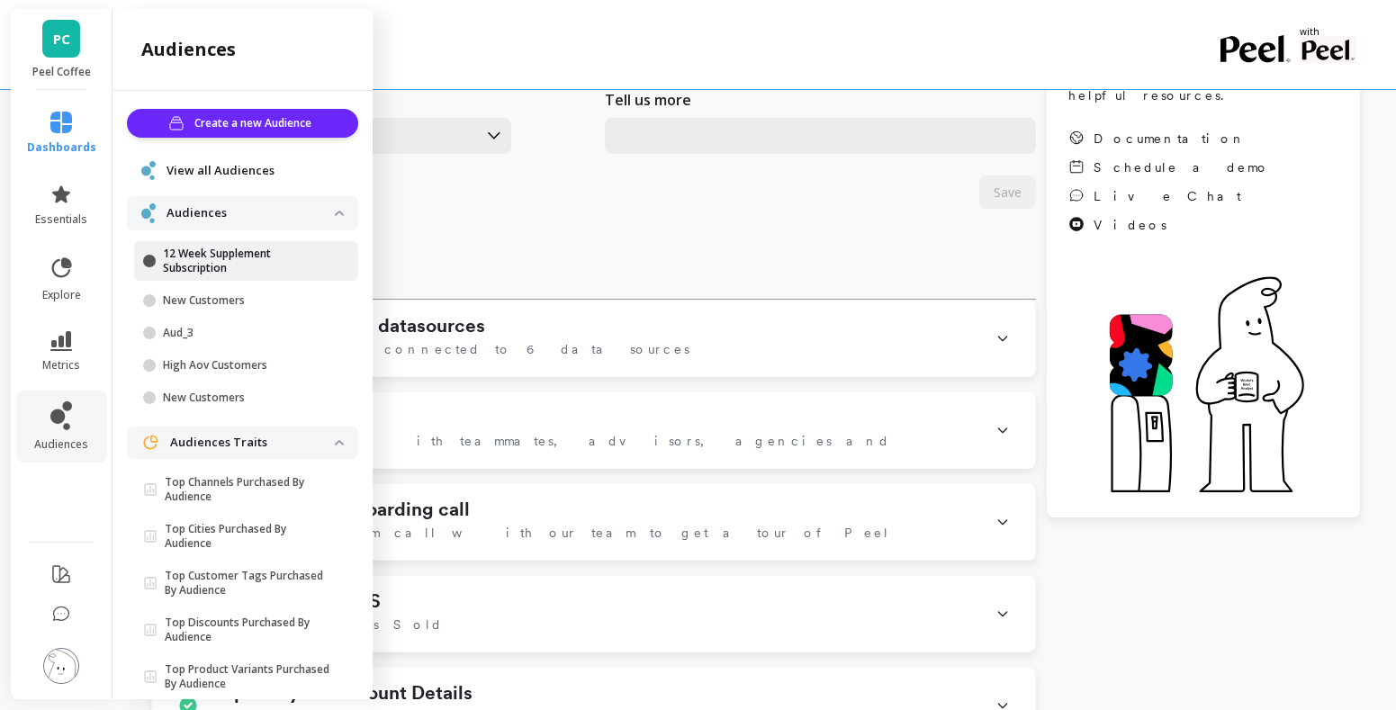
click at [265, 256] on p "12 Week Supplement Subscription" at bounding box center [249, 261] width 172 height 29
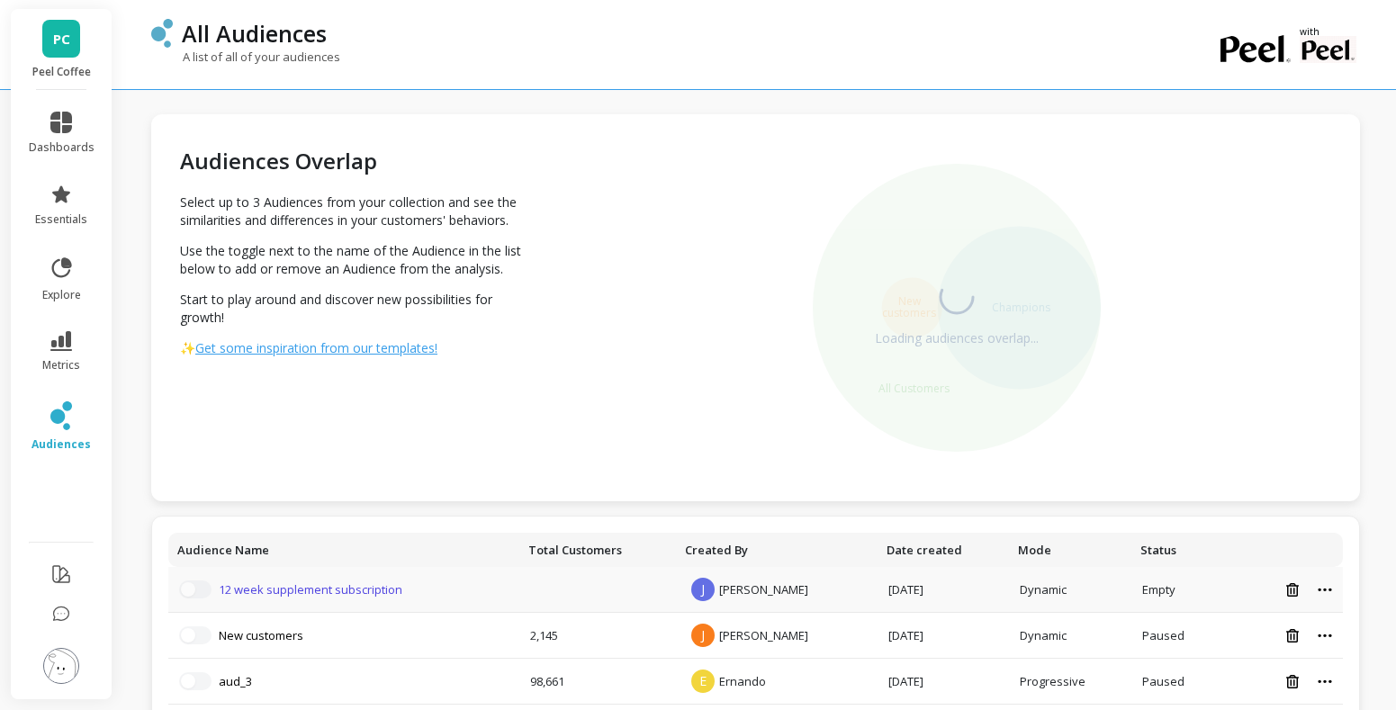
click at [311, 594] on link "12 week supplement subscription" at bounding box center [311, 589] width 184 height 16
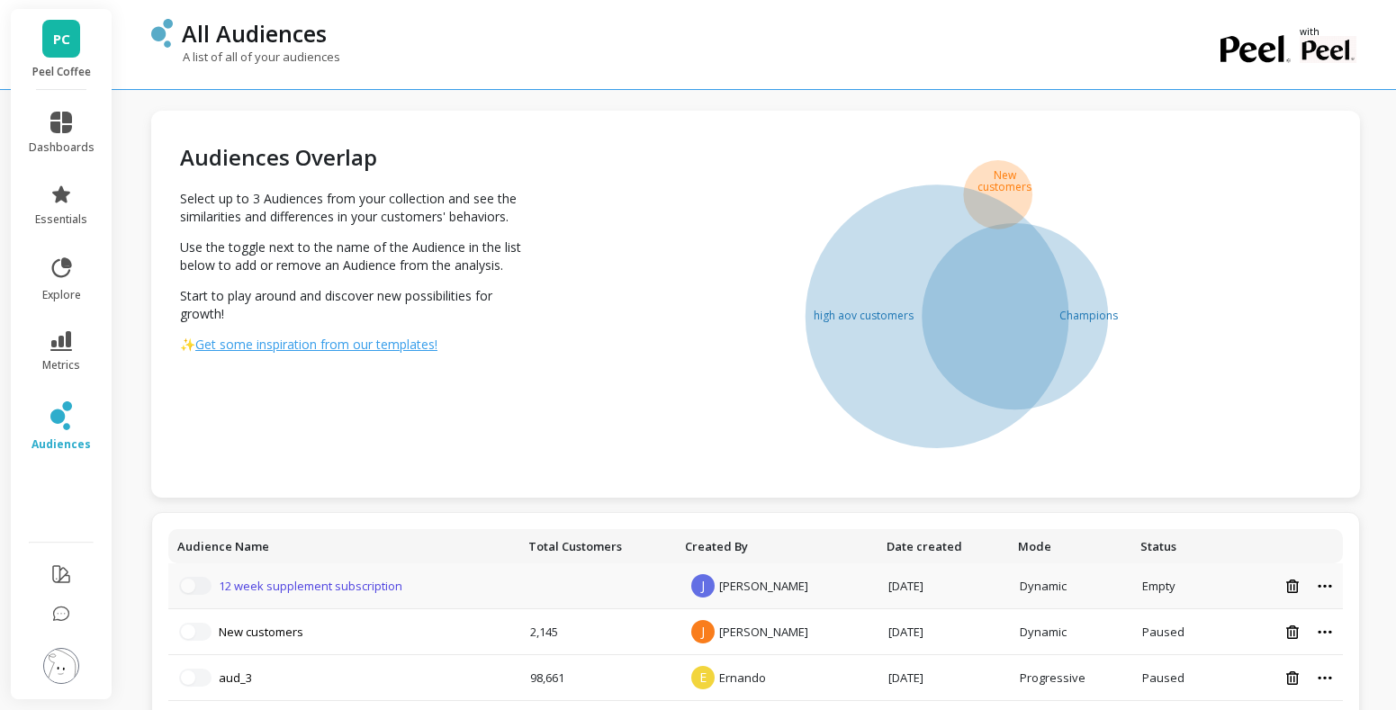
click at [382, 591] on link "12 week supplement subscription" at bounding box center [311, 586] width 184 height 16
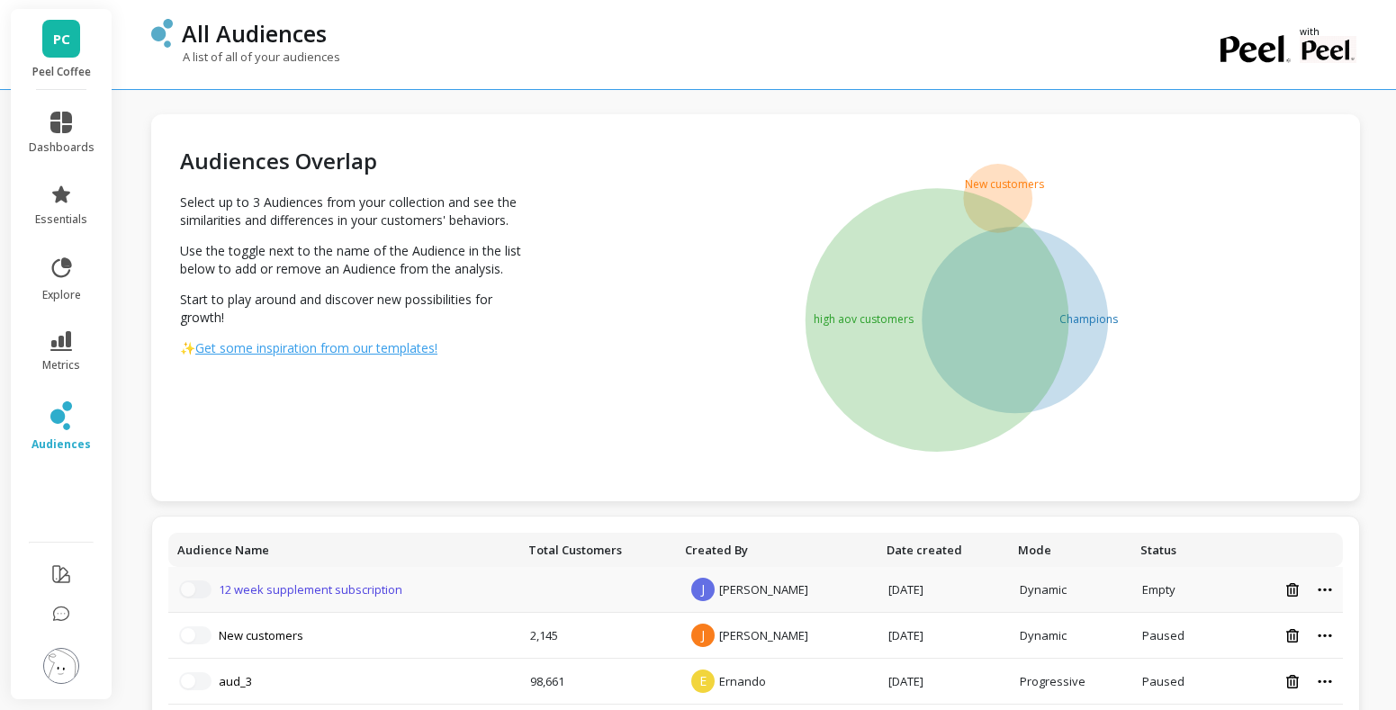
click at [390, 588] on link "12 week supplement subscription" at bounding box center [311, 589] width 184 height 16
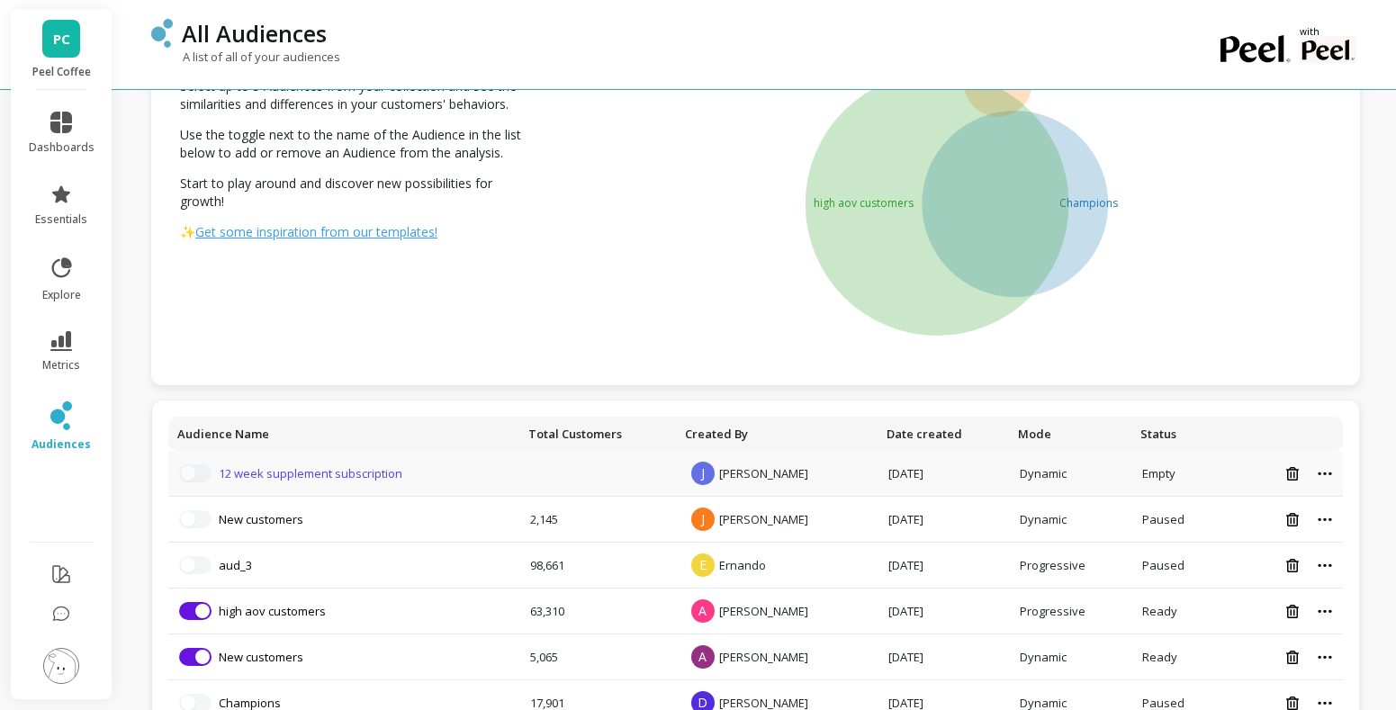
scroll to position [121, 0]
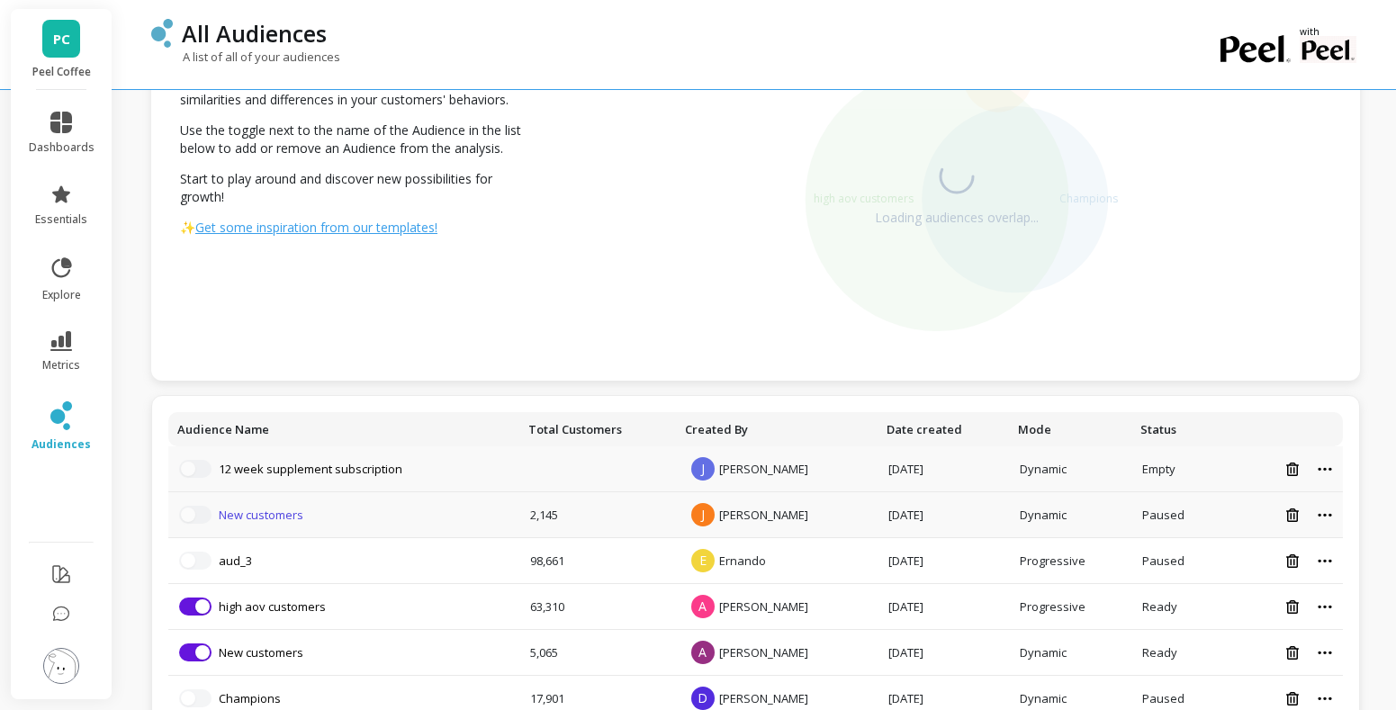
click at [290, 513] on link "New customers" at bounding box center [261, 515] width 85 height 16
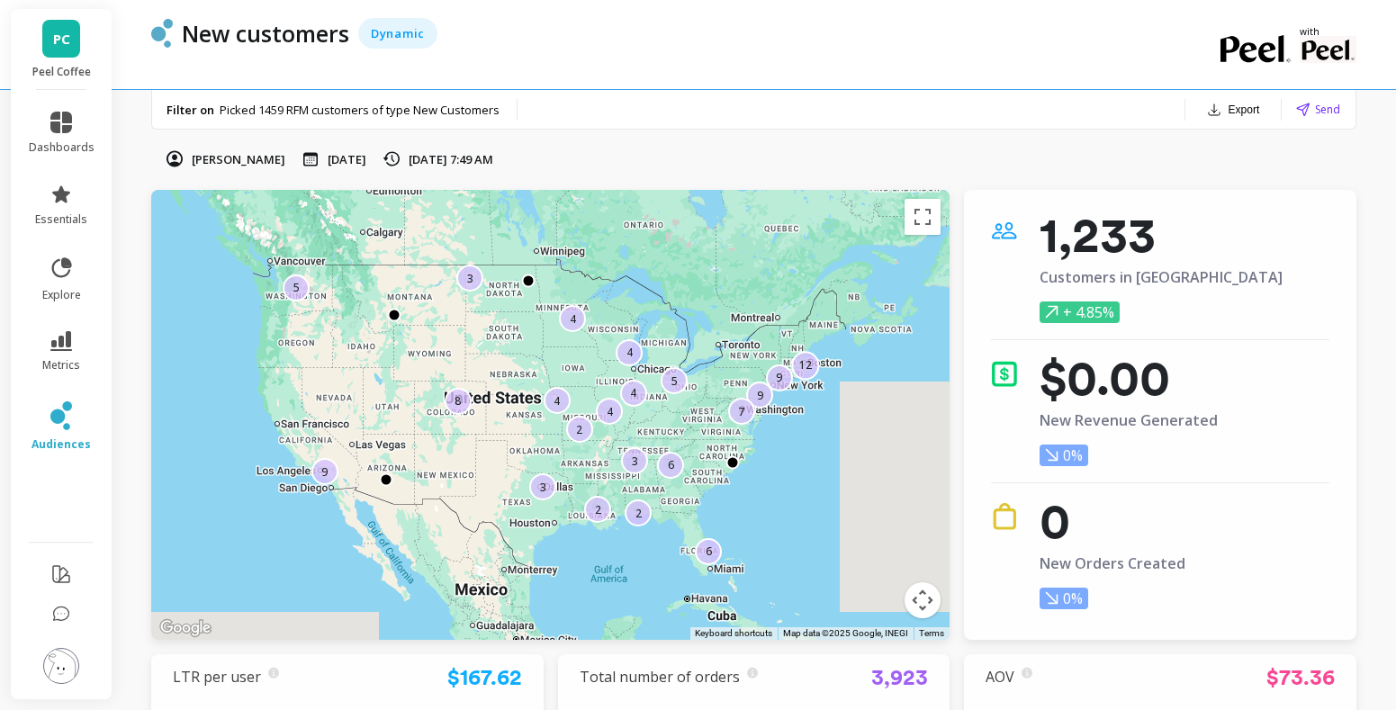
click at [1242, 98] on button "Export" at bounding box center [1232, 109] width 67 height 25
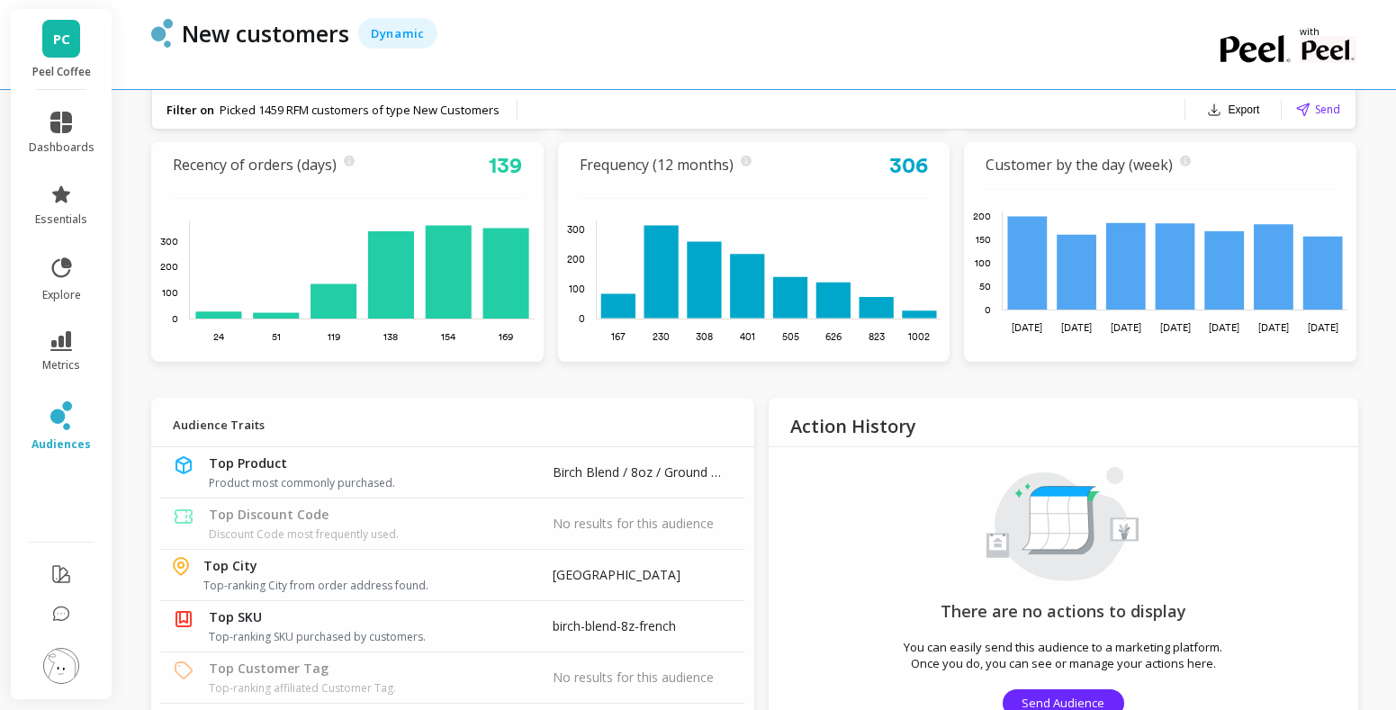
scroll to position [940, 0]
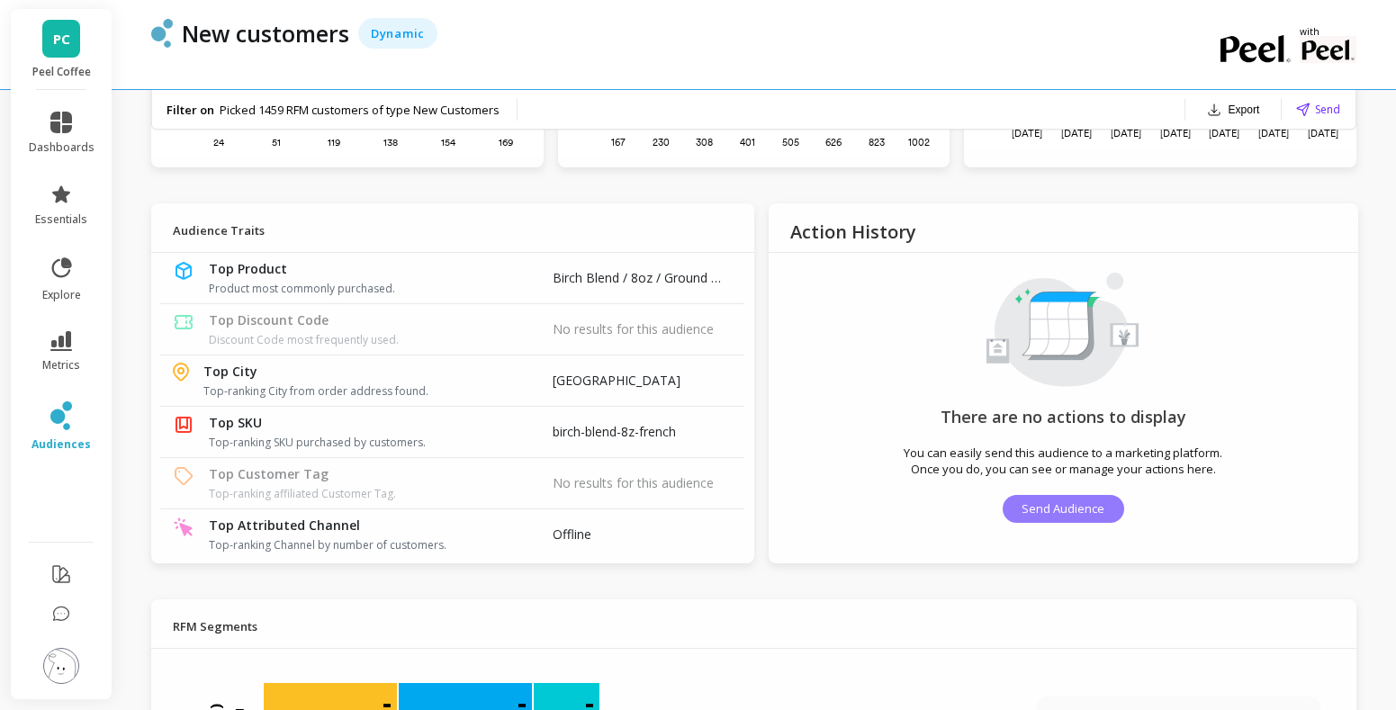
click at [1057, 515] on span "Send Audience" at bounding box center [1062, 508] width 83 height 17
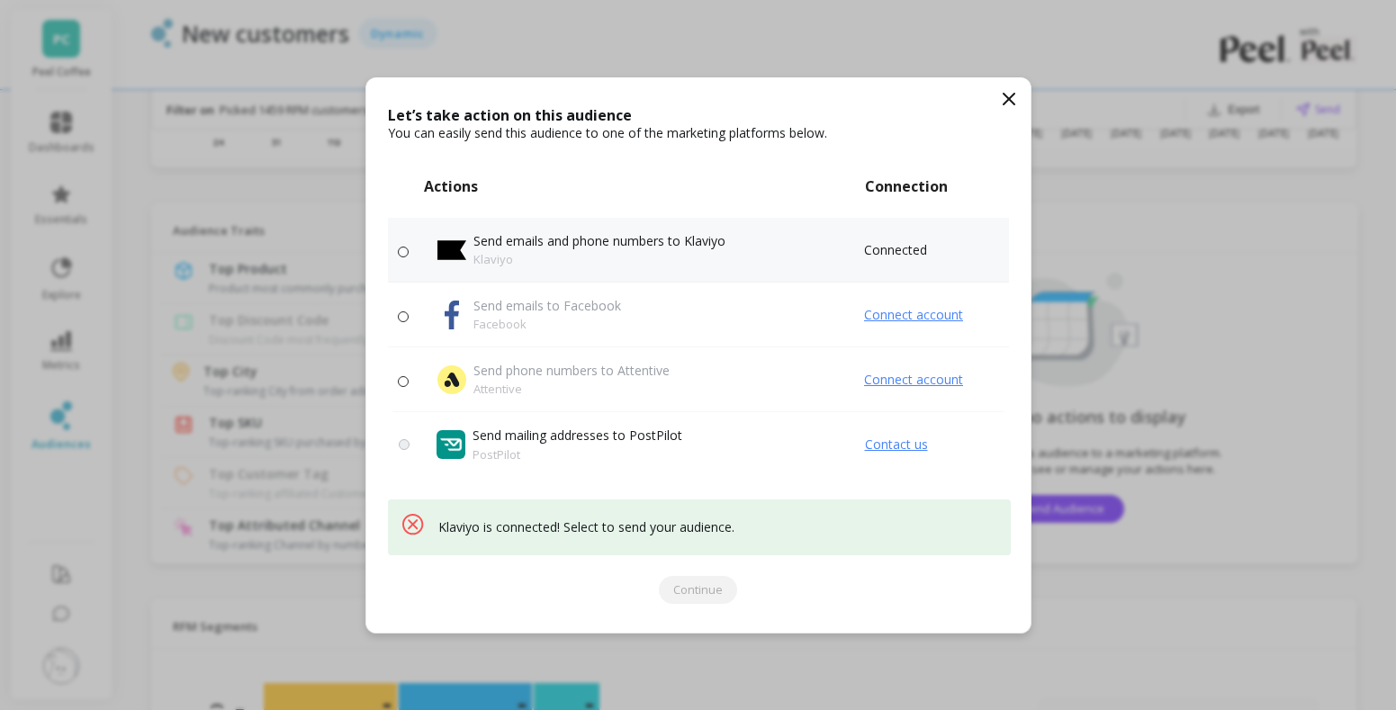
click at [409, 249] on label at bounding box center [405, 250] width 15 height 14
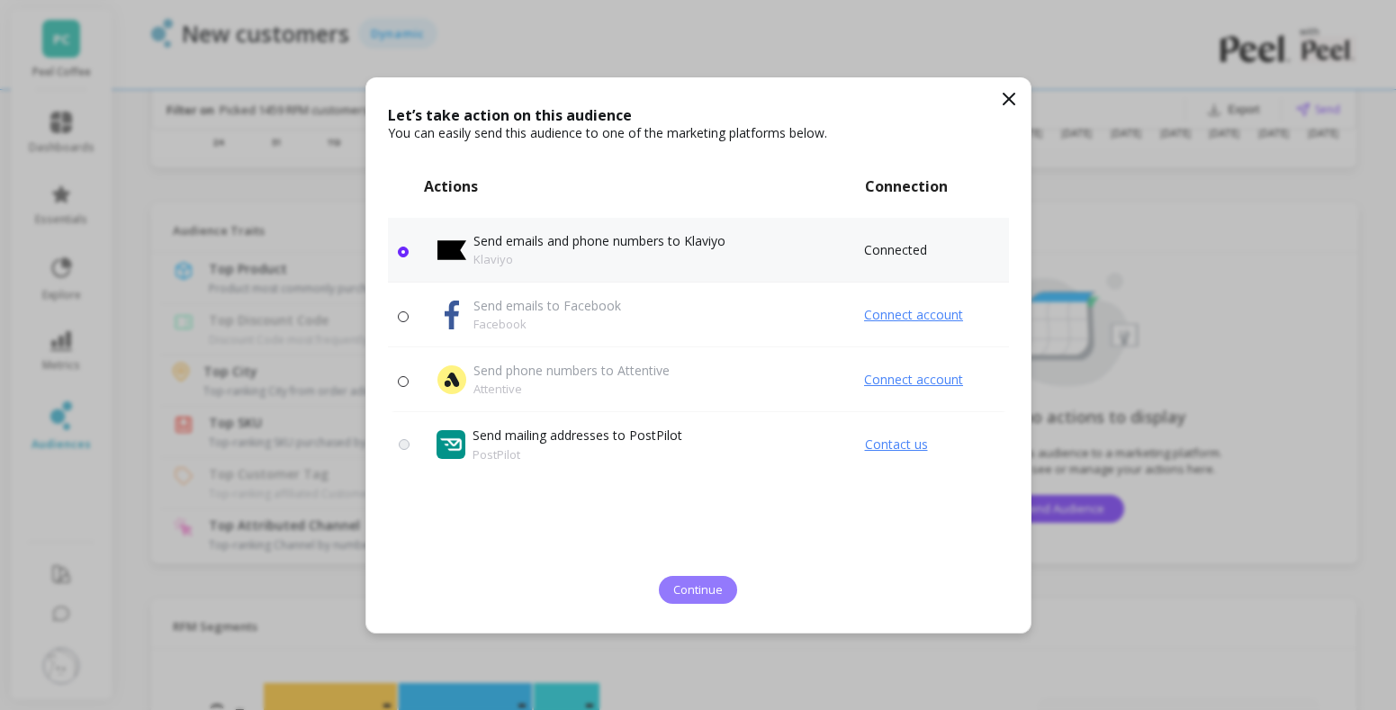
click at [678, 584] on span "Continue" at bounding box center [697, 589] width 49 height 17
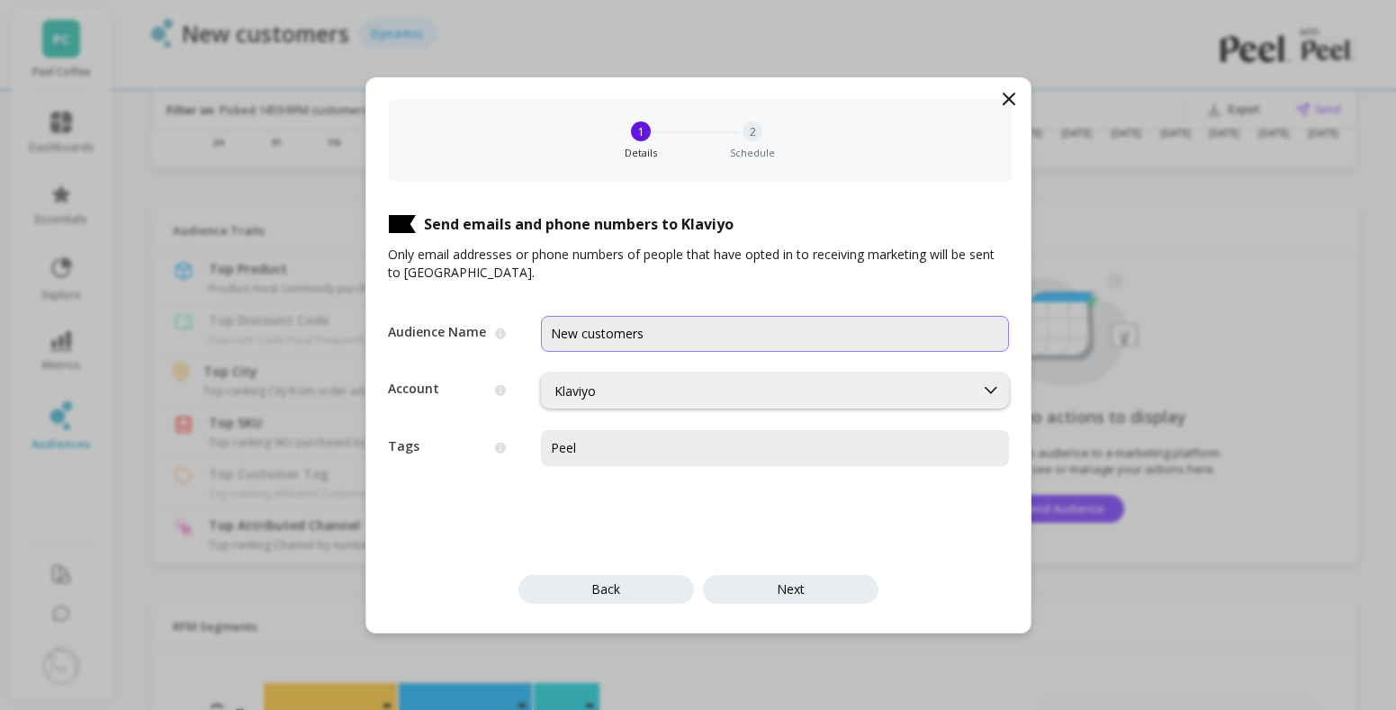
click at [617, 329] on input "New customers" at bounding box center [775, 334] width 468 height 36
click at [695, 410] on div "Audience Name Name of your audience as it will appear in Klaviyo New customers …" at bounding box center [698, 380] width 621 height 172
click at [702, 398] on div "Klaviyo" at bounding box center [757, 390] width 407 height 17
click at [659, 530] on div "Send emails and phone numbers to Klaviyo Only email addresses or phone numbers …" at bounding box center [698, 407] width 664 height 452
click at [660, 458] on input "Peel" at bounding box center [775, 448] width 468 height 36
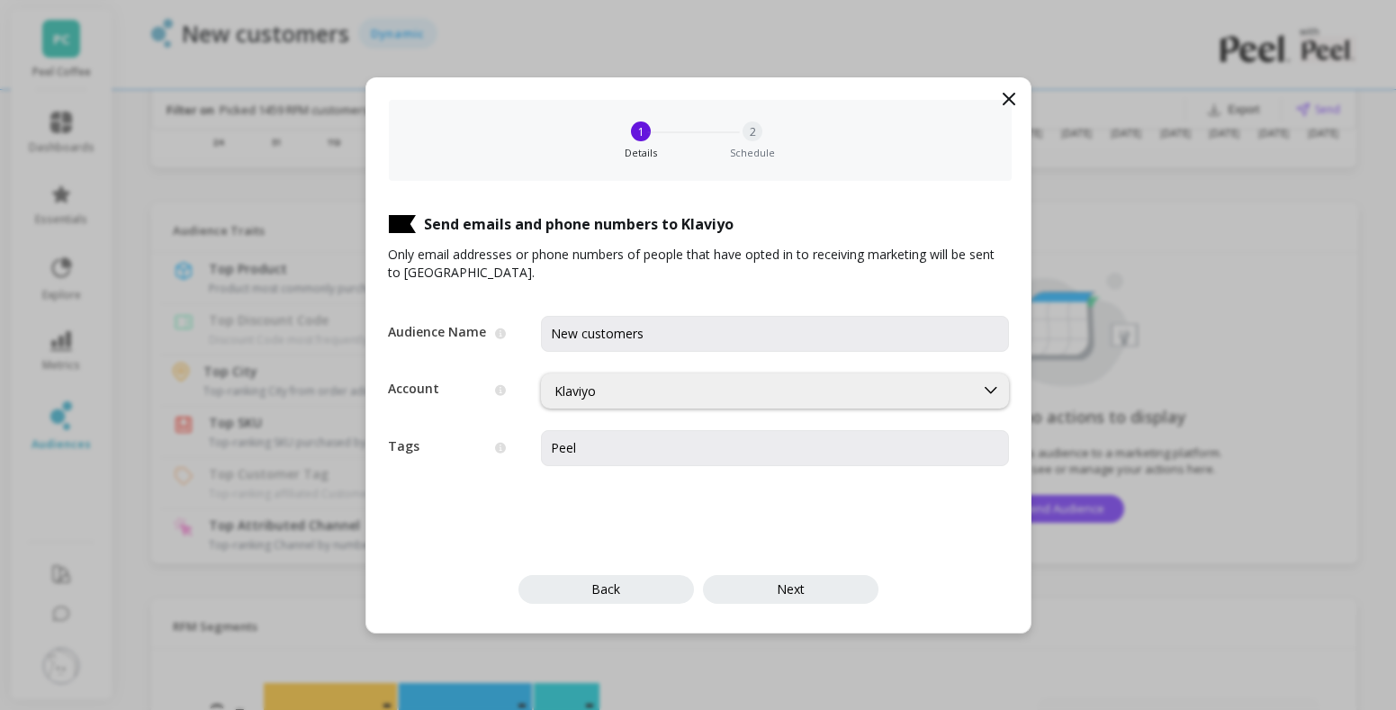
click at [659, 496] on div "Send emails and phone numbers to Klaviyo Only email addresses or phone numbers …" at bounding box center [698, 407] width 664 height 452
click at [674, 329] on input "New customers" at bounding box center [775, 334] width 468 height 36
type input "New customers - RJ Test"
click at [794, 590] on span "Next" at bounding box center [791, 588] width 28 height 17
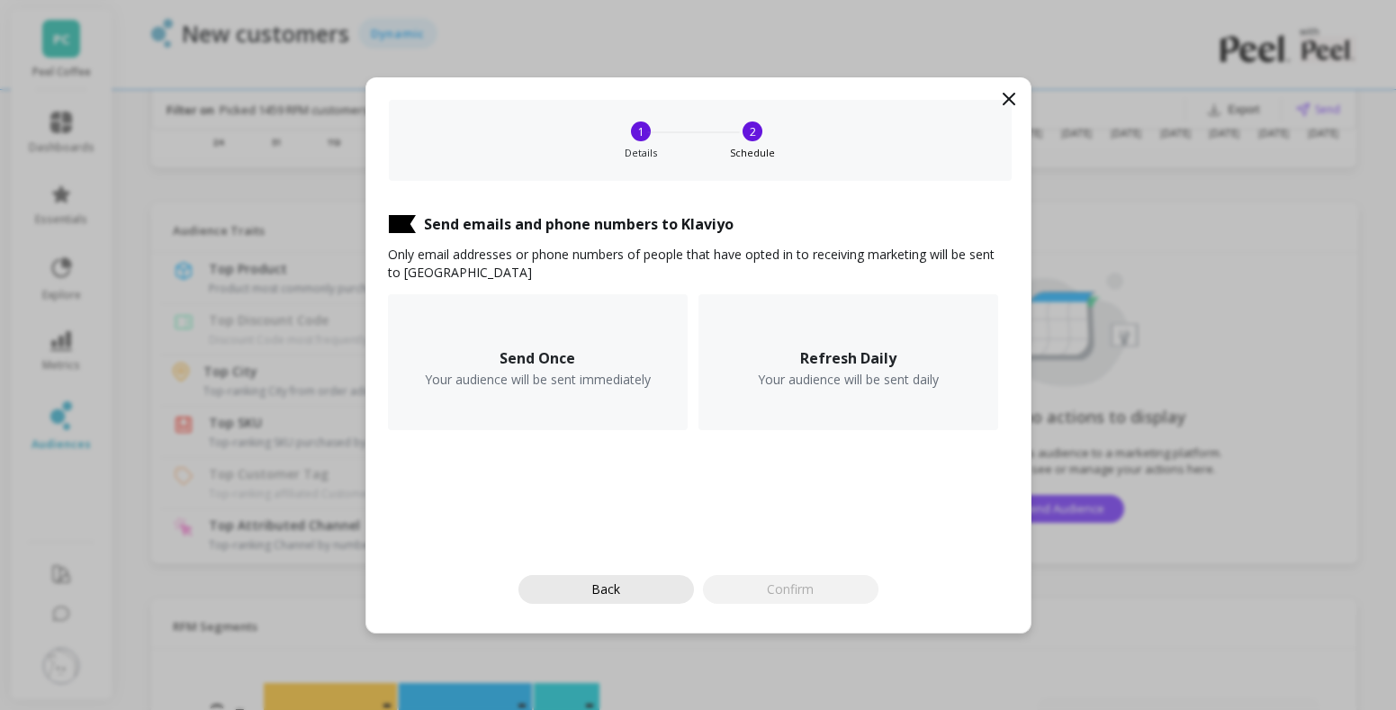
click at [606, 586] on span "Back" at bounding box center [605, 588] width 29 height 17
